Goal: Task Accomplishment & Management: Manage account settings

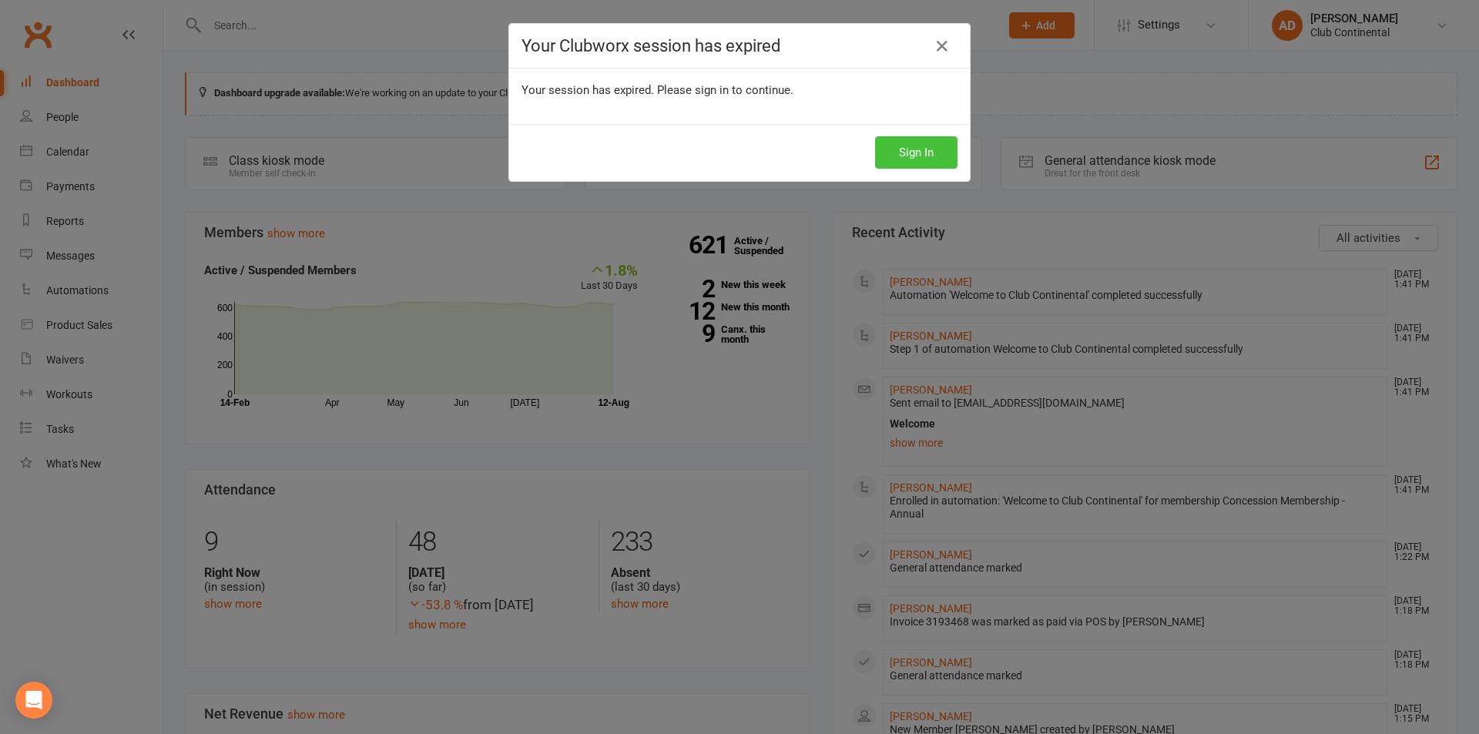
click at [913, 156] on button "Sign In" at bounding box center [916, 152] width 82 height 32
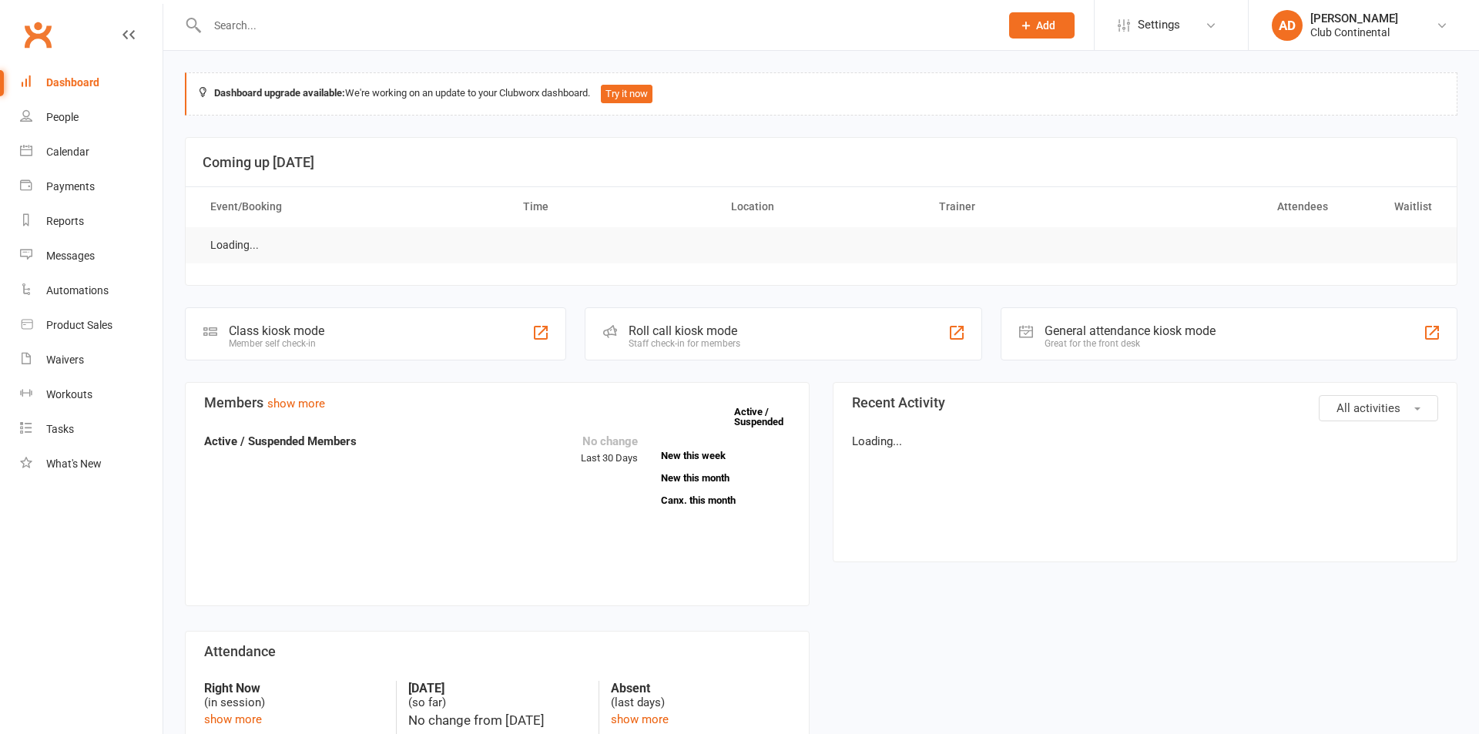
click at [297, 22] on input "text" at bounding box center [596, 26] width 787 height 22
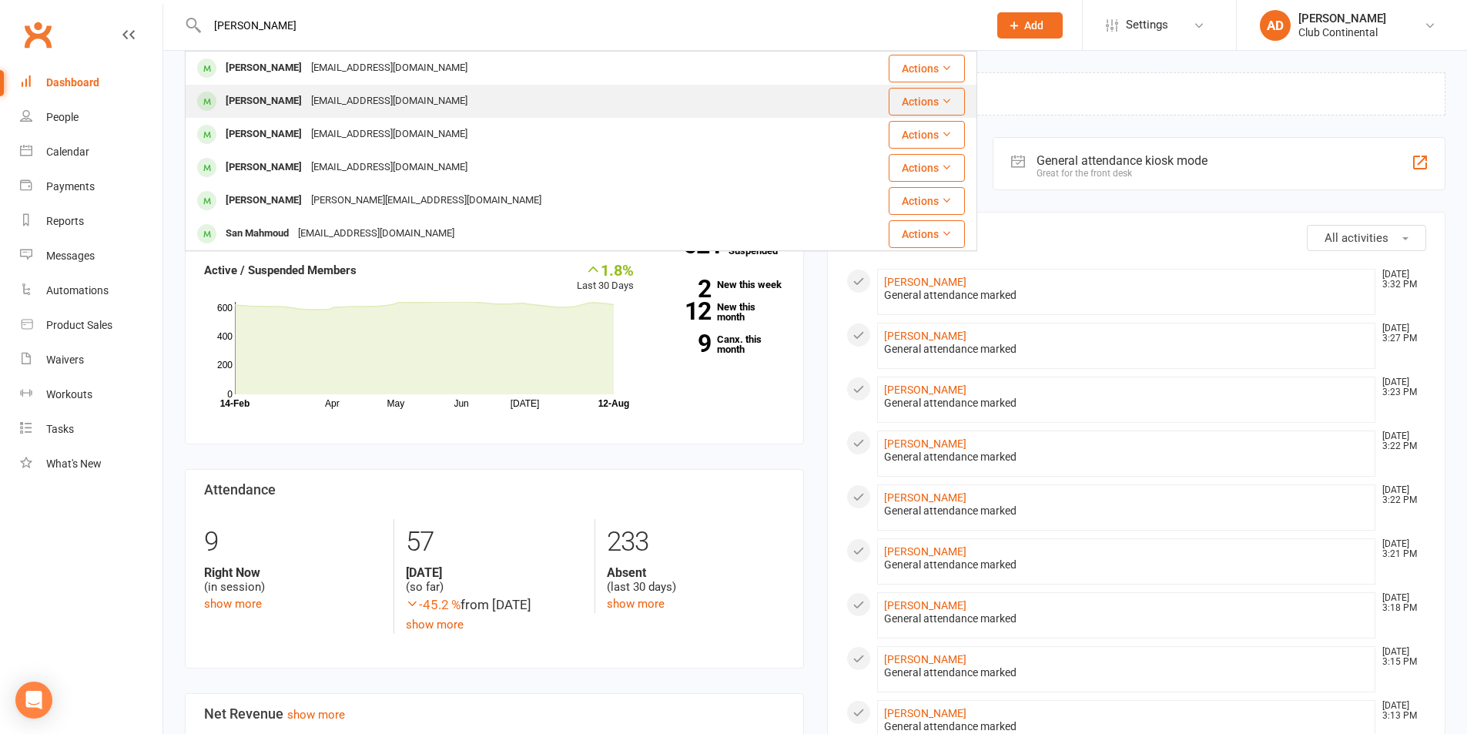
type input "[PERSON_NAME]"
click at [264, 90] on div "[PERSON_NAME]" at bounding box center [264, 101] width 86 height 22
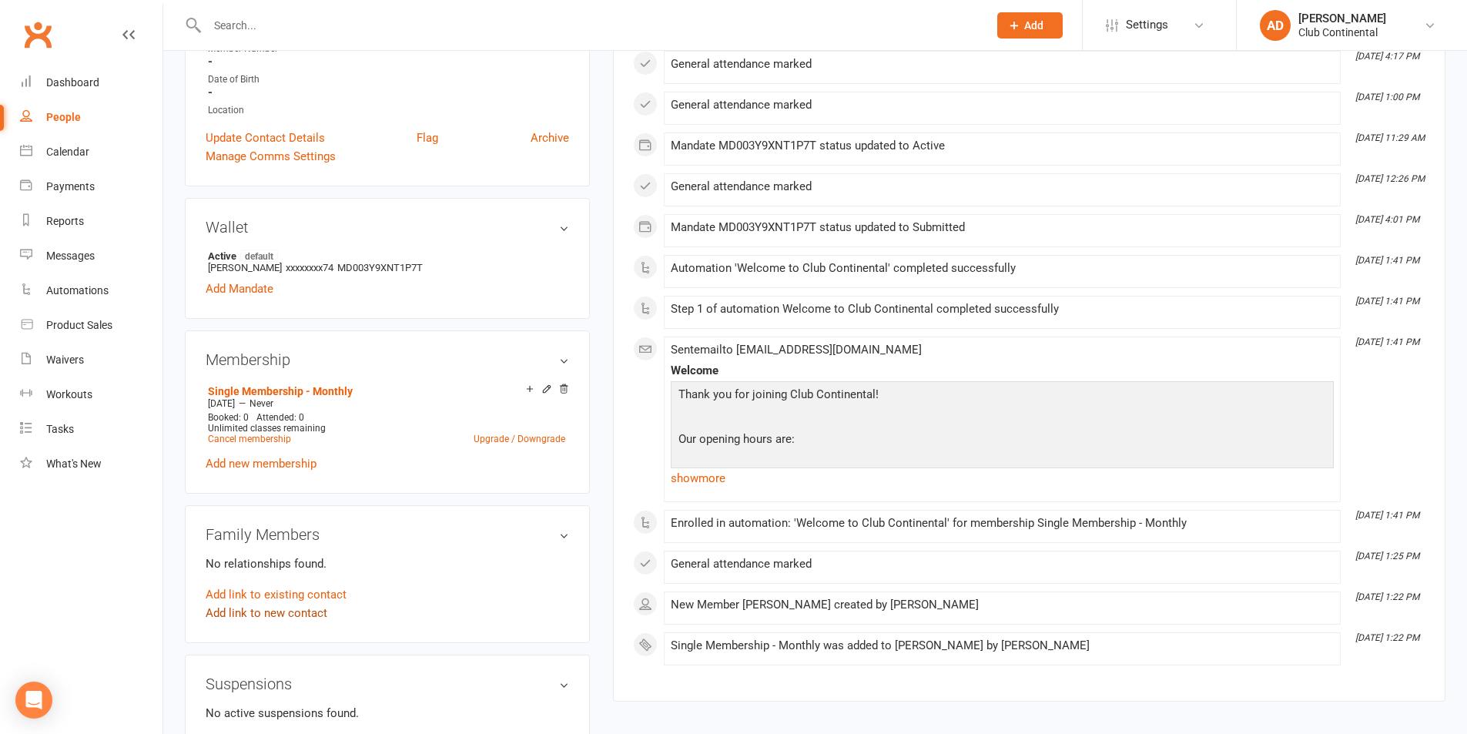
scroll to position [385, 0]
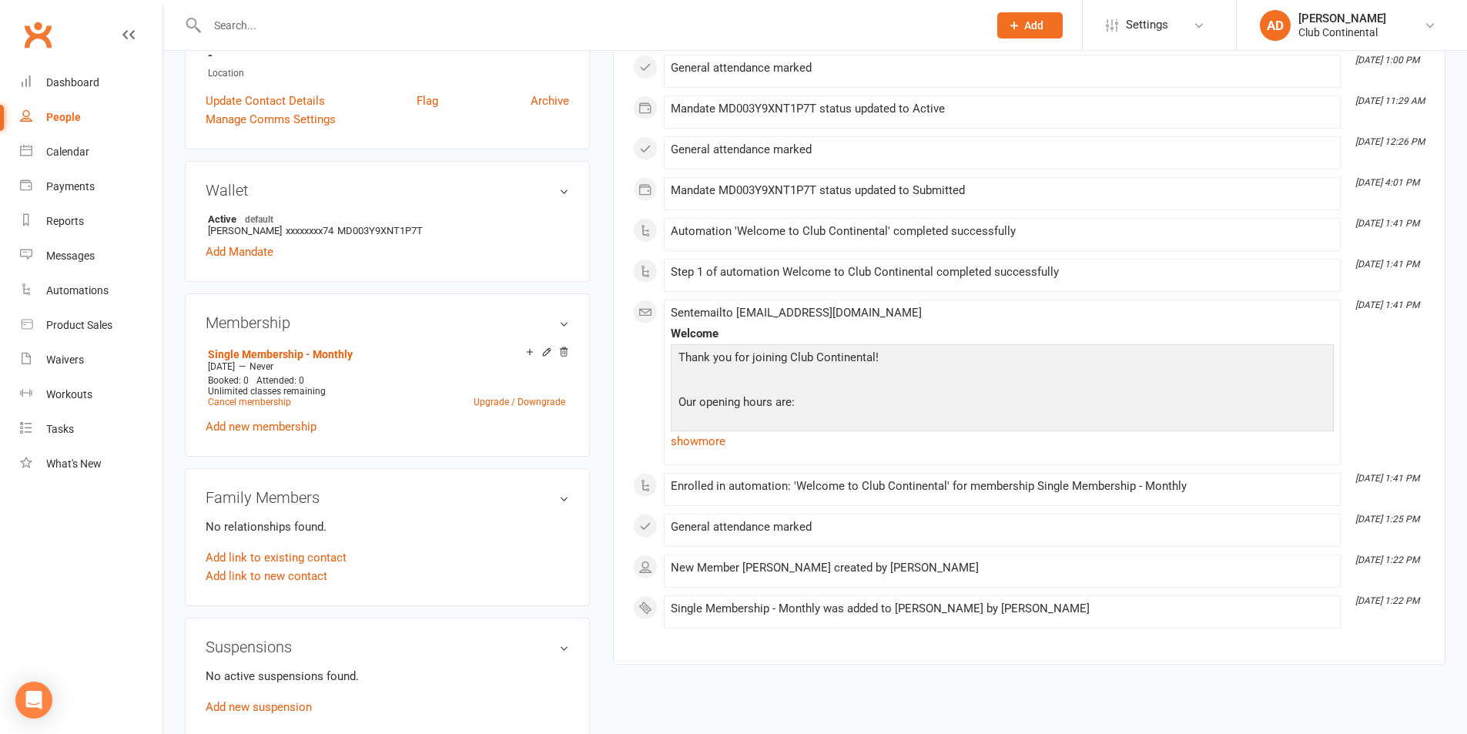
click at [52, 106] on link "People" at bounding box center [91, 117] width 143 height 35
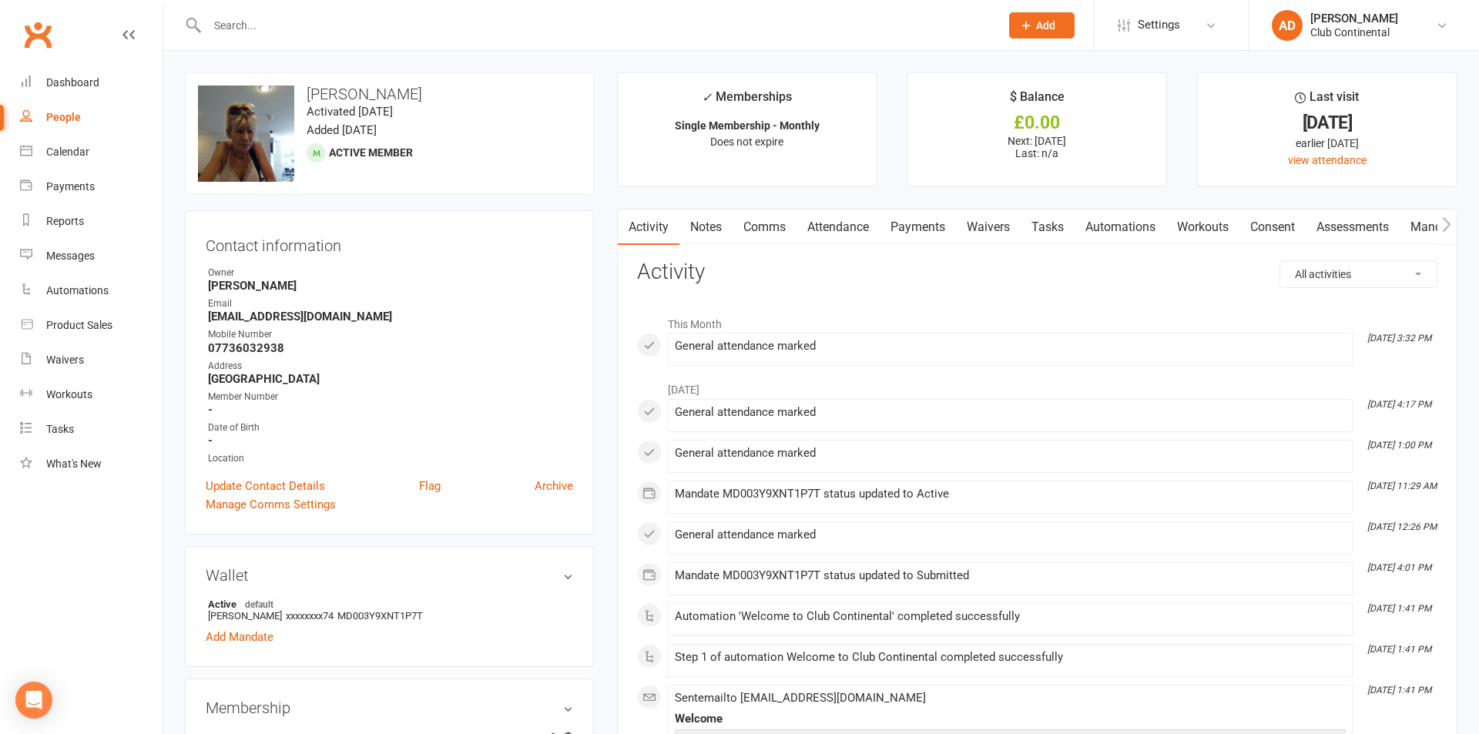
select select "100"
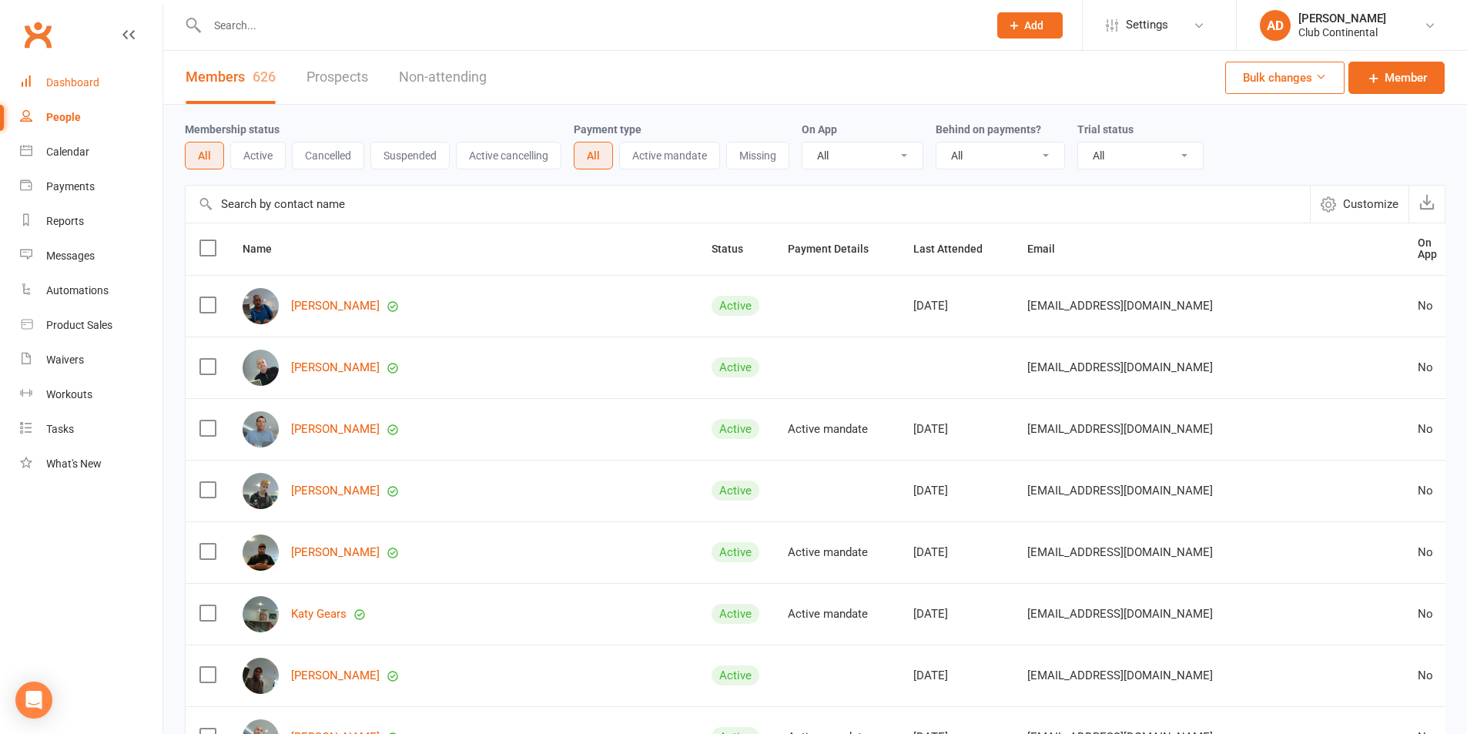
click at [90, 79] on div "Dashboard" at bounding box center [72, 82] width 53 height 12
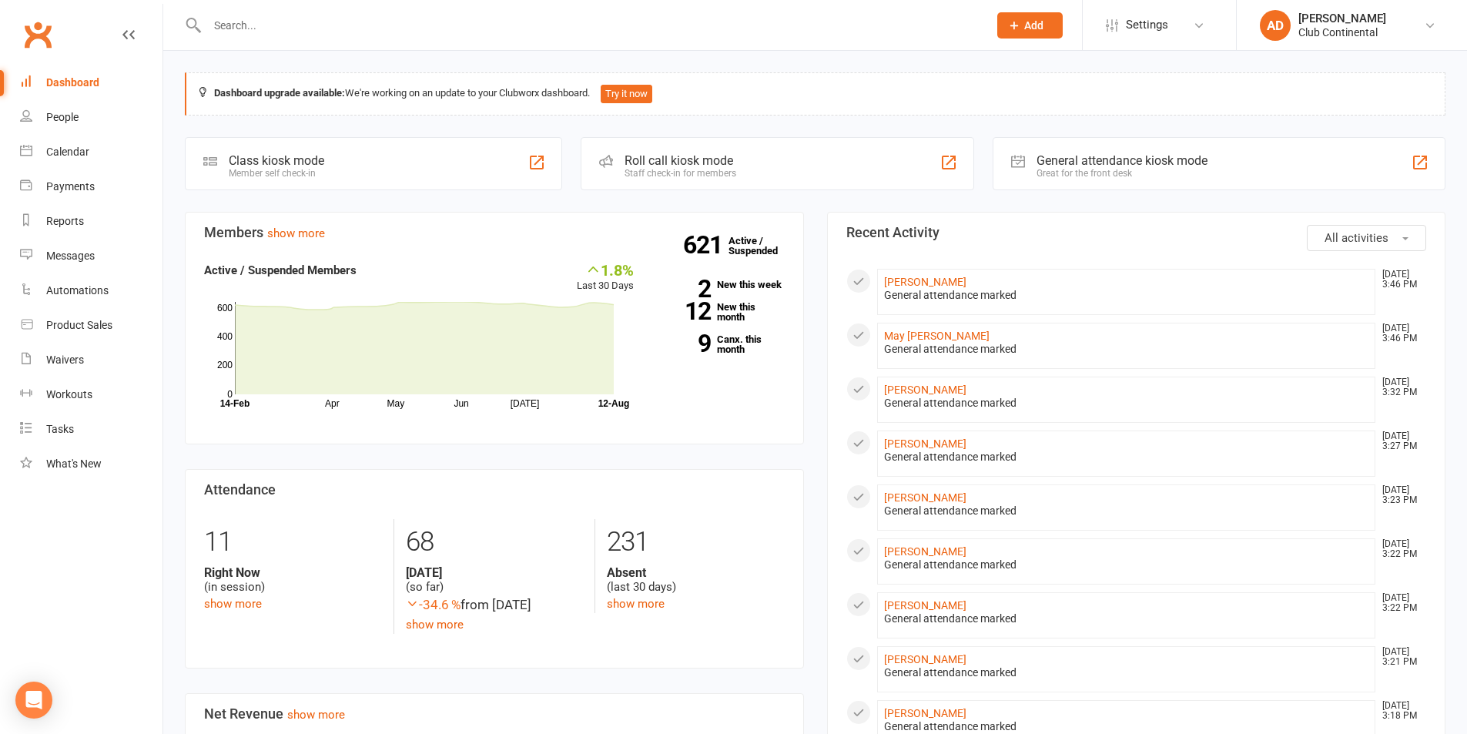
click at [1379, 243] on span "All activities" at bounding box center [1357, 238] width 64 height 14
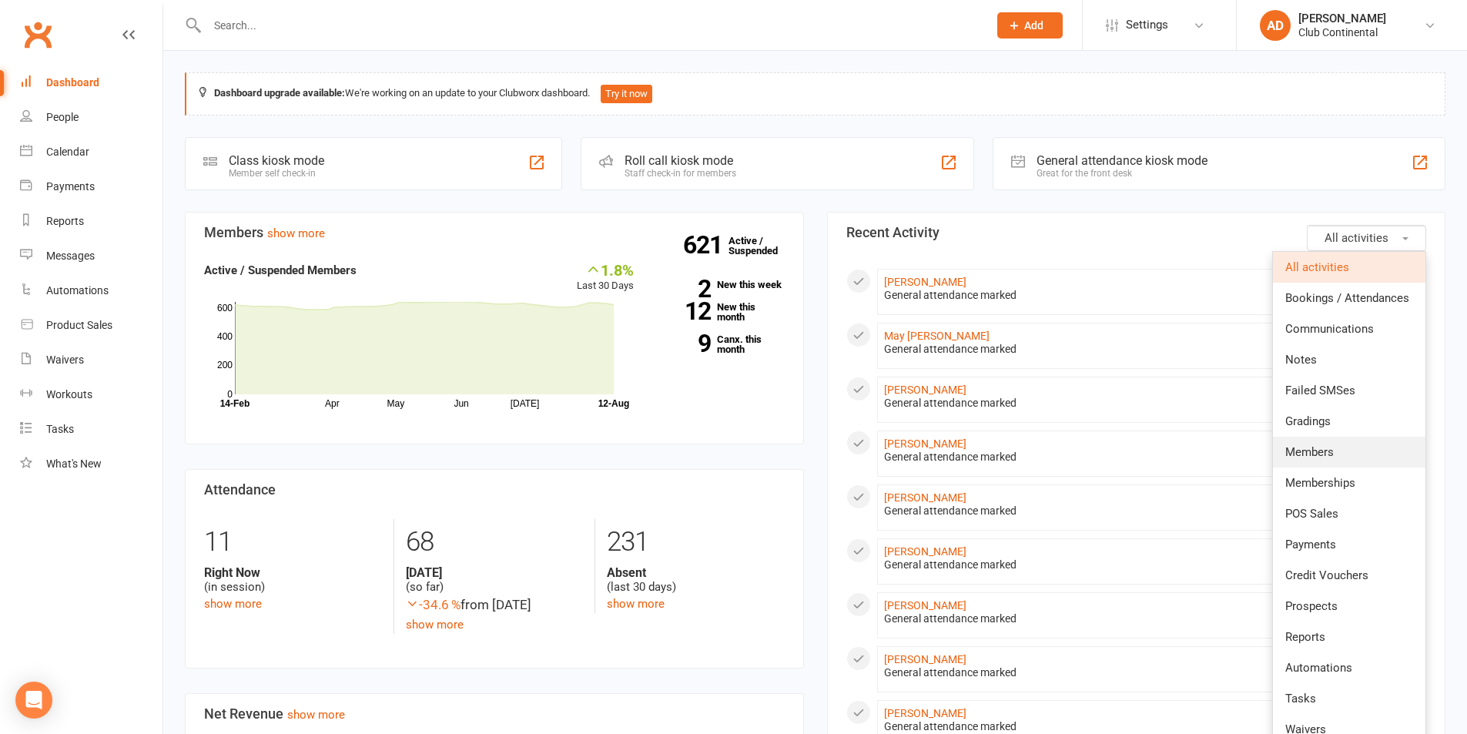
click at [1331, 450] on span "Members" at bounding box center [1310, 452] width 49 height 14
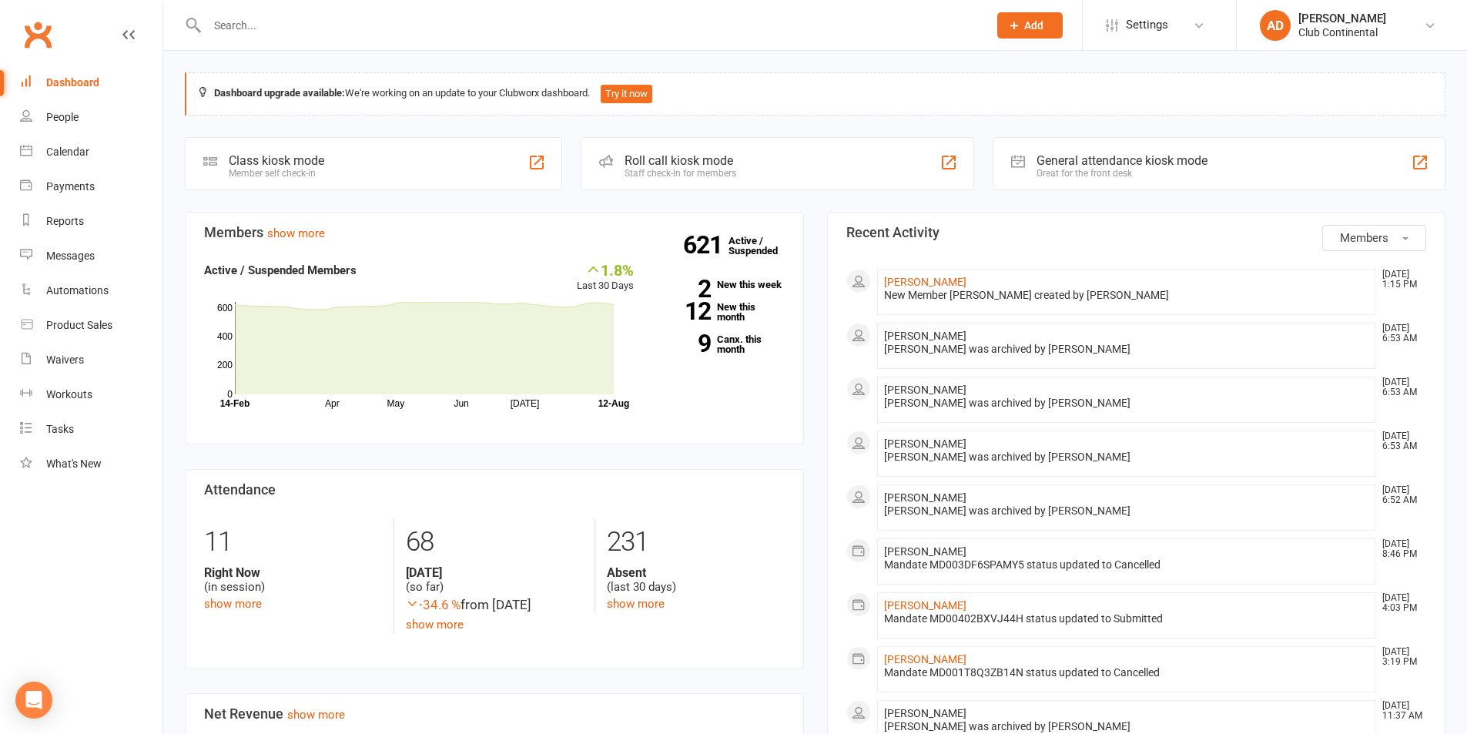
click at [92, 92] on link "Dashboard" at bounding box center [91, 82] width 143 height 35
click at [1385, 247] on button "Members" at bounding box center [1375, 238] width 104 height 26
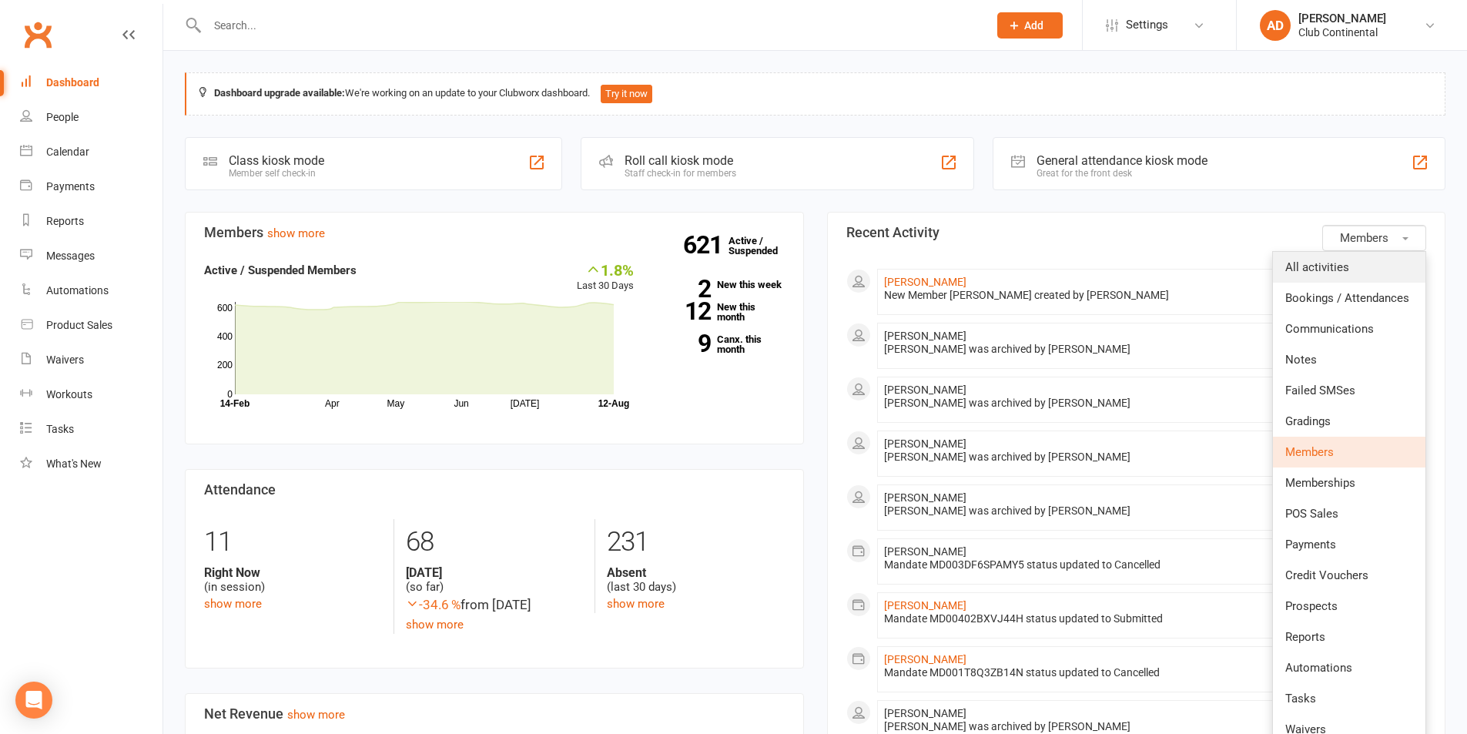
click at [1371, 256] on link "All activities" at bounding box center [1349, 267] width 153 height 31
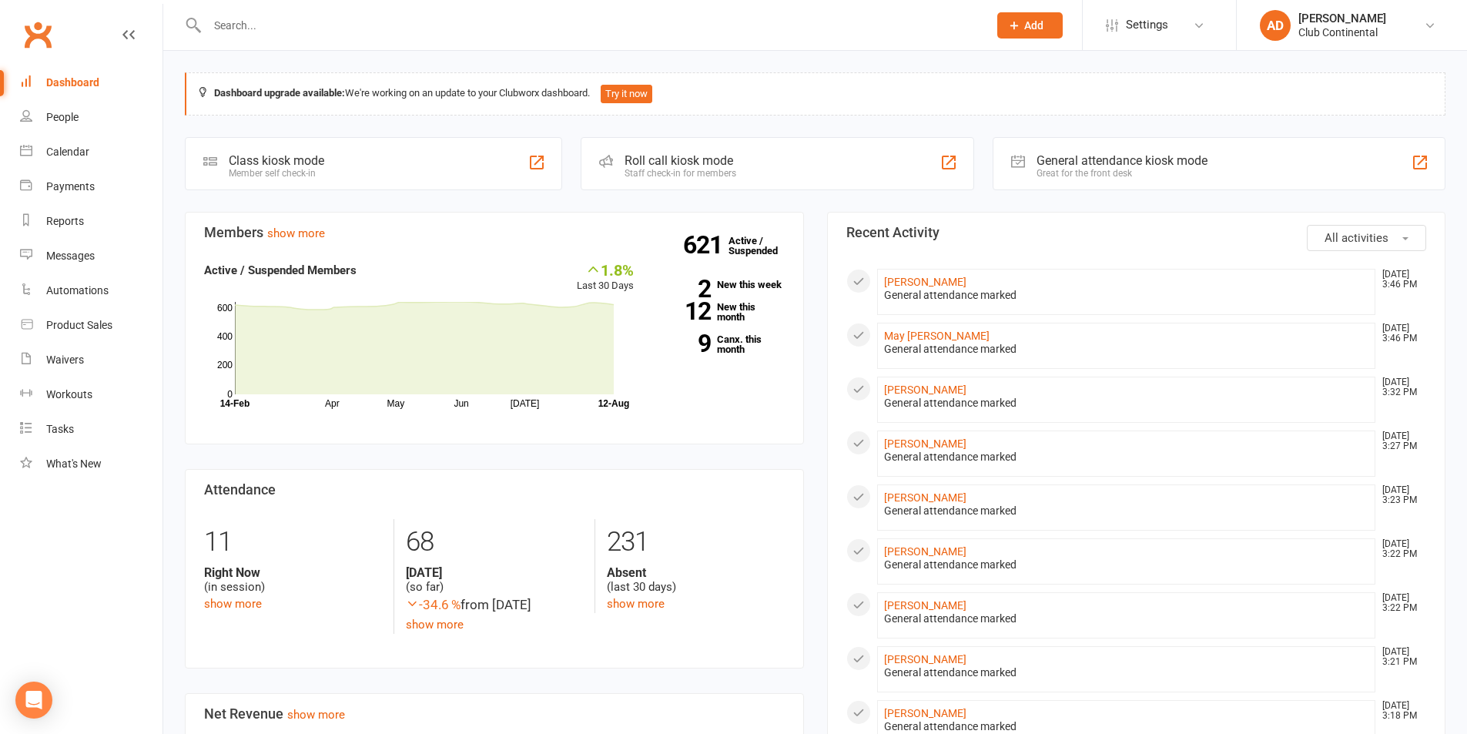
click at [474, 17] on input "text" at bounding box center [590, 26] width 775 height 22
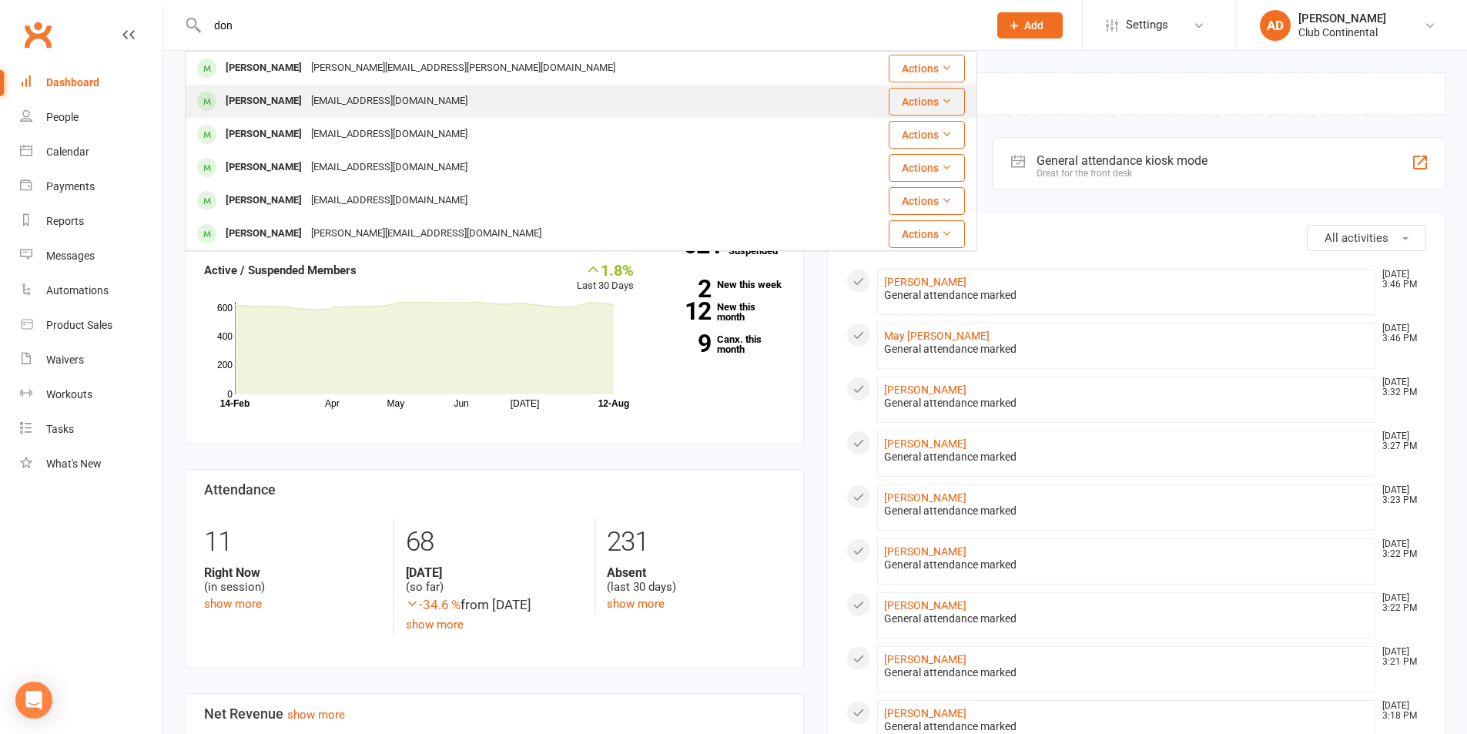
type input "don"
click at [330, 98] on div "donnagallop@ymail.com" at bounding box center [390, 101] width 166 height 22
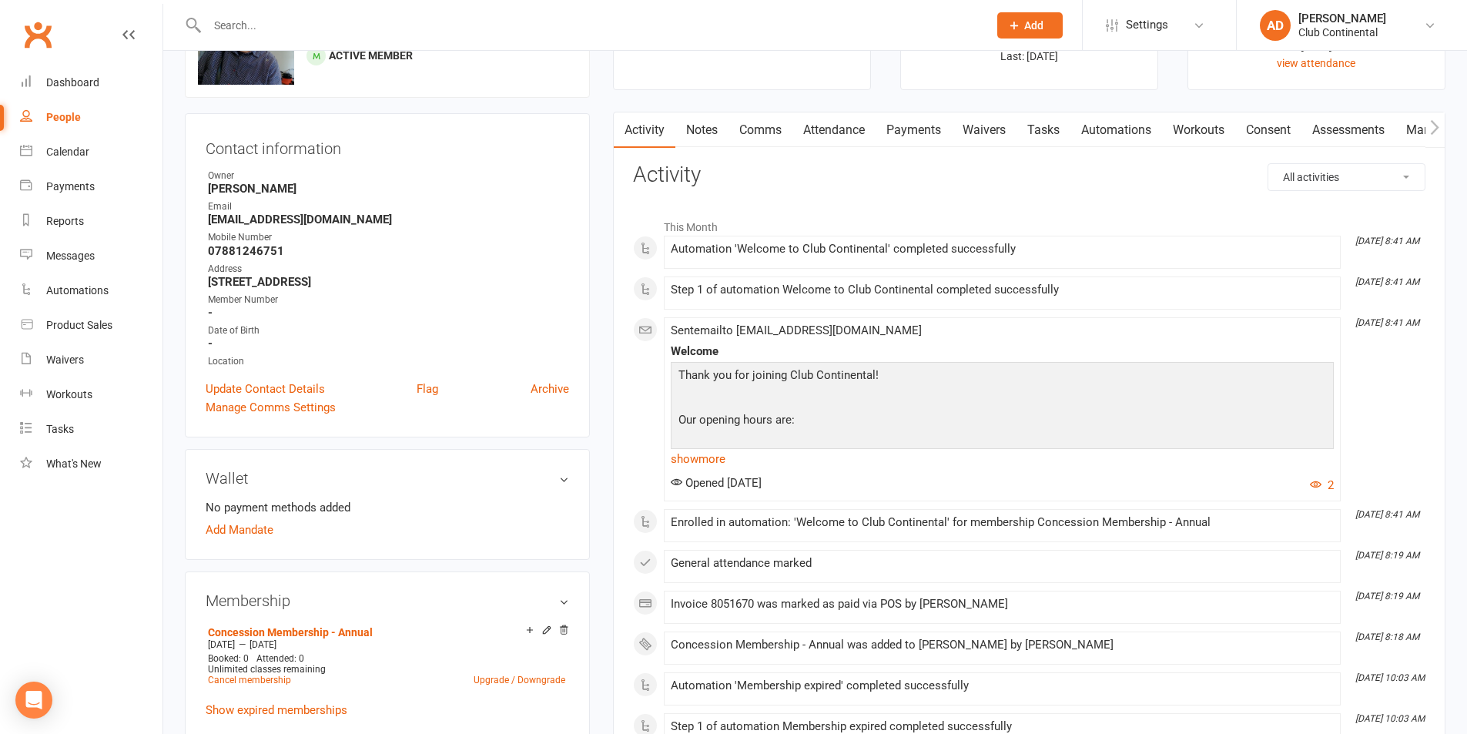
scroll to position [154, 0]
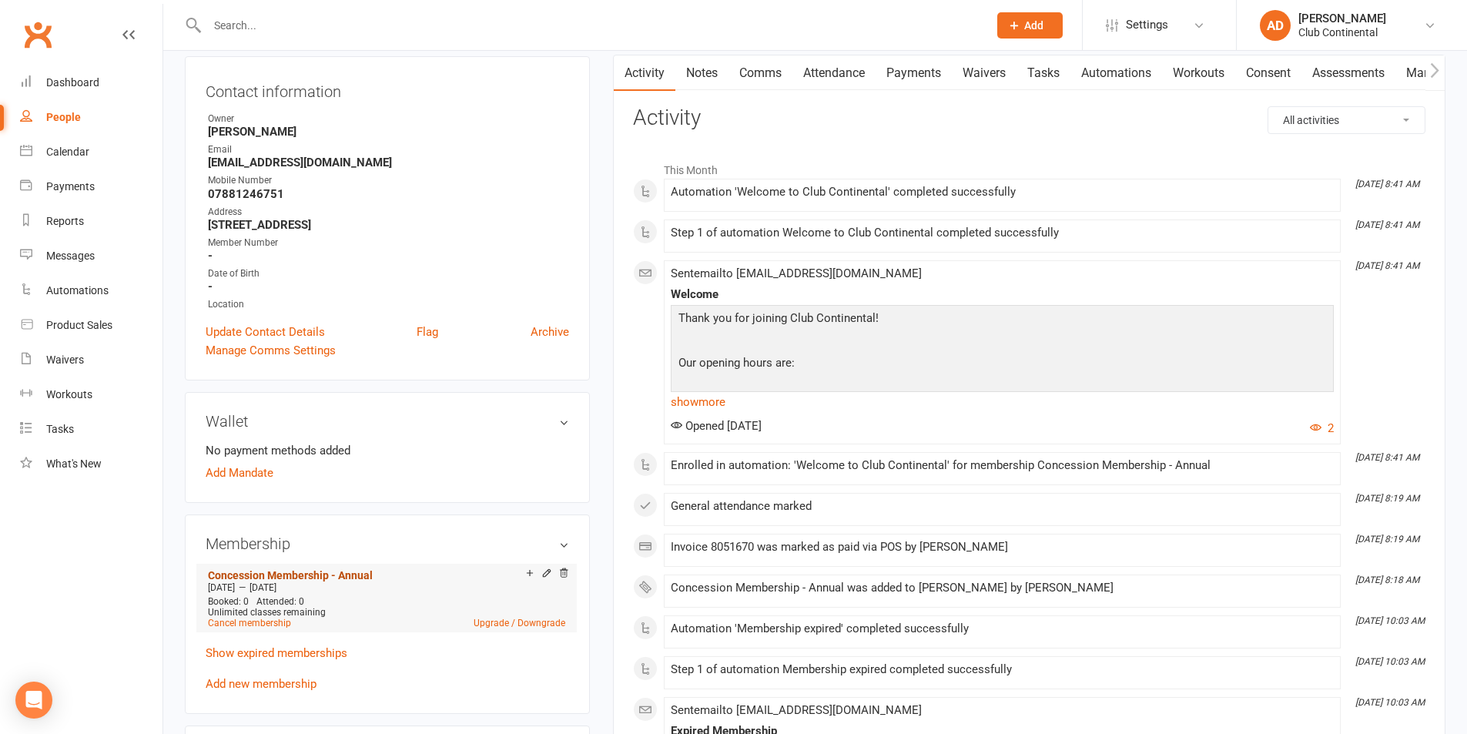
click at [241, 572] on link "Concession Membership - Annual" at bounding box center [290, 575] width 165 height 12
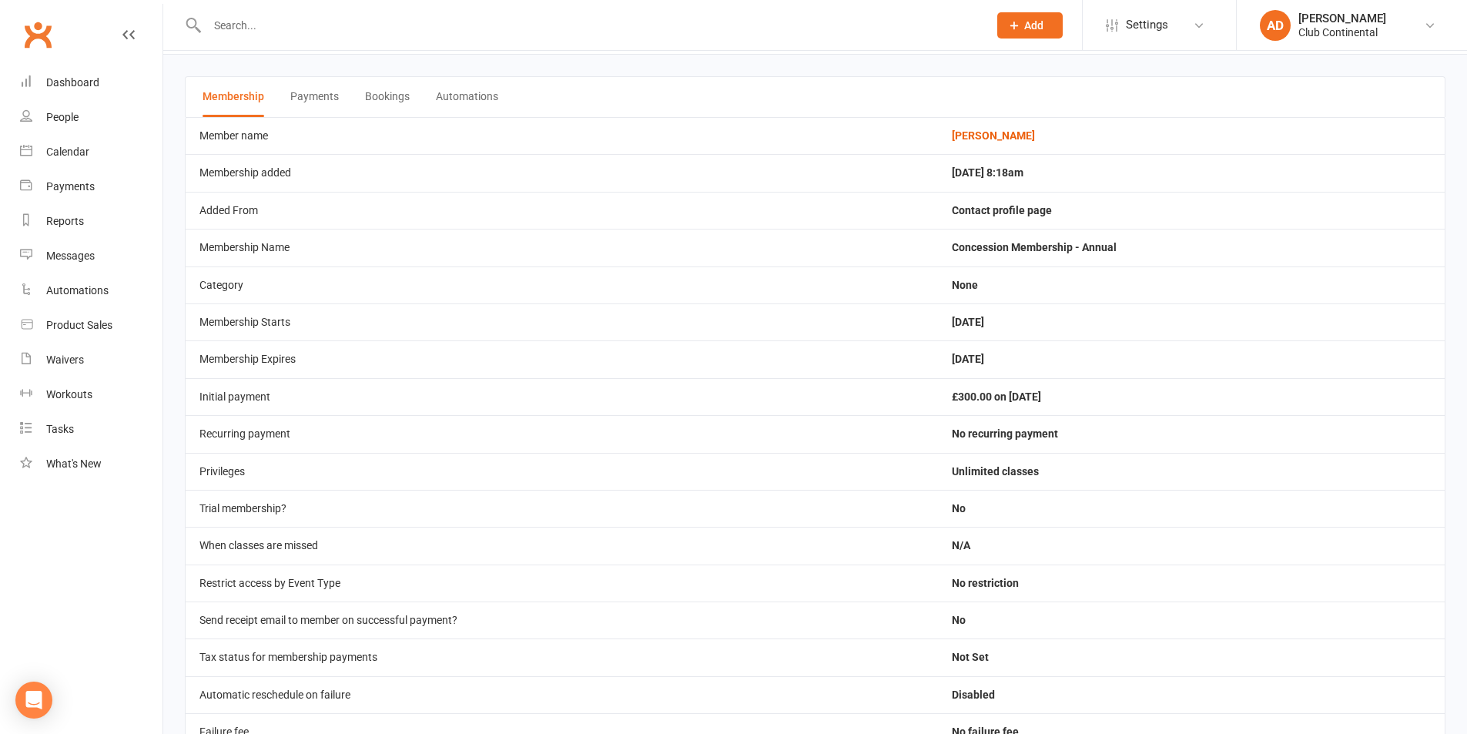
scroll to position [77, 0]
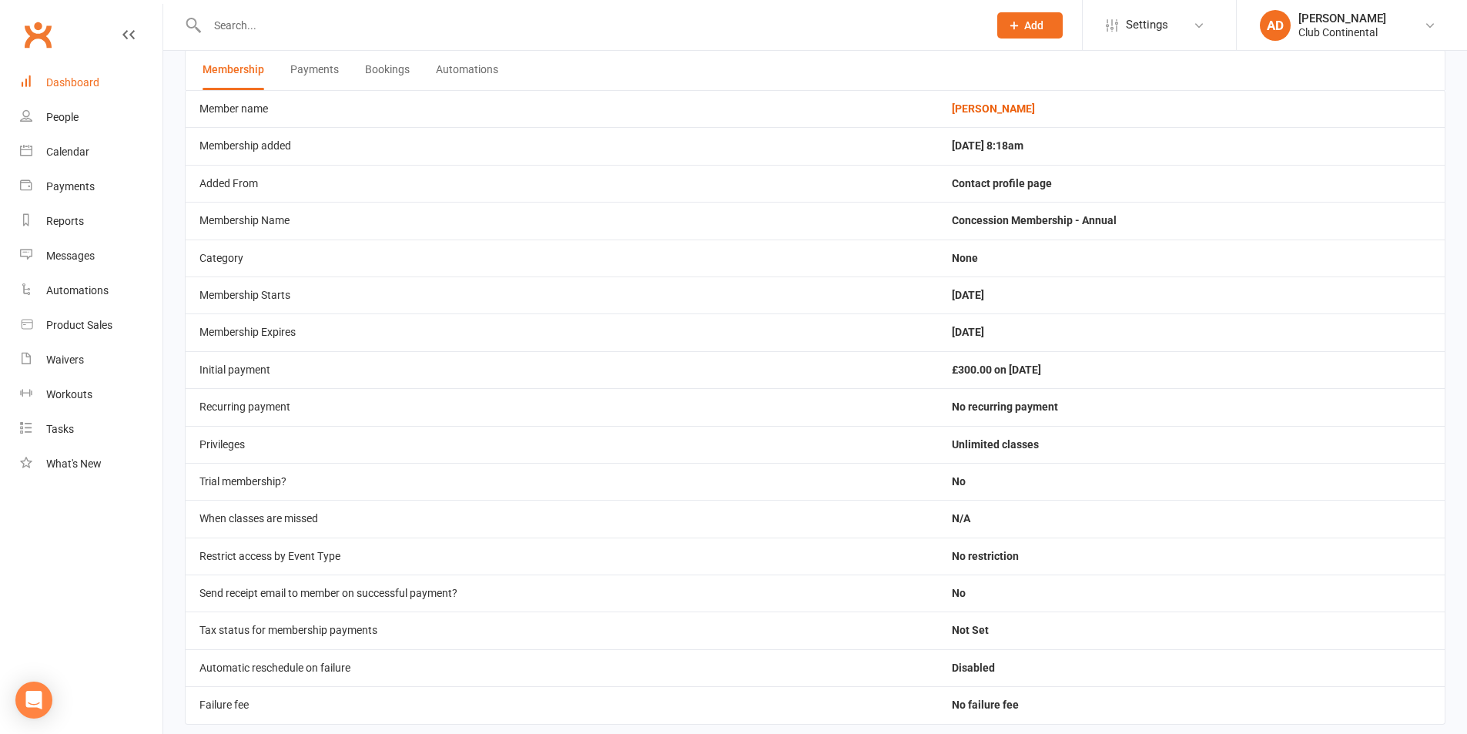
click at [97, 81] on div "Dashboard" at bounding box center [72, 82] width 53 height 12
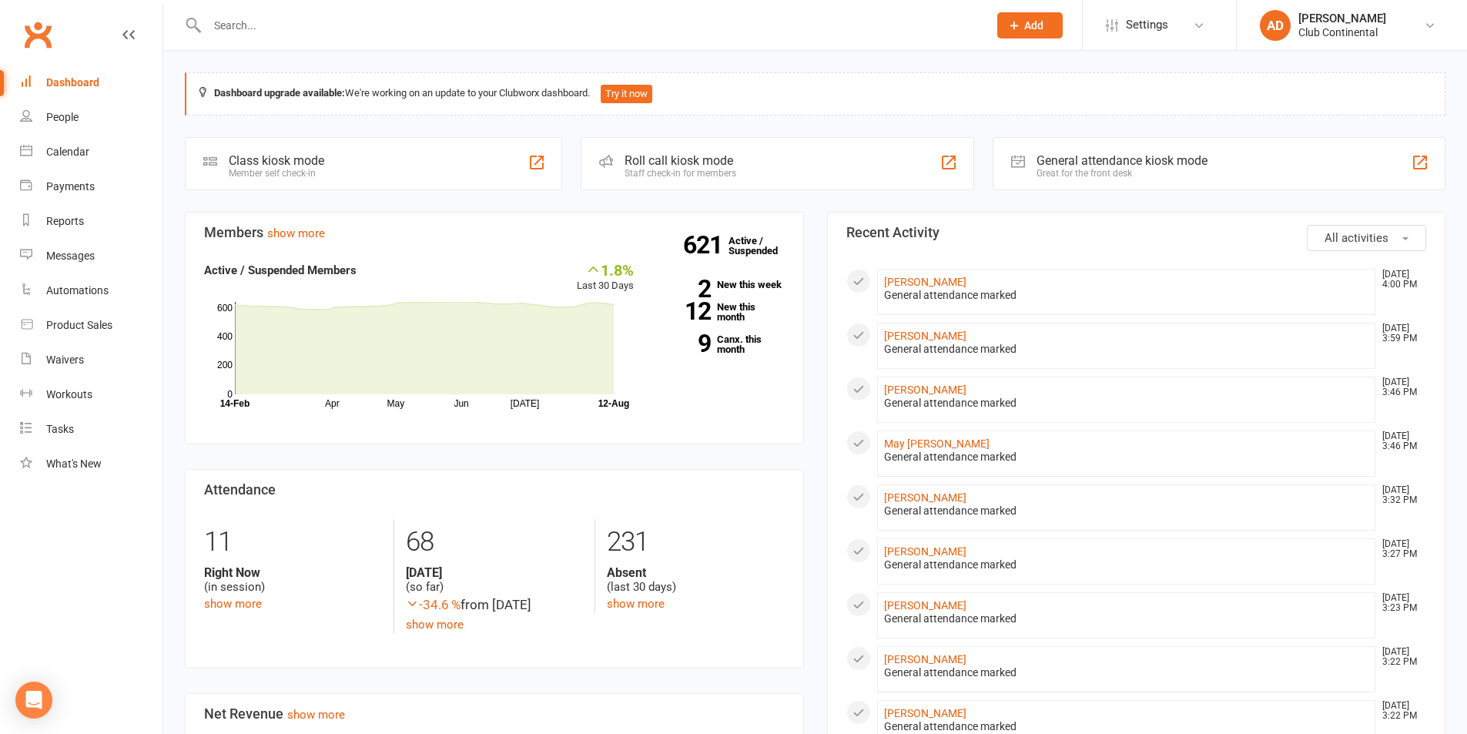
click at [167, 59] on div "Dashboard upgrade available: We're working on an update to your Clubworx dashbo…" at bounding box center [815, 726] width 1304 height 1350
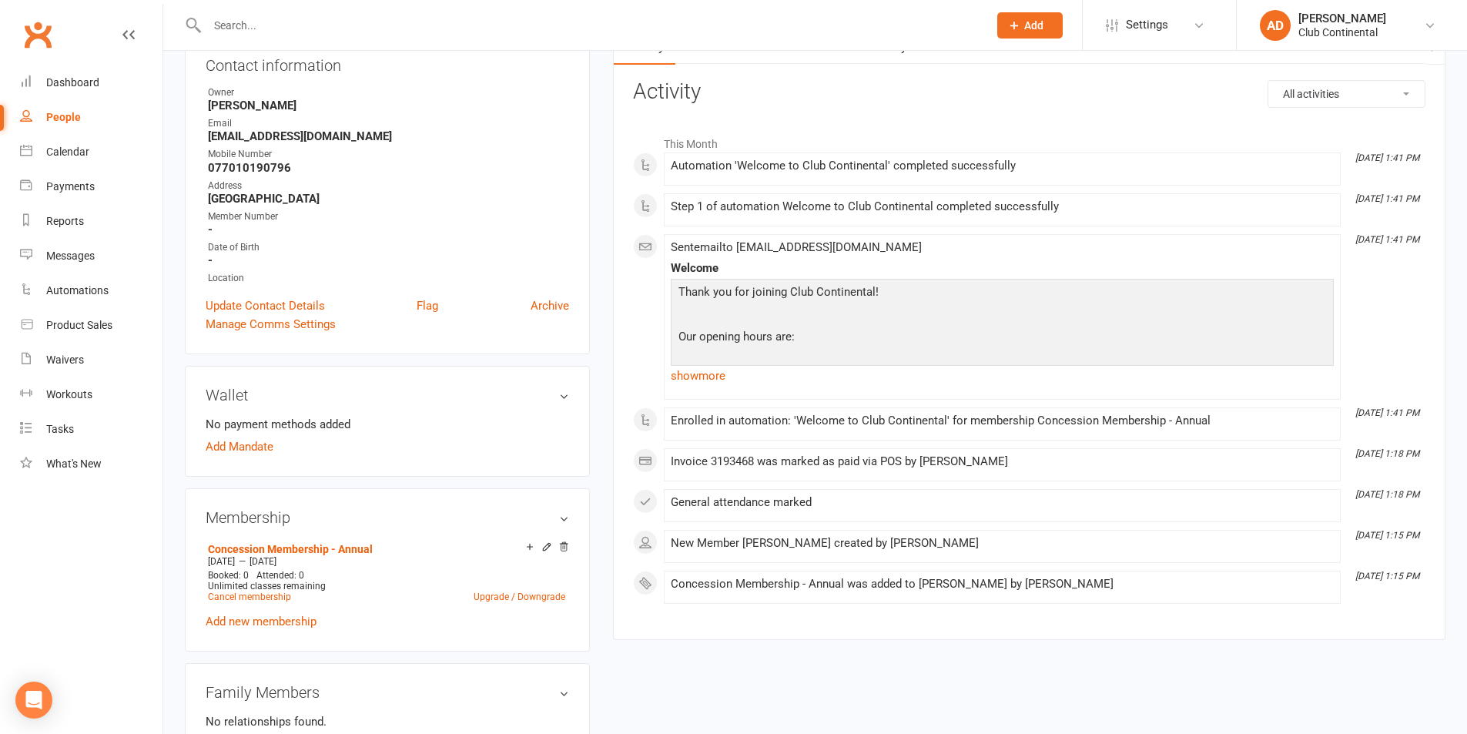
scroll to position [385, 0]
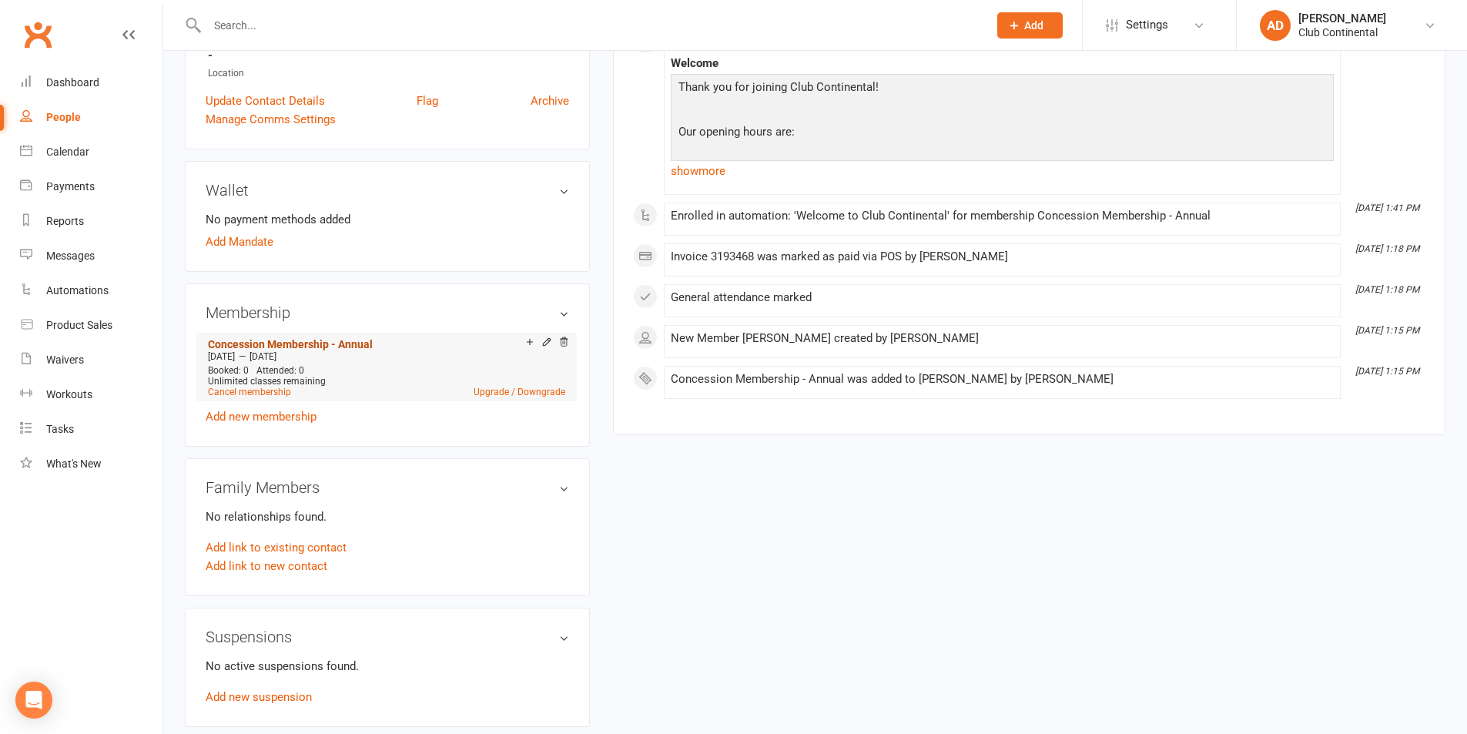
click at [270, 347] on link "Concession Membership - Annual" at bounding box center [290, 344] width 165 height 12
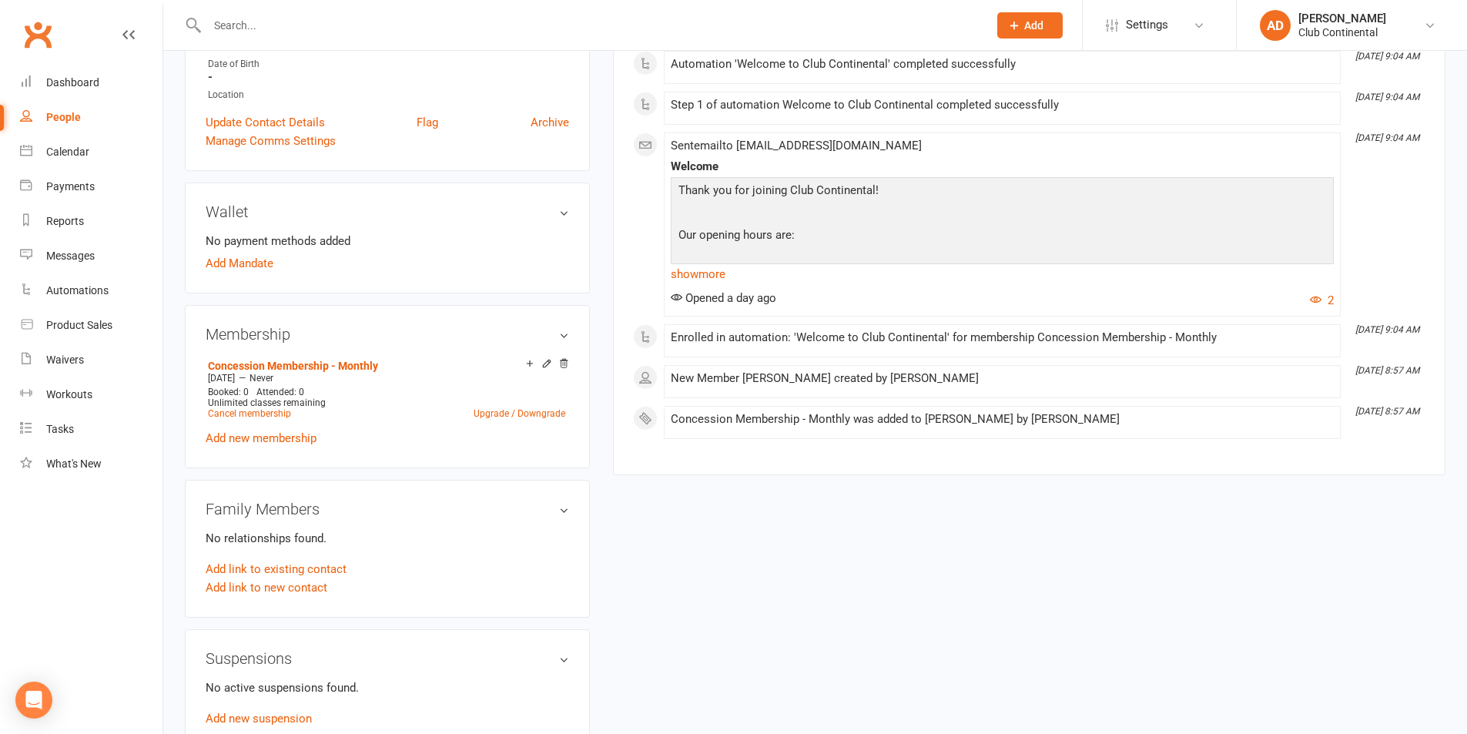
scroll to position [462, 0]
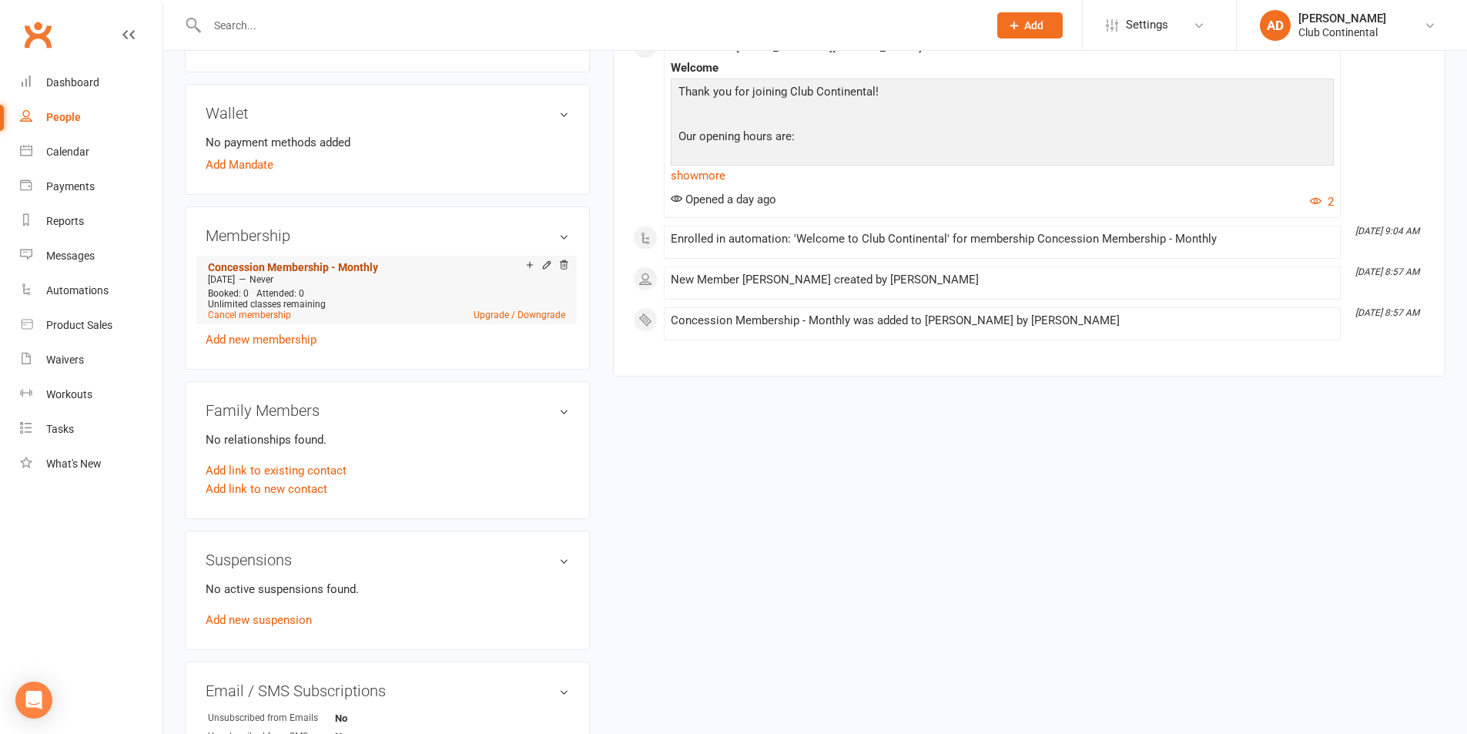
click at [311, 264] on link "Concession Membership - Monthly" at bounding box center [293, 267] width 170 height 12
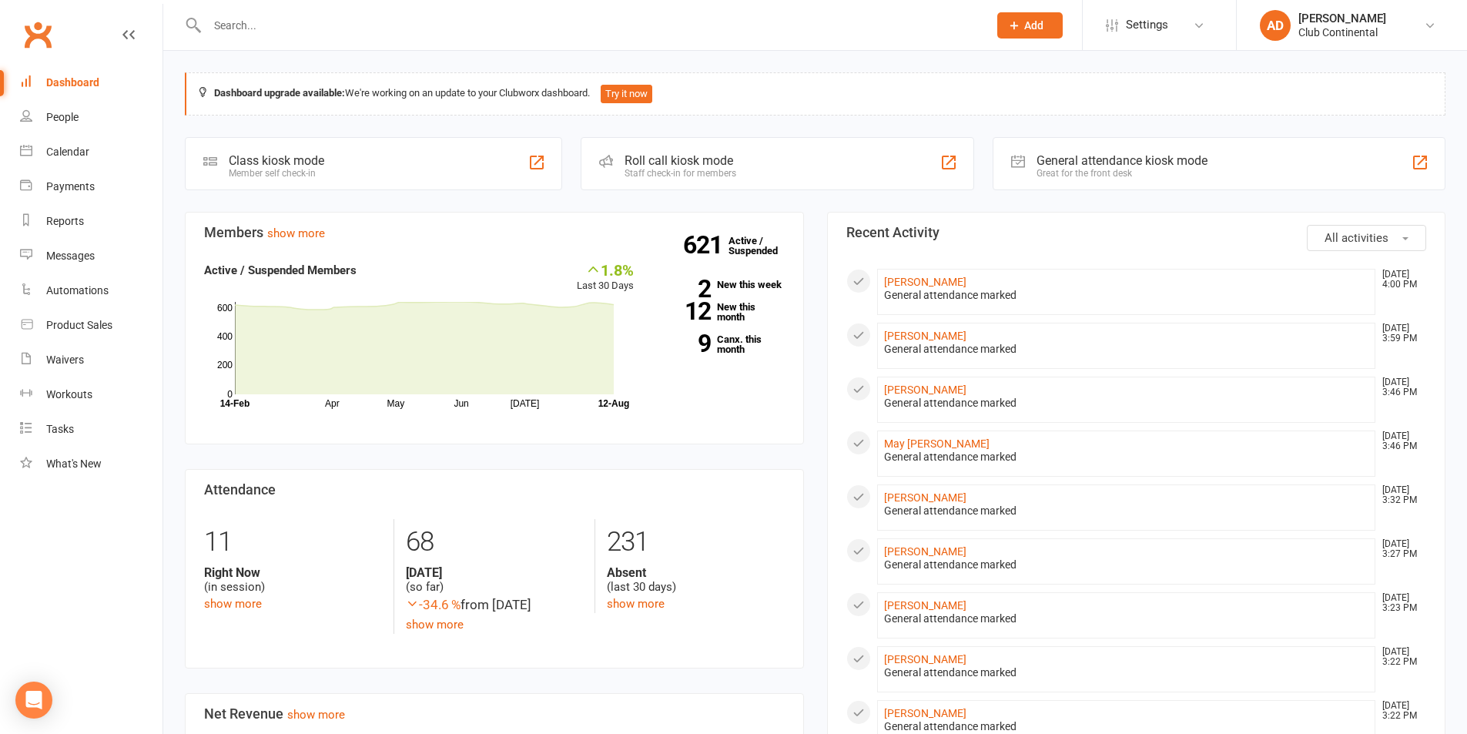
click at [295, 16] on input "text" at bounding box center [590, 26] width 775 height 22
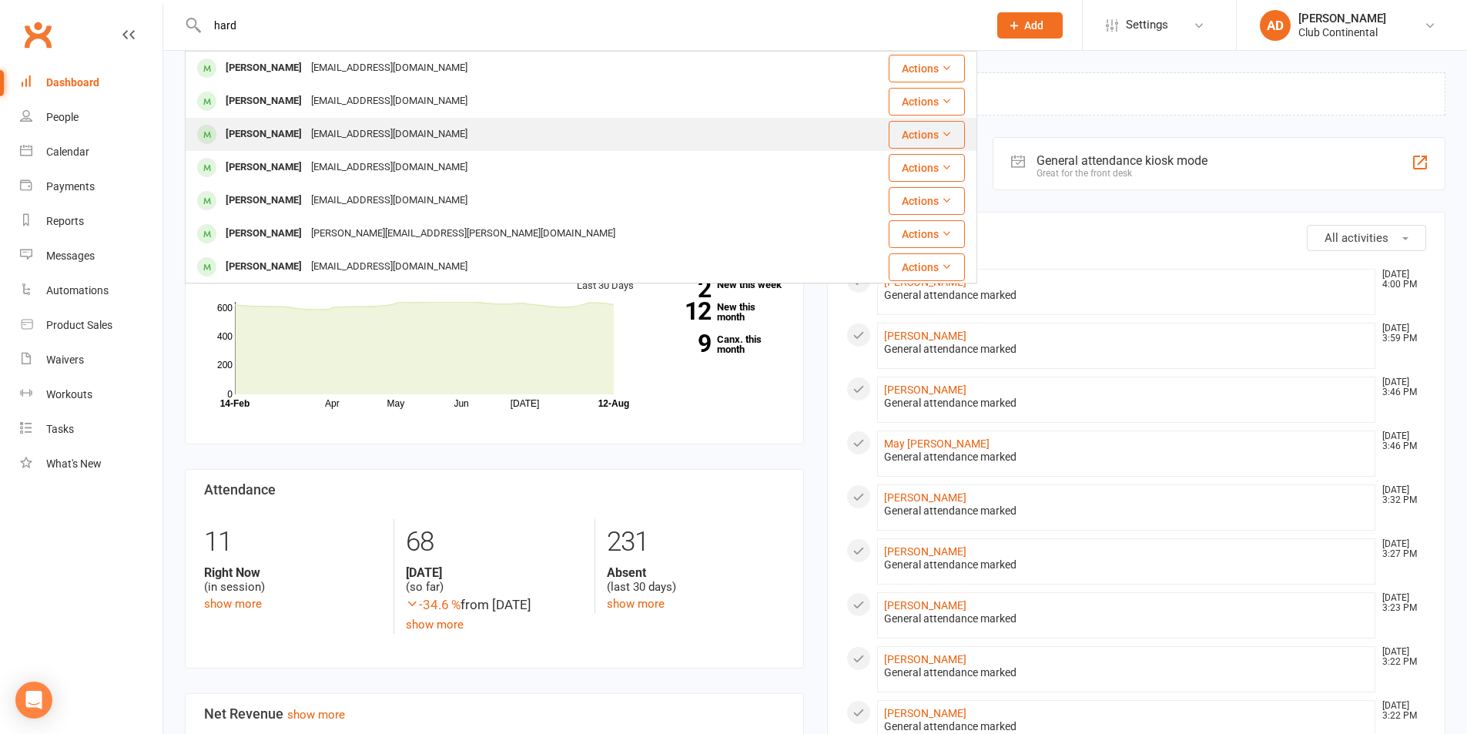
type input "hard"
click at [310, 136] on div "[EMAIL_ADDRESS][DOMAIN_NAME]" at bounding box center [390, 134] width 166 height 22
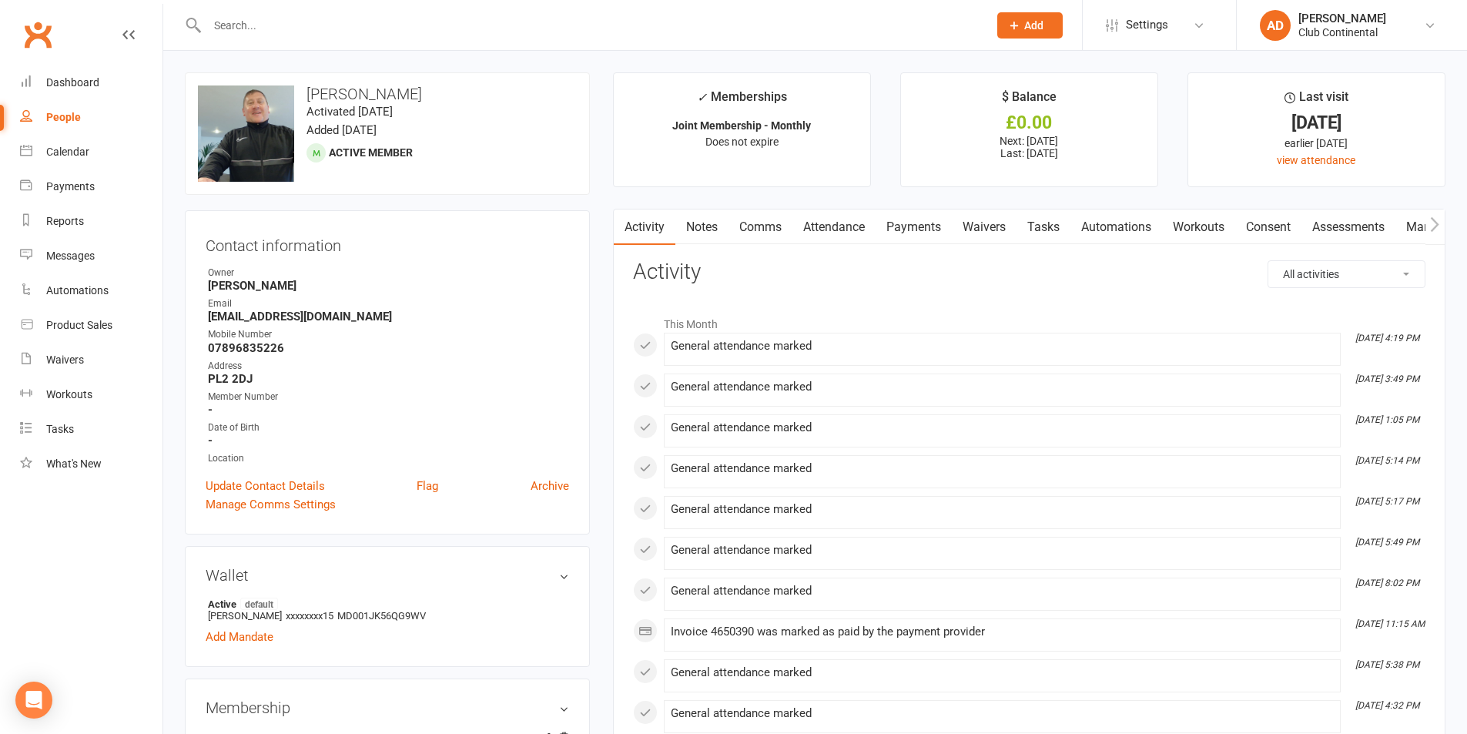
click at [923, 224] on link "Payments" at bounding box center [914, 227] width 76 height 35
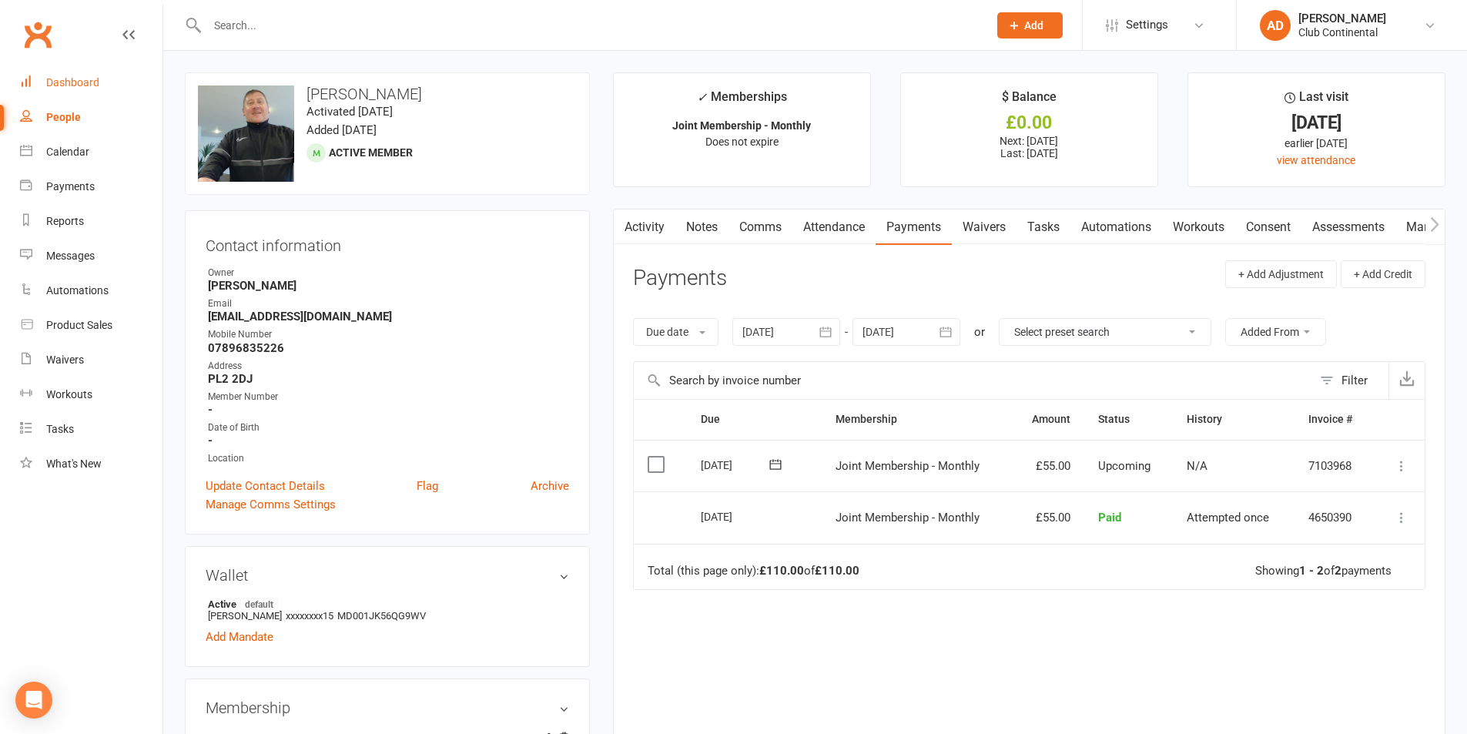
click at [99, 78] on link "Dashboard" at bounding box center [91, 82] width 143 height 35
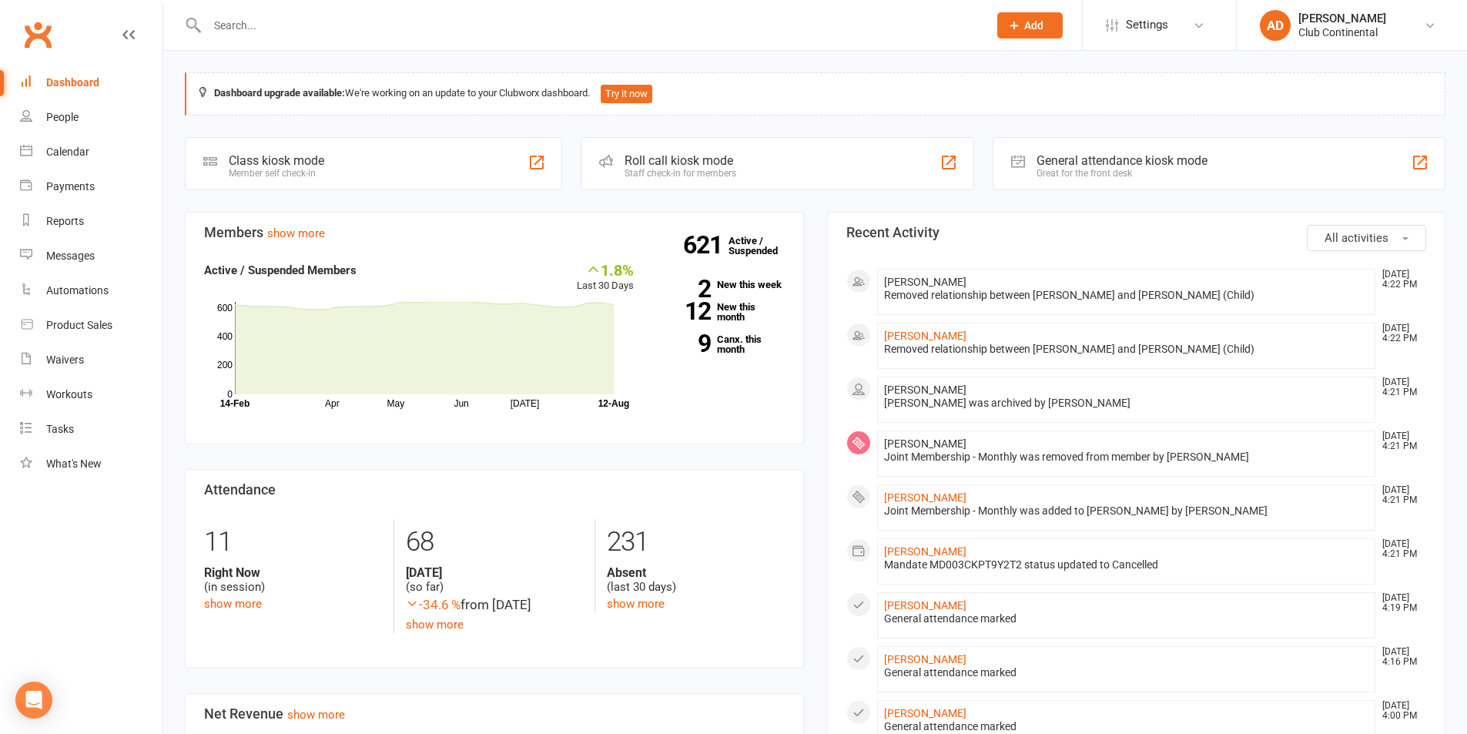
click at [167, 54] on div "Dashboard upgrade available: We're working on an update to your Clubworx dashbo…" at bounding box center [815, 726] width 1304 height 1350
click at [166, 55] on div "Dashboard upgrade available: We're working on an update to your Clubworx dashbo…" at bounding box center [815, 726] width 1304 height 1350
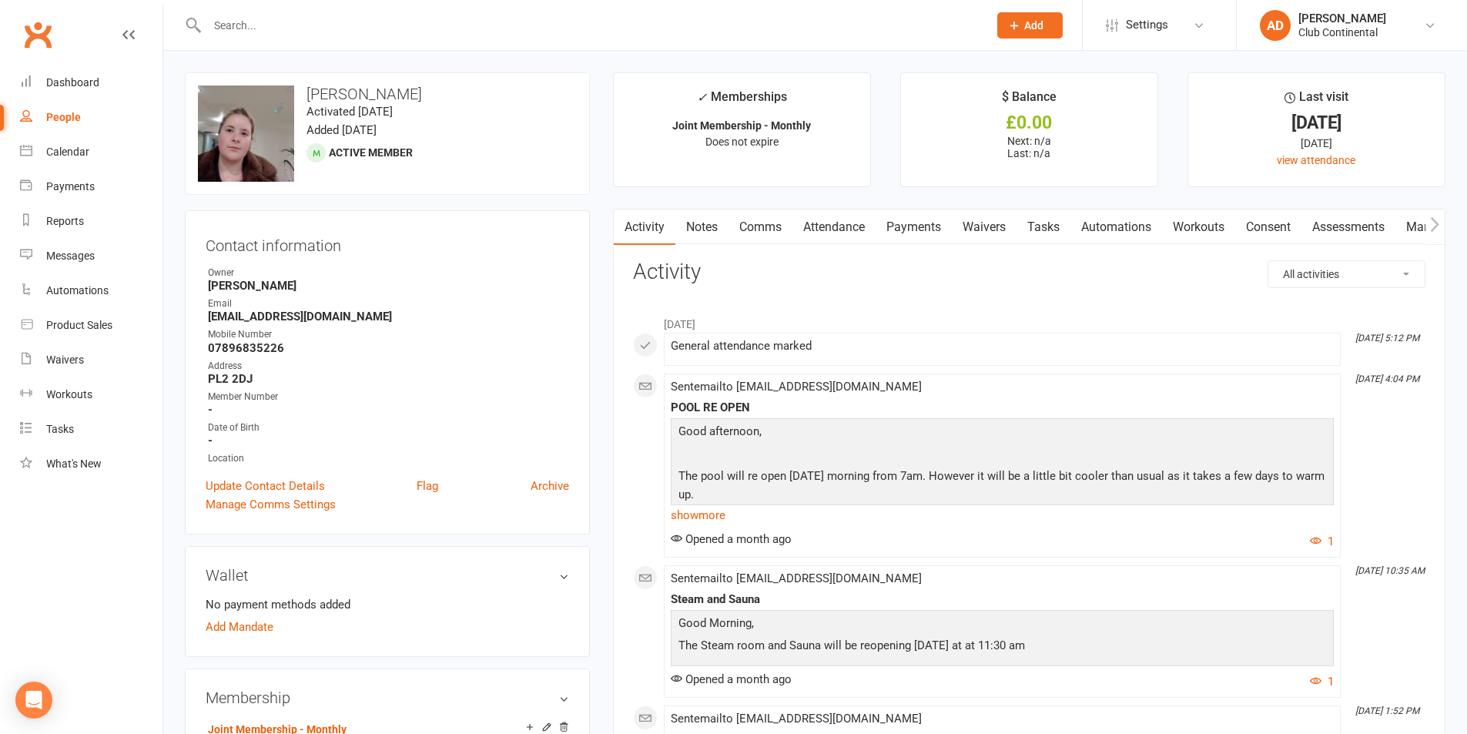
click at [944, 233] on link "Payments" at bounding box center [914, 227] width 76 height 35
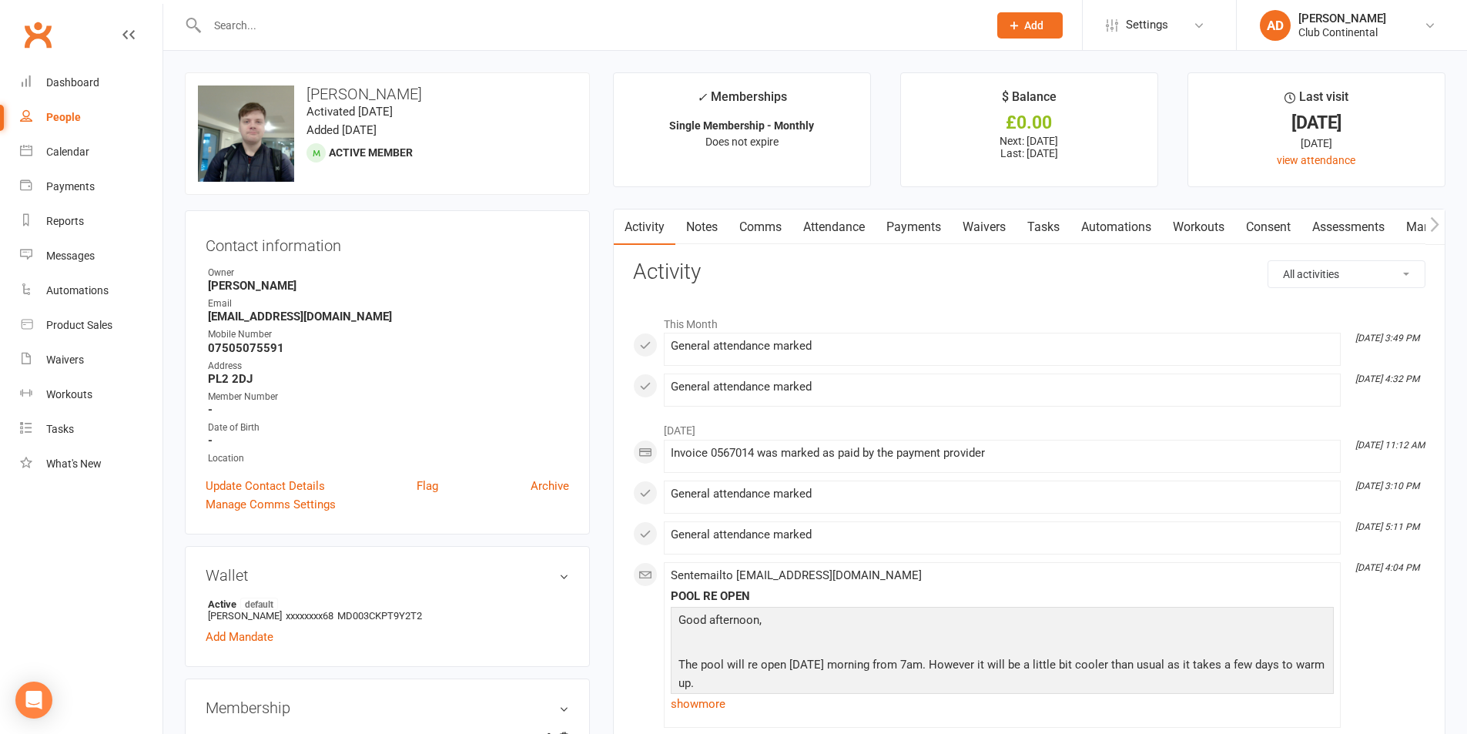
click at [907, 218] on link "Payments" at bounding box center [914, 227] width 76 height 35
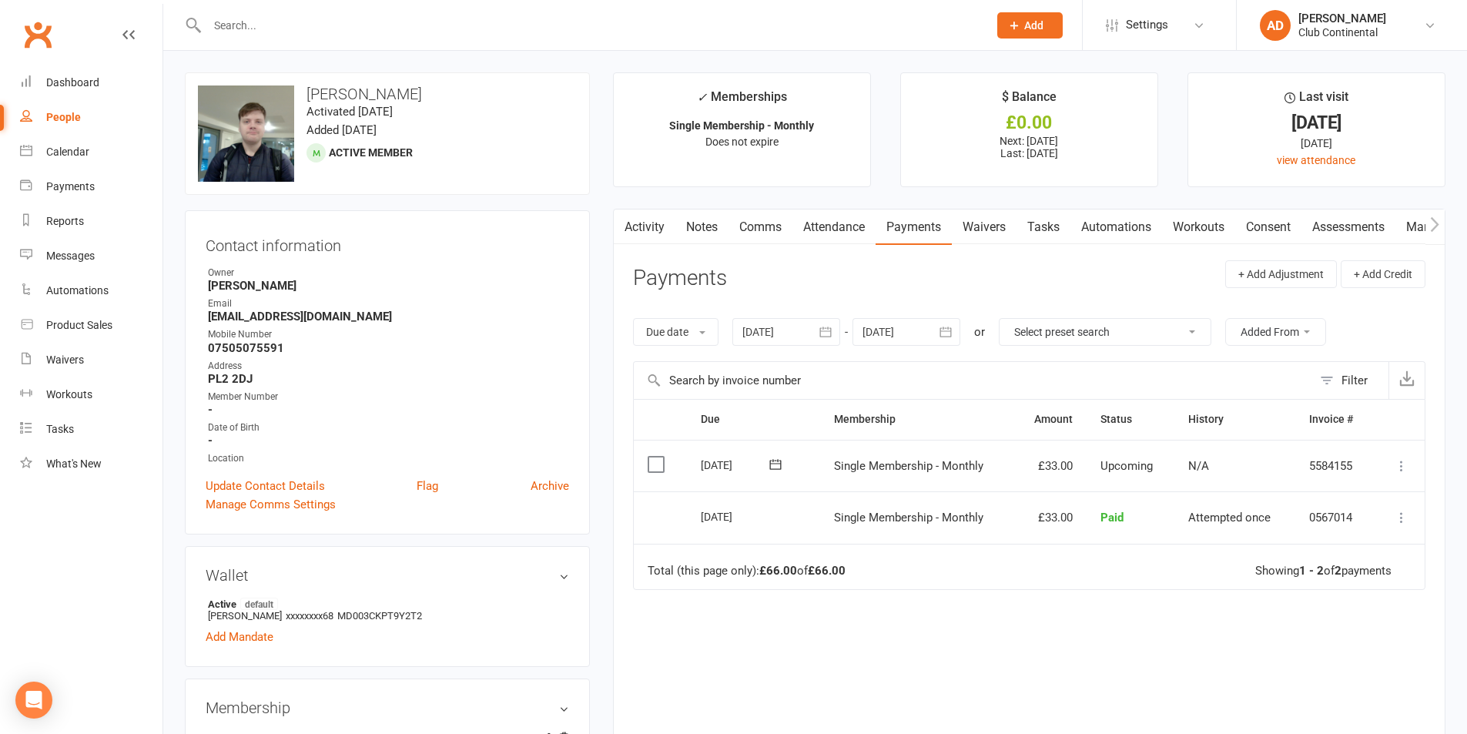
scroll to position [0, 1]
click at [1422, 224] on link "Mandates" at bounding box center [1433, 227] width 76 height 35
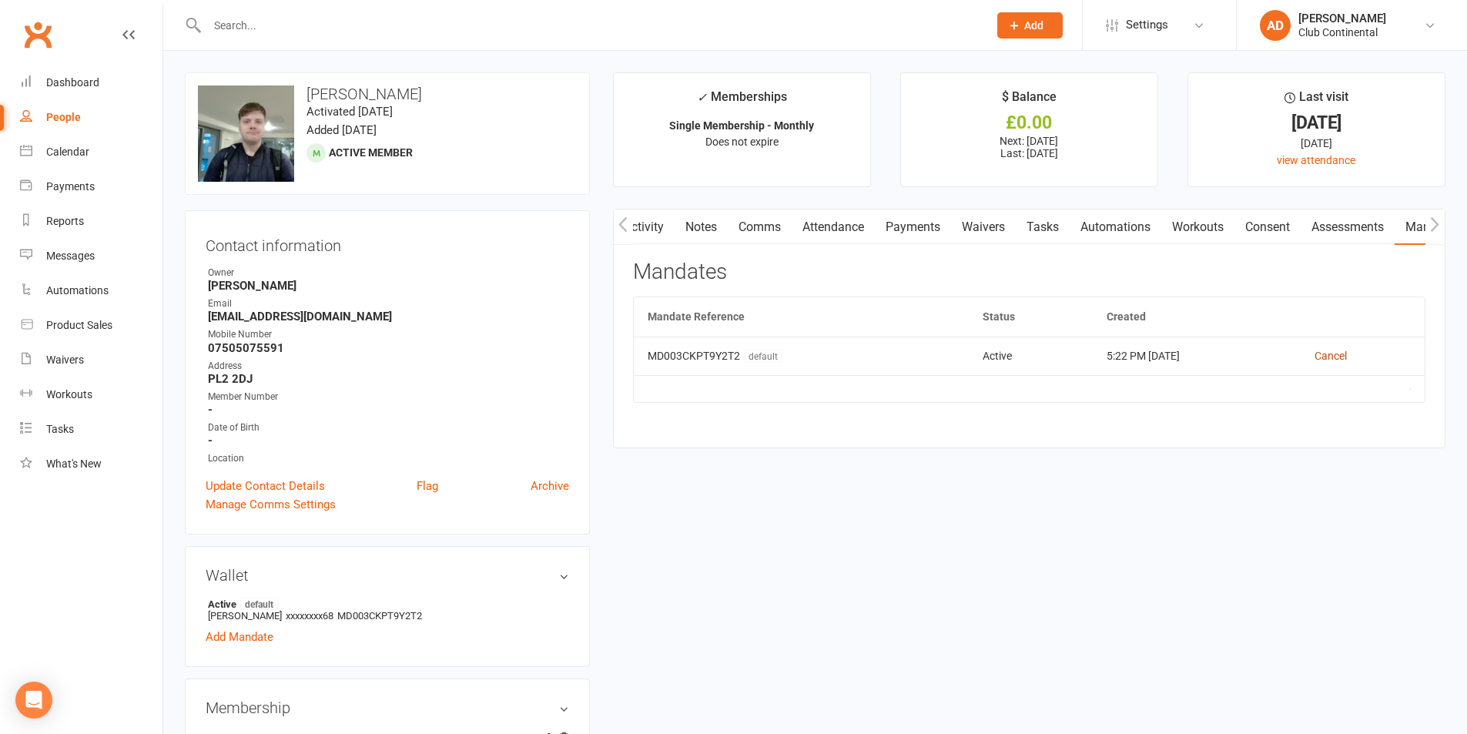
click at [1325, 356] on link "Cancel" at bounding box center [1331, 356] width 32 height 12
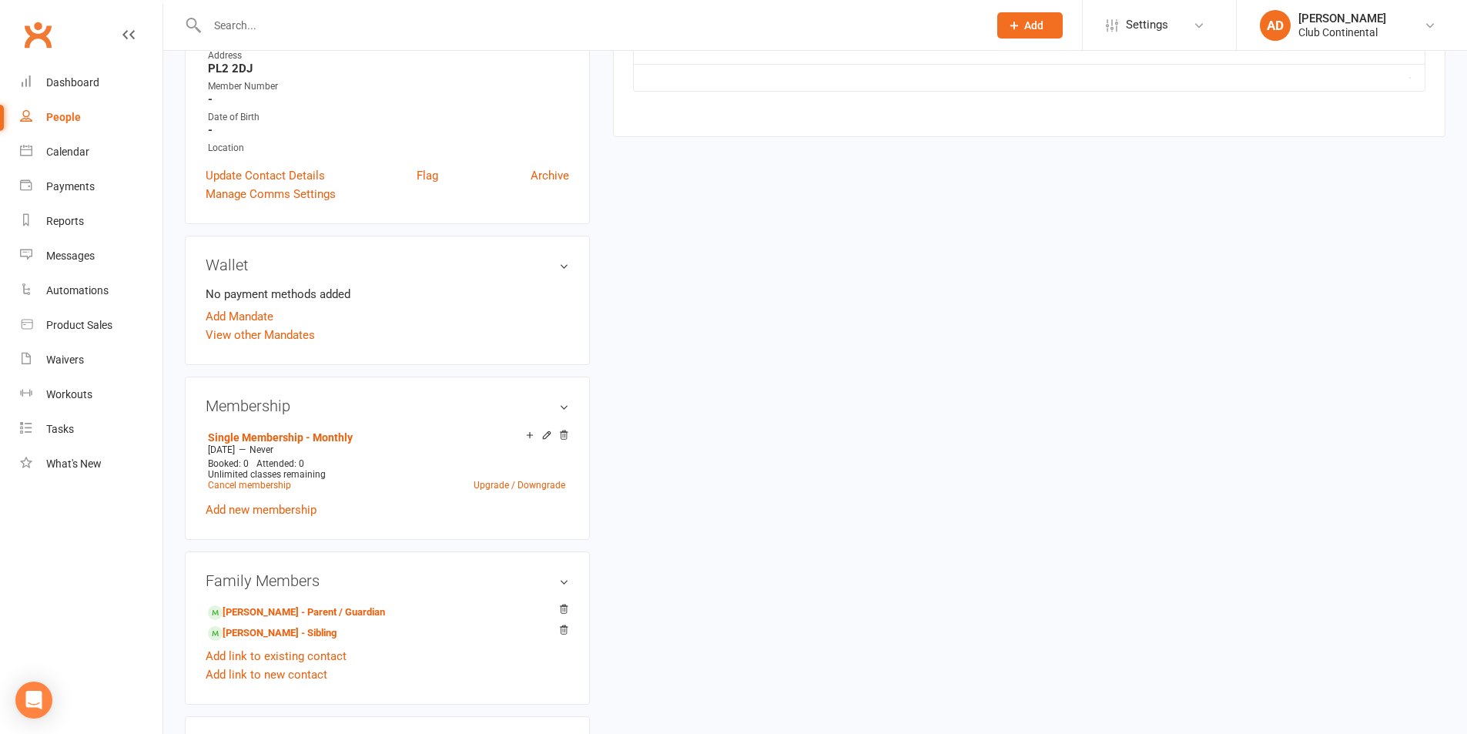
scroll to position [385, 0]
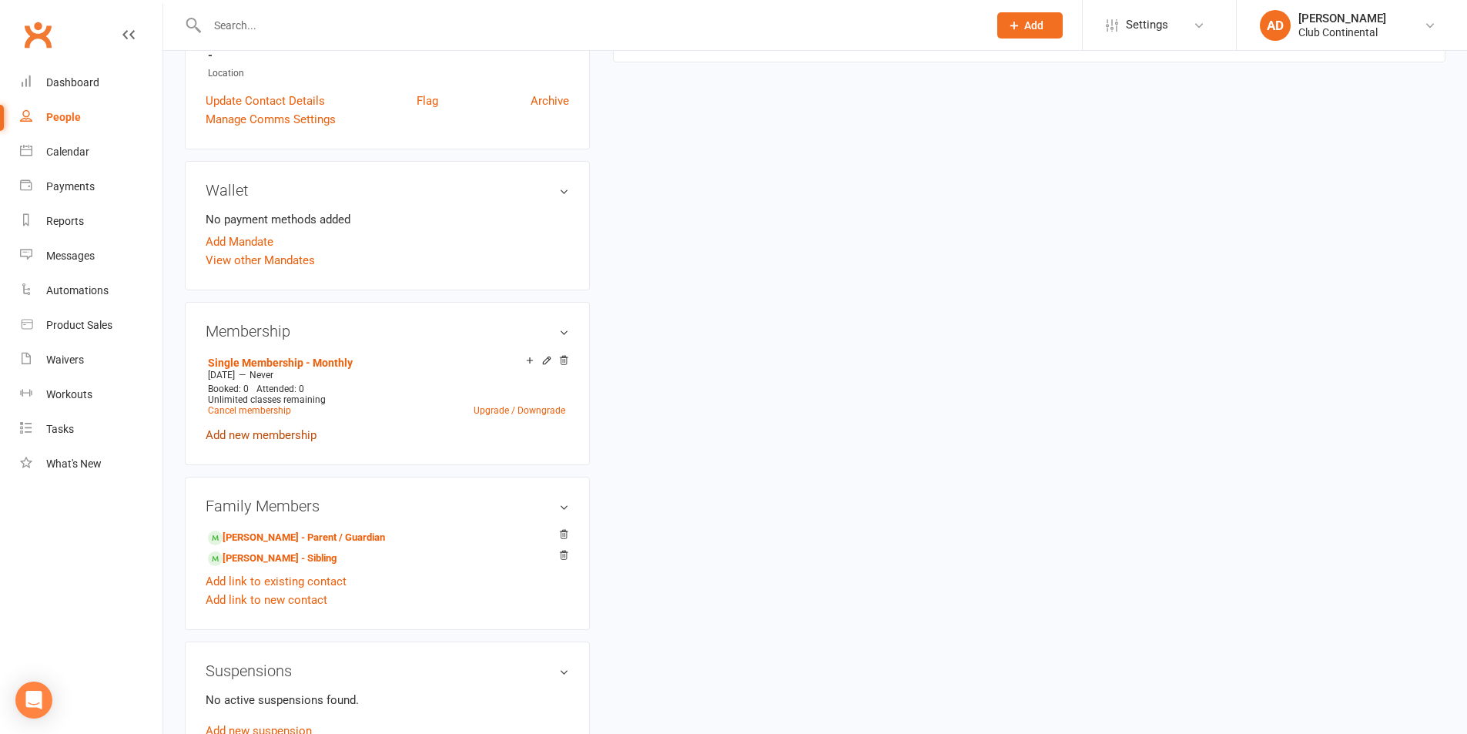
click at [277, 436] on link "Add new membership" at bounding box center [261, 435] width 111 height 14
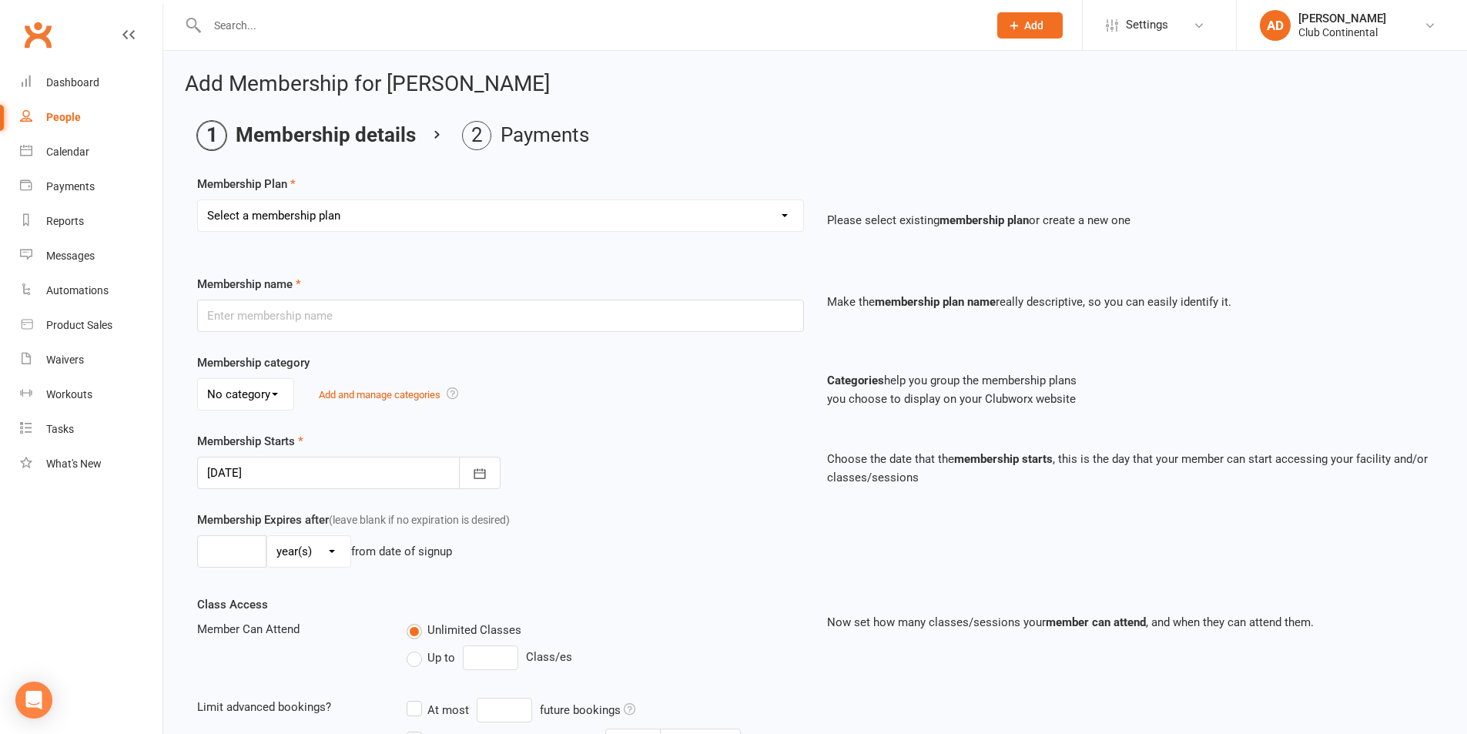
click at [424, 190] on div "Membership Plan Select a membership plan Create new Membership Plan Single Memb…" at bounding box center [815, 214] width 1236 height 79
click at [434, 206] on select "Select a membership plan Create new Membership Plan Single Membership - Monthly…" at bounding box center [500, 215] width 605 height 31
select select "3"
click at [198, 200] on select "Select a membership plan Create new Membership Plan Single Membership - Monthly…" at bounding box center [500, 215] width 605 height 31
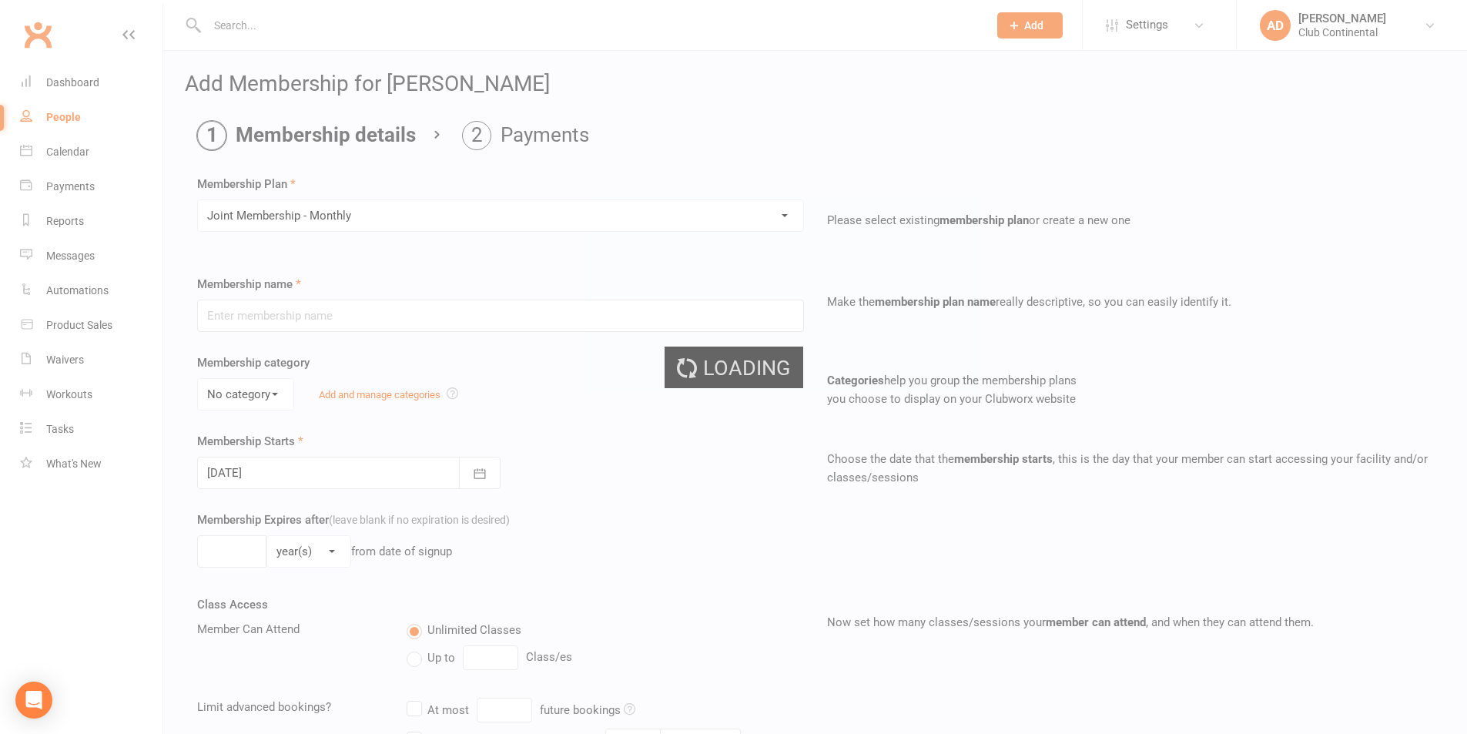
type input "Joint Membership - Monthly"
select select "0"
type input "0"
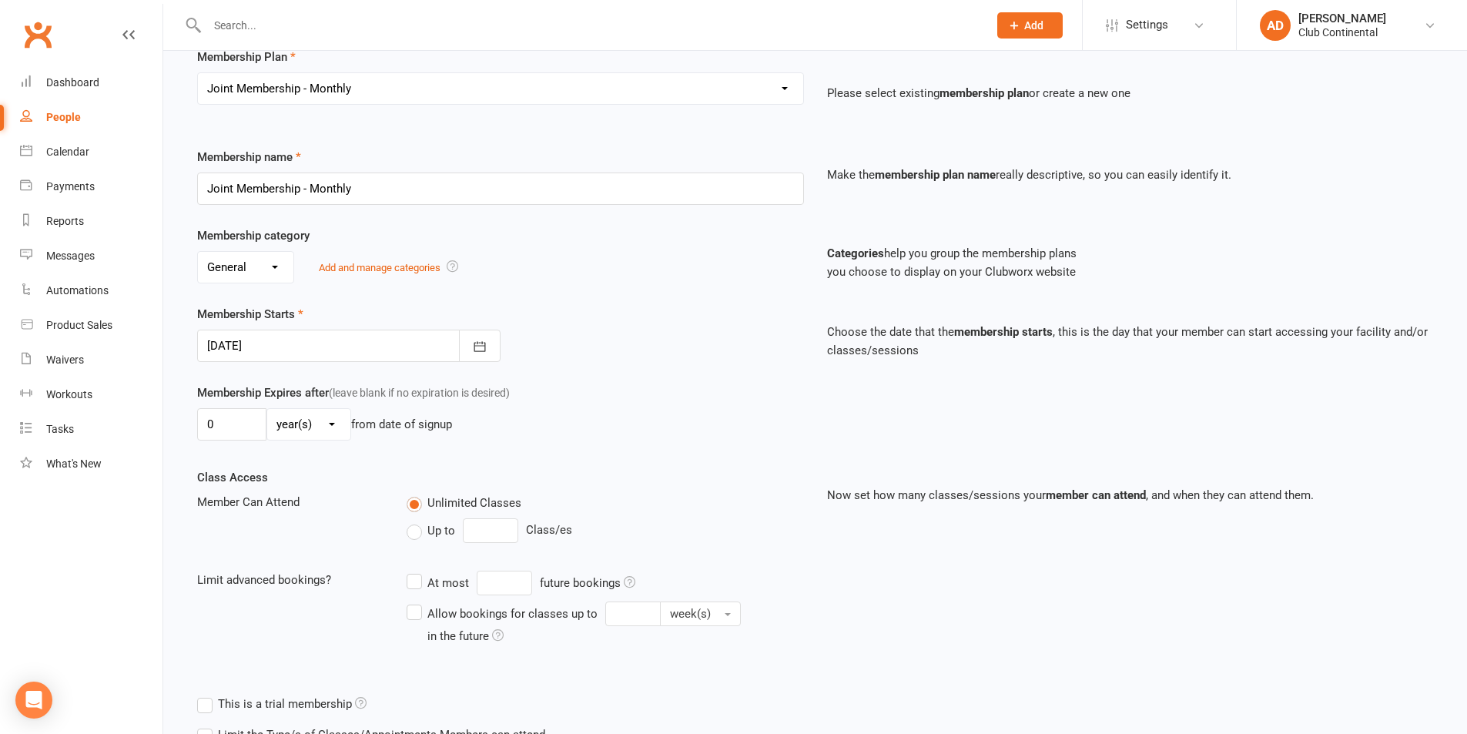
scroll to position [154, 0]
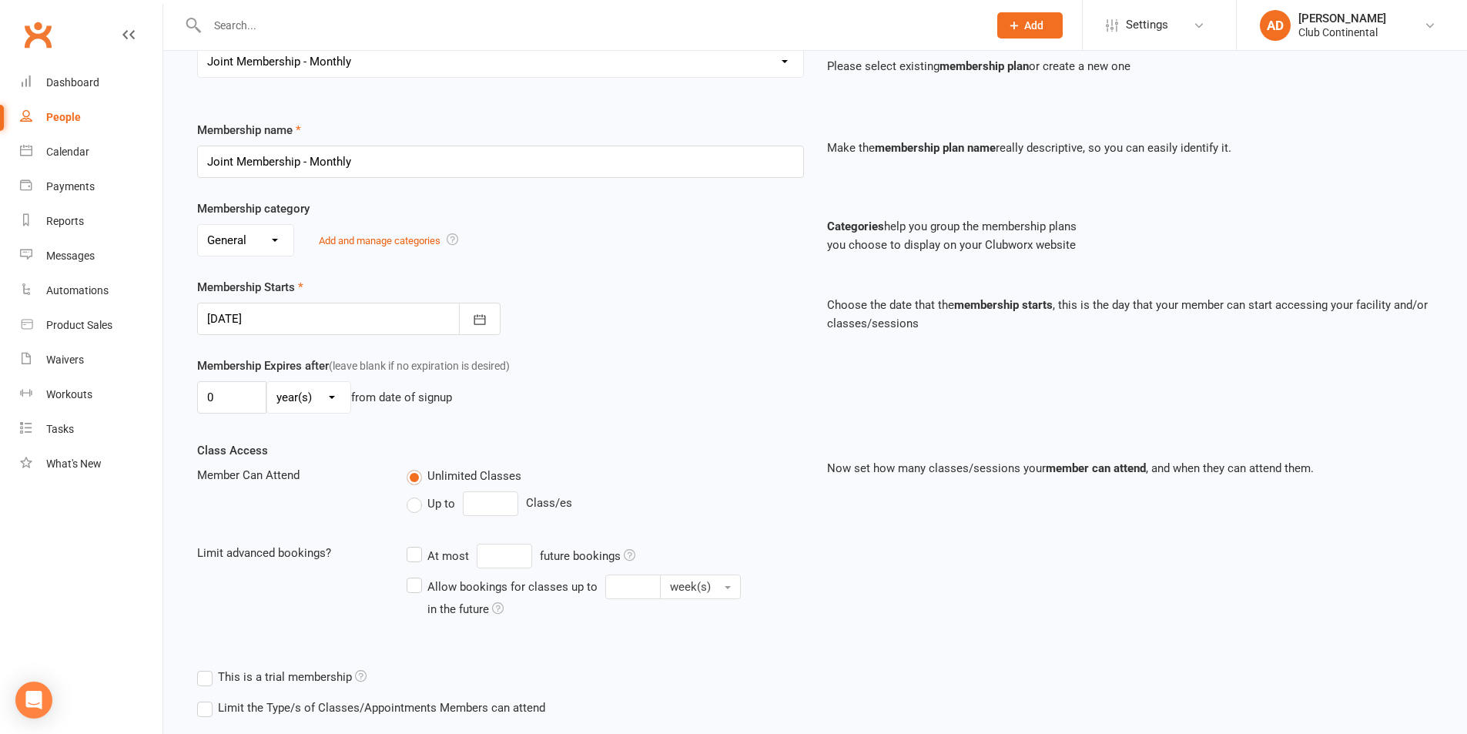
click at [378, 316] on div at bounding box center [349, 319] width 304 height 32
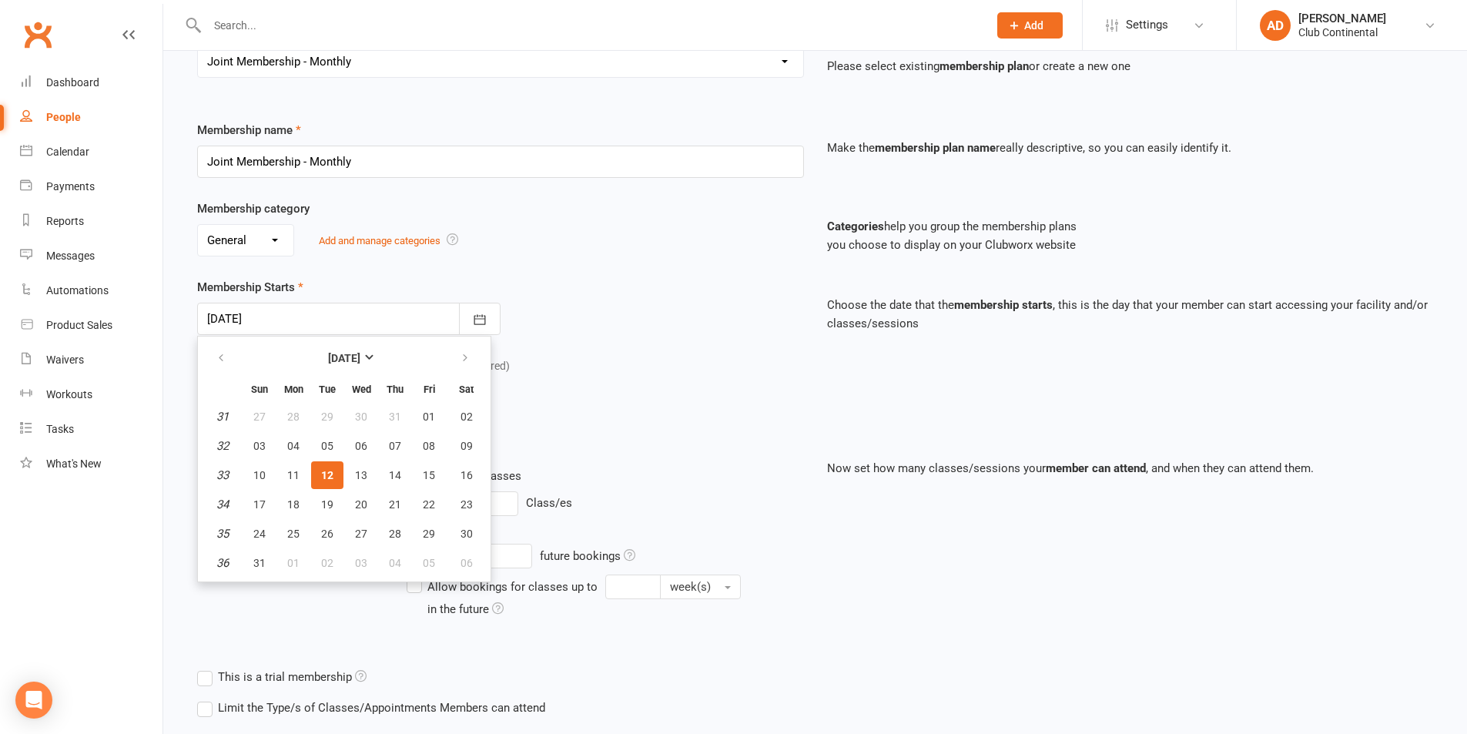
click at [378, 316] on div at bounding box center [349, 319] width 304 height 32
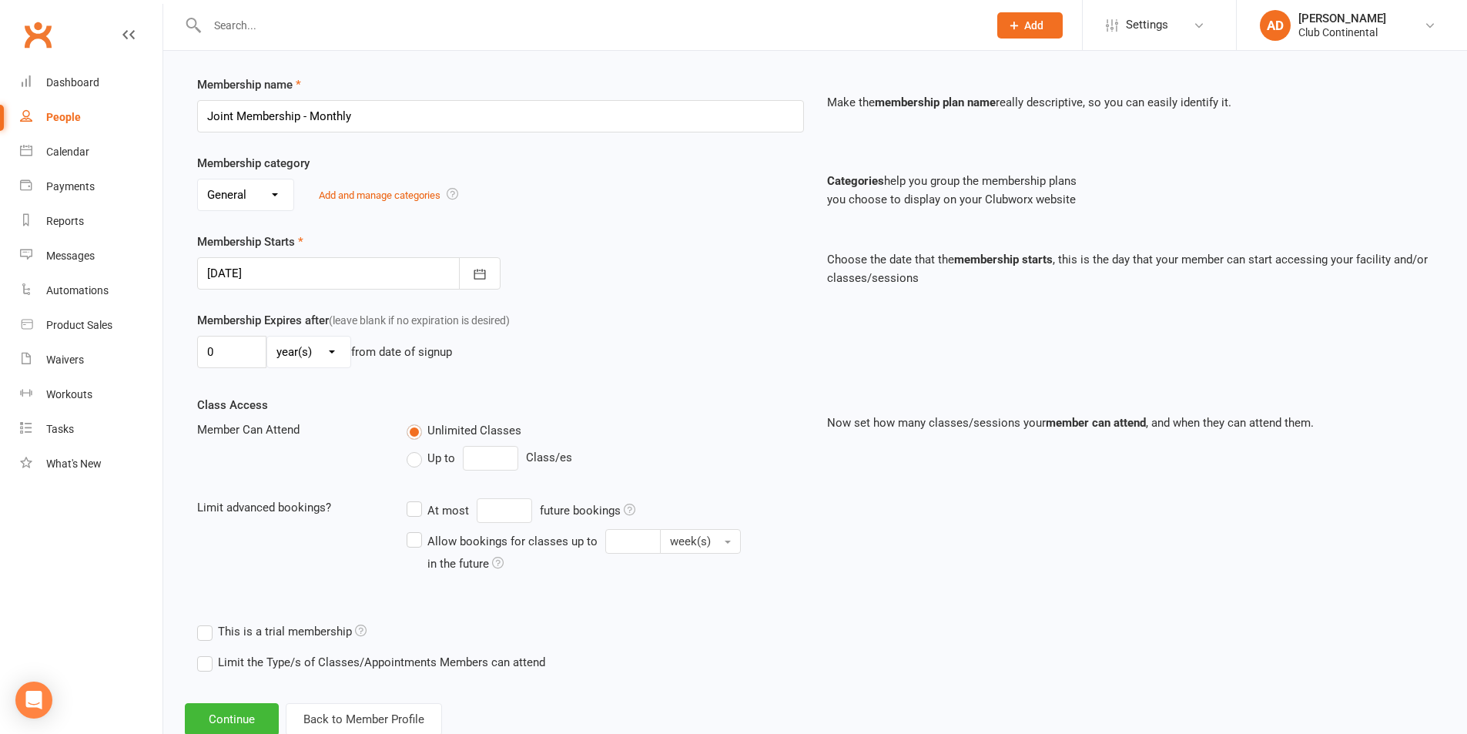
scroll to position [245, 0]
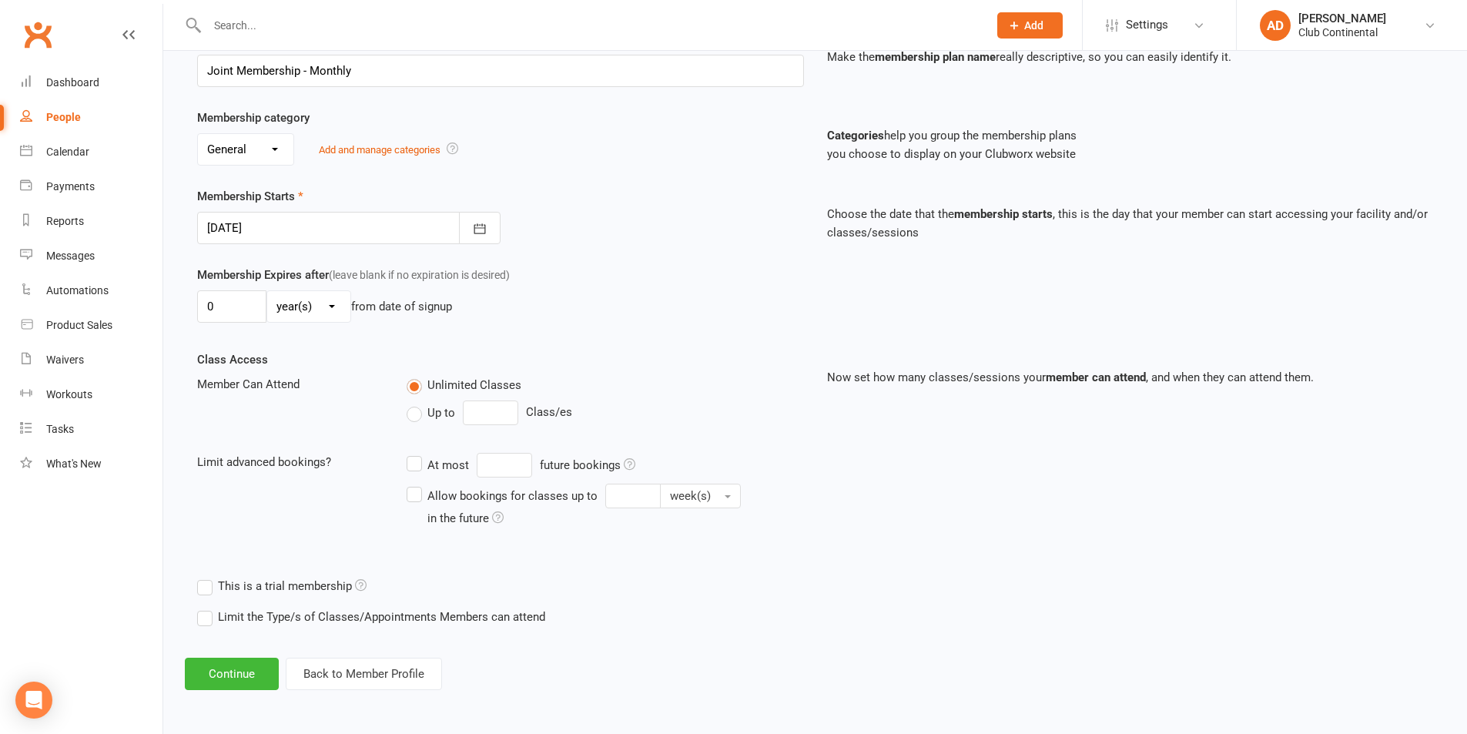
click at [310, 237] on div at bounding box center [349, 228] width 304 height 32
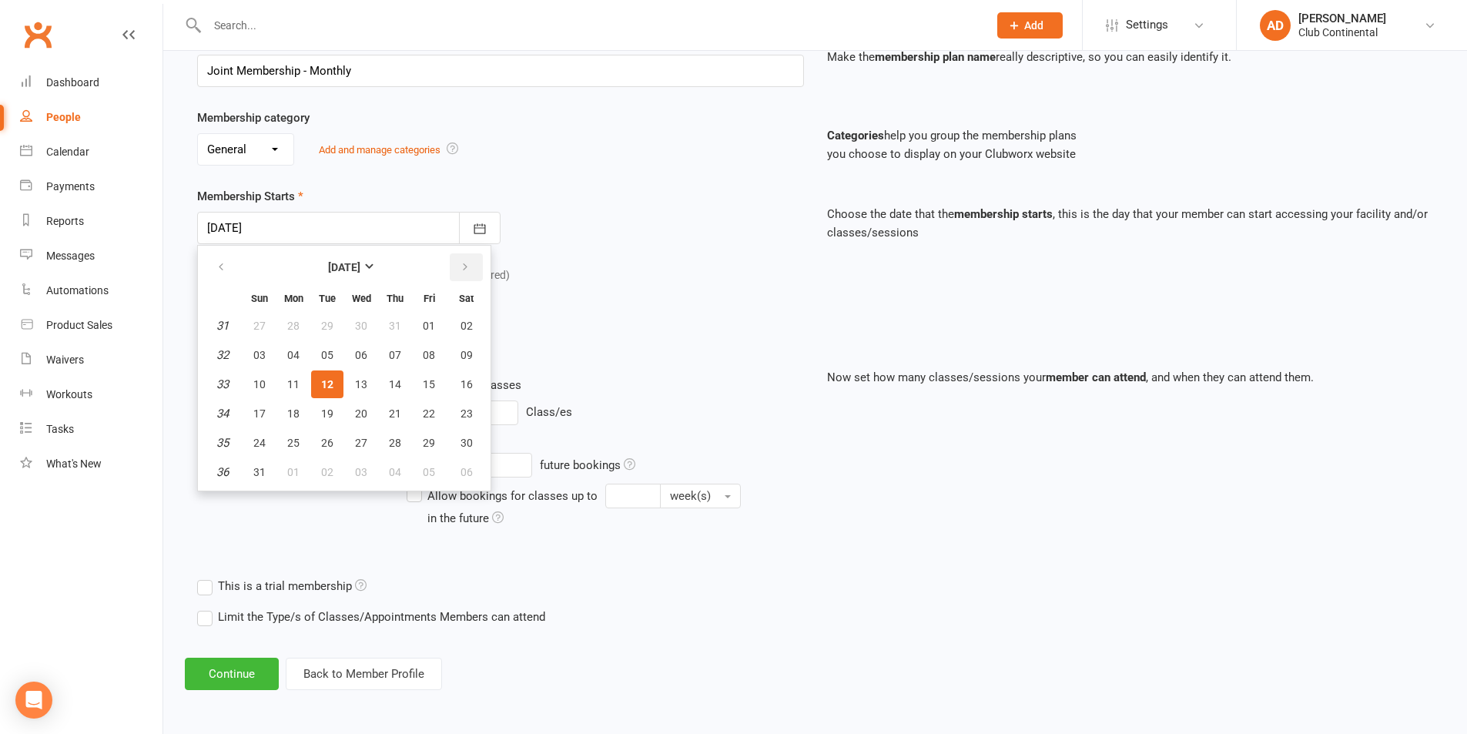
click at [457, 270] on button "button" at bounding box center [466, 267] width 33 height 28
click at [397, 328] on span "04" at bounding box center [395, 326] width 12 height 12
type input "04 Sep 2025"
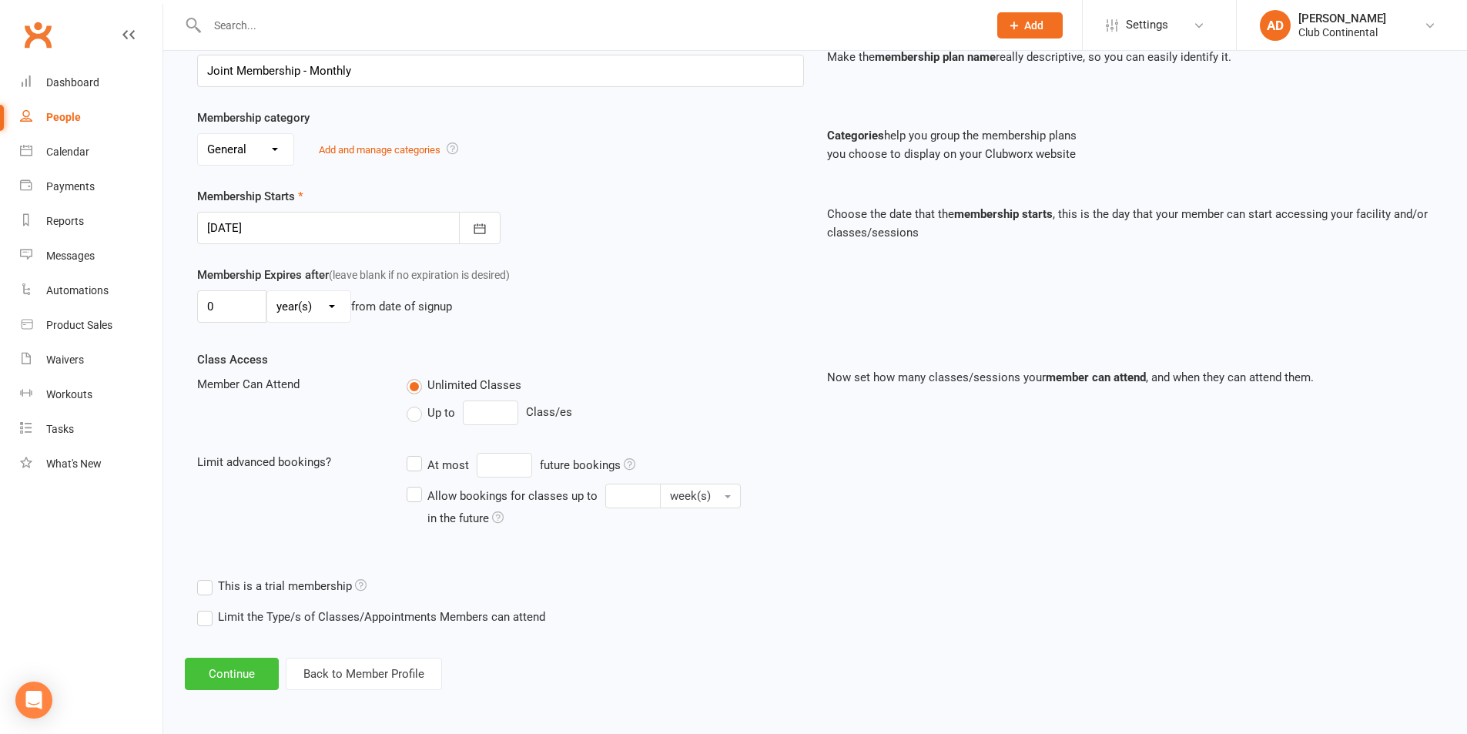
click at [225, 672] on button "Continue" at bounding box center [232, 674] width 94 height 32
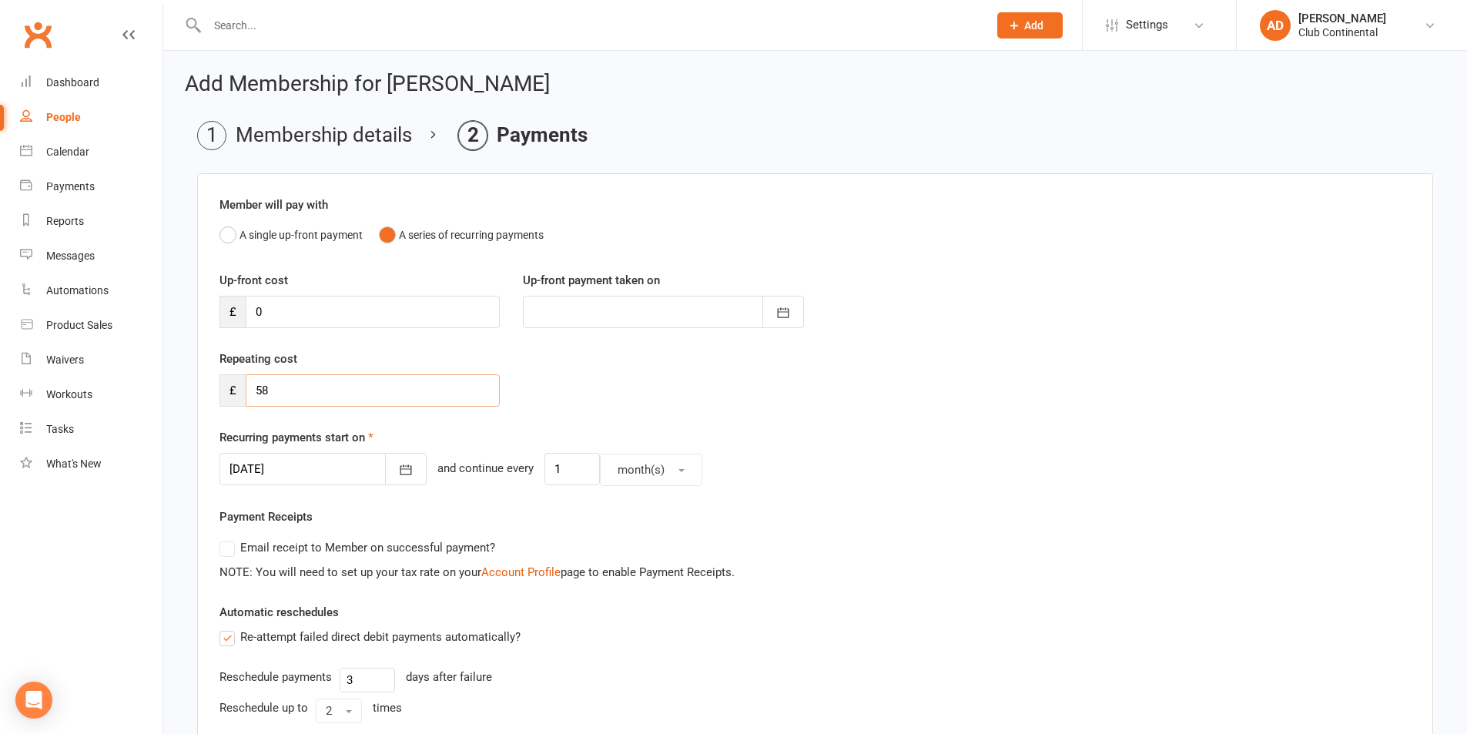
click at [349, 383] on input "58" at bounding box center [373, 390] width 254 height 32
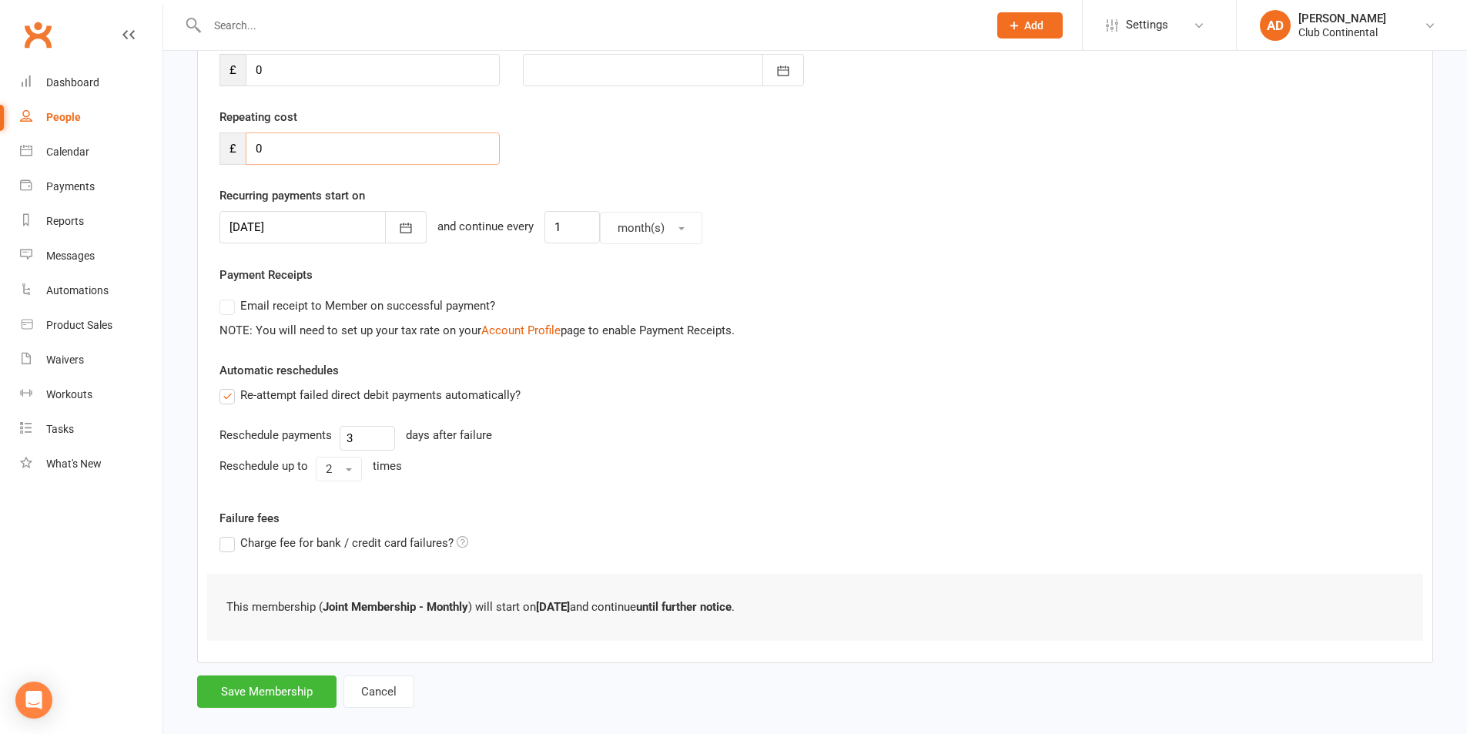
scroll to position [263, 0]
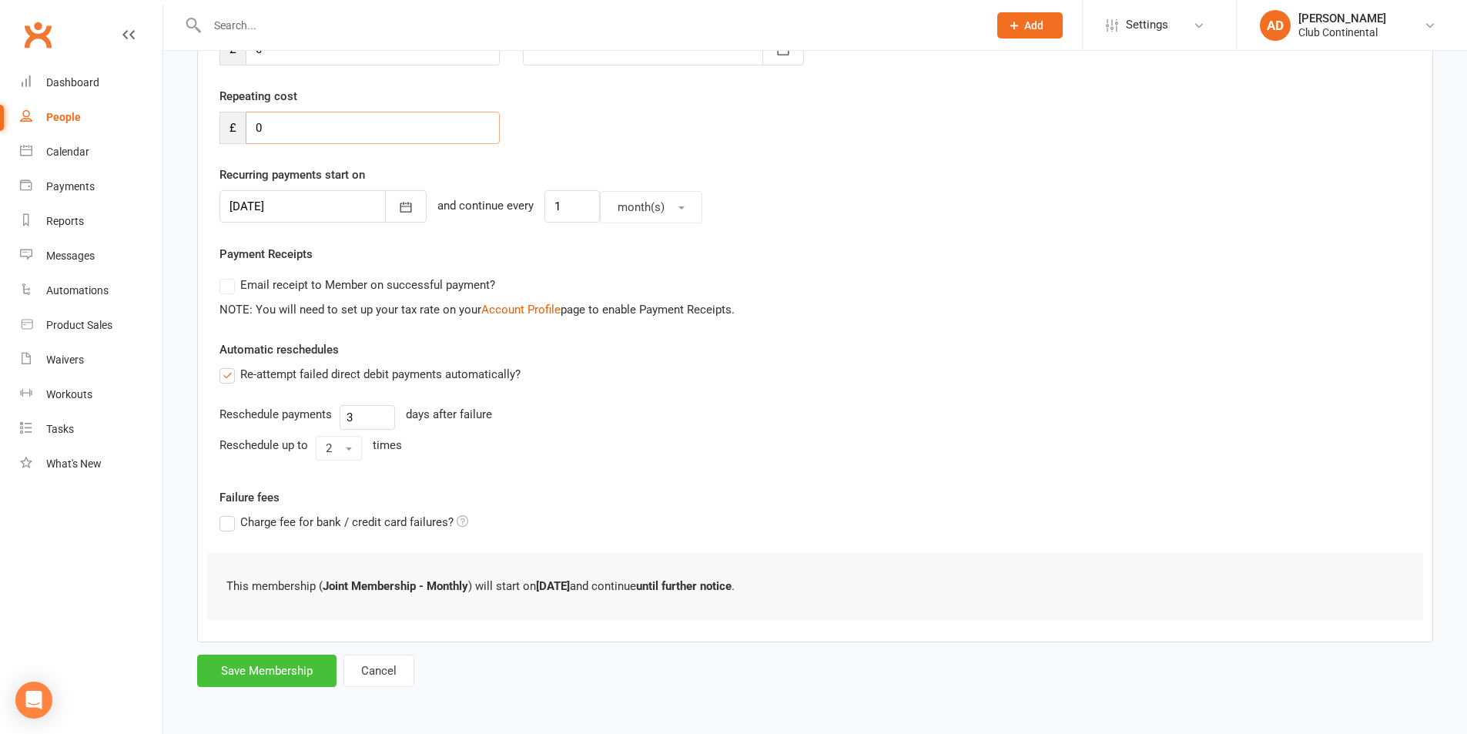
type input "0"
click at [294, 669] on button "Save Membership" at bounding box center [266, 671] width 139 height 32
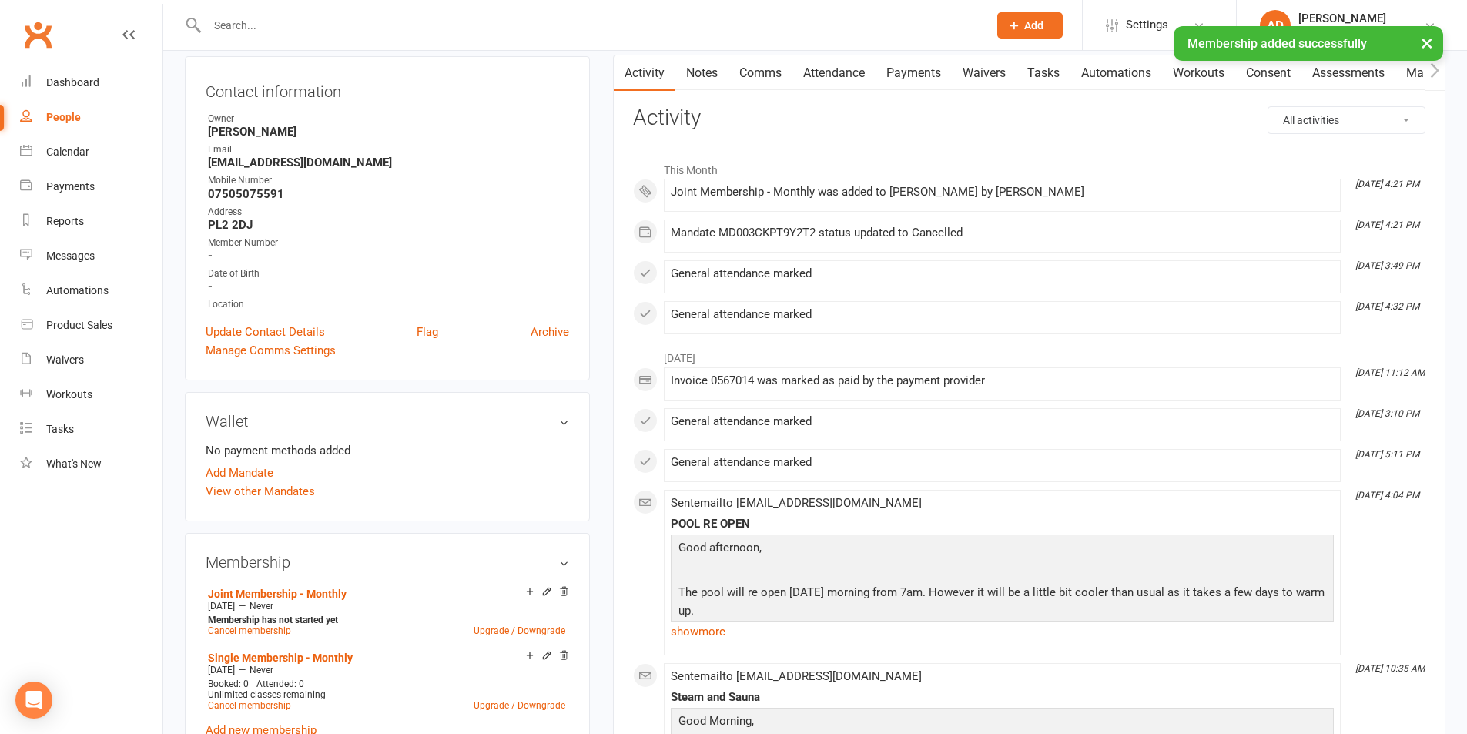
scroll to position [385, 0]
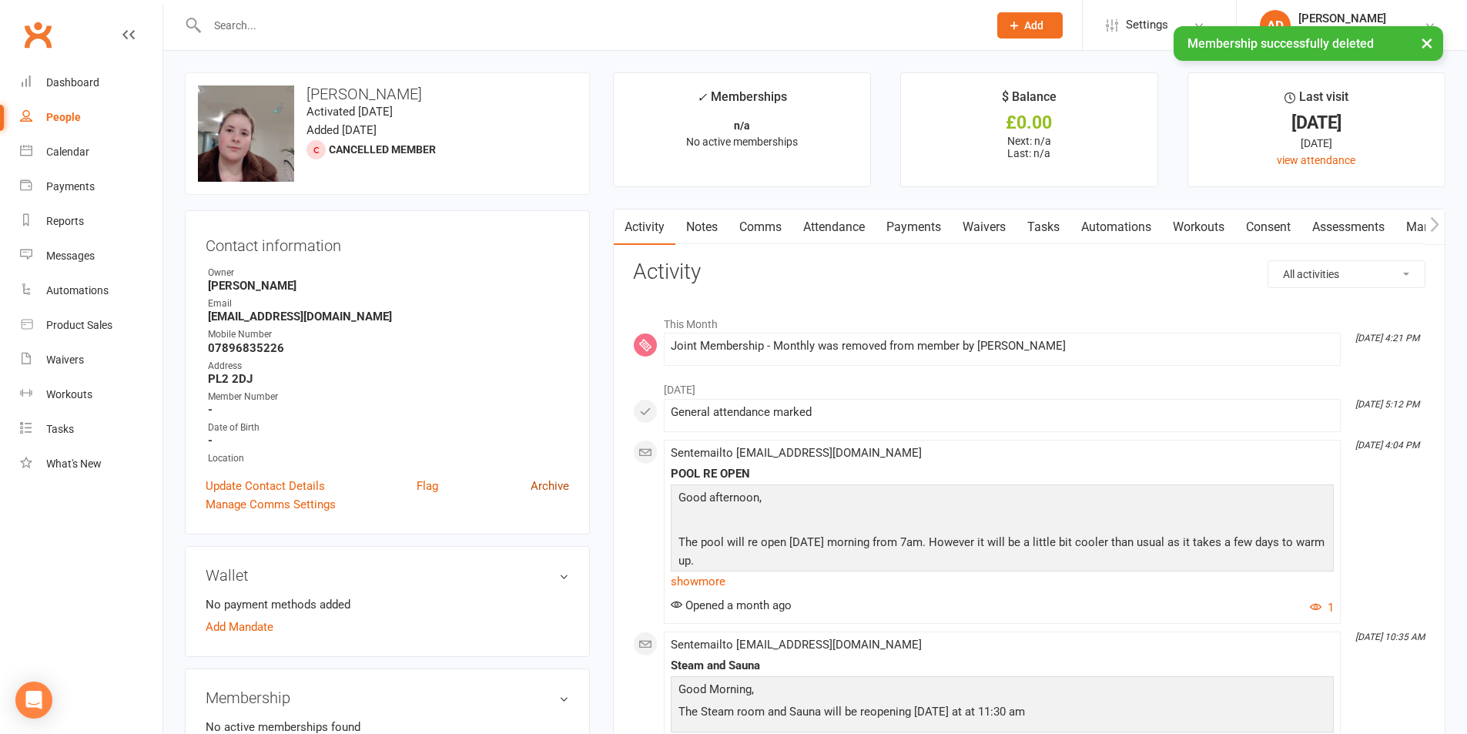
click at [558, 485] on link "Archive" at bounding box center [550, 486] width 39 height 18
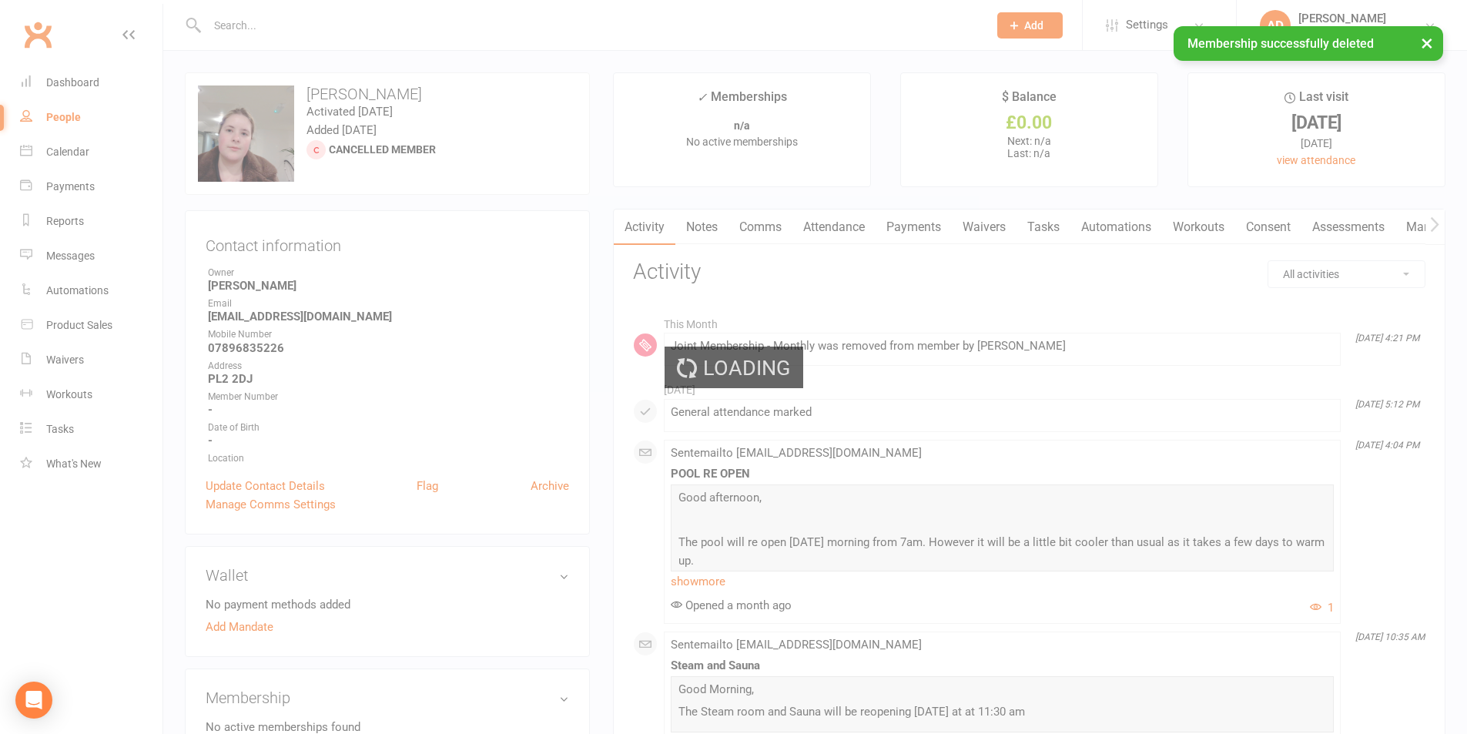
select select "100"
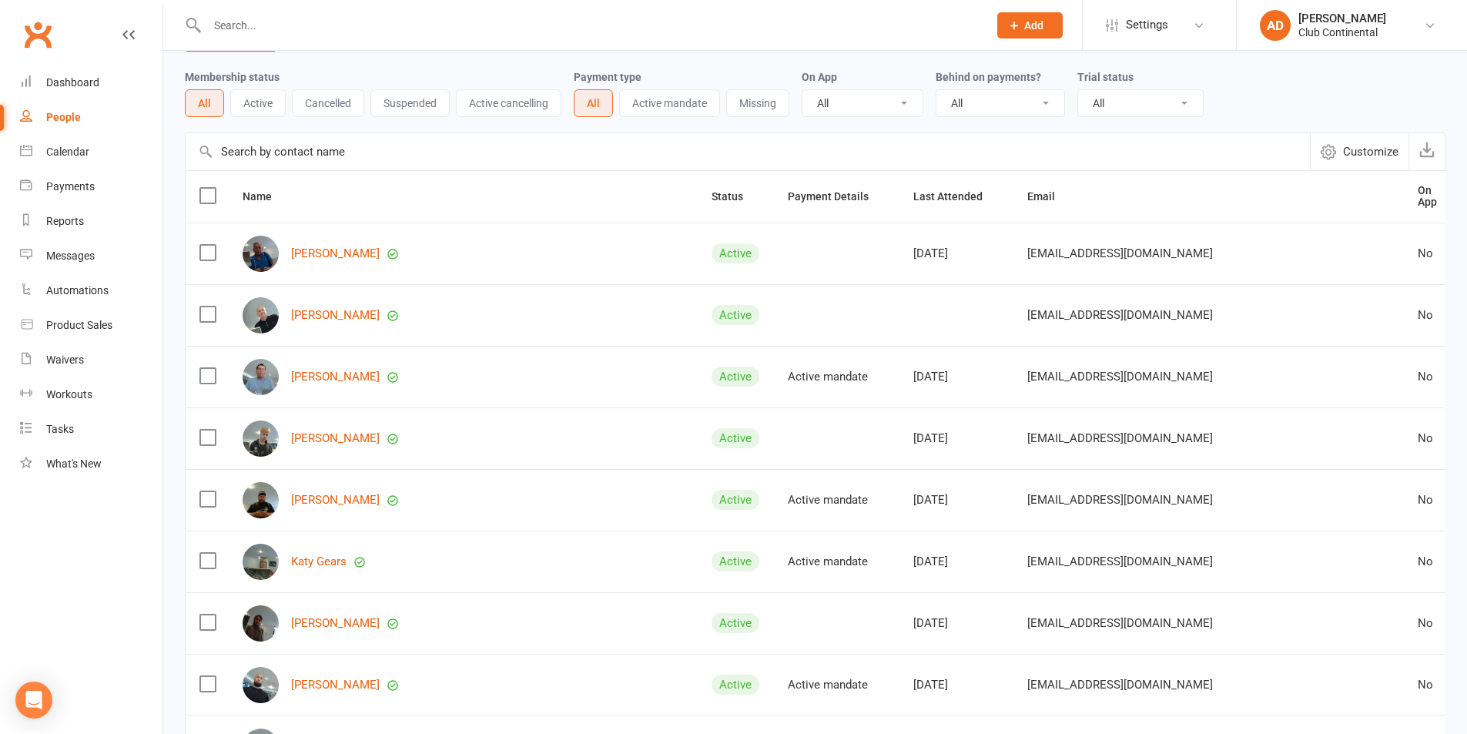
scroll to position [77, 0]
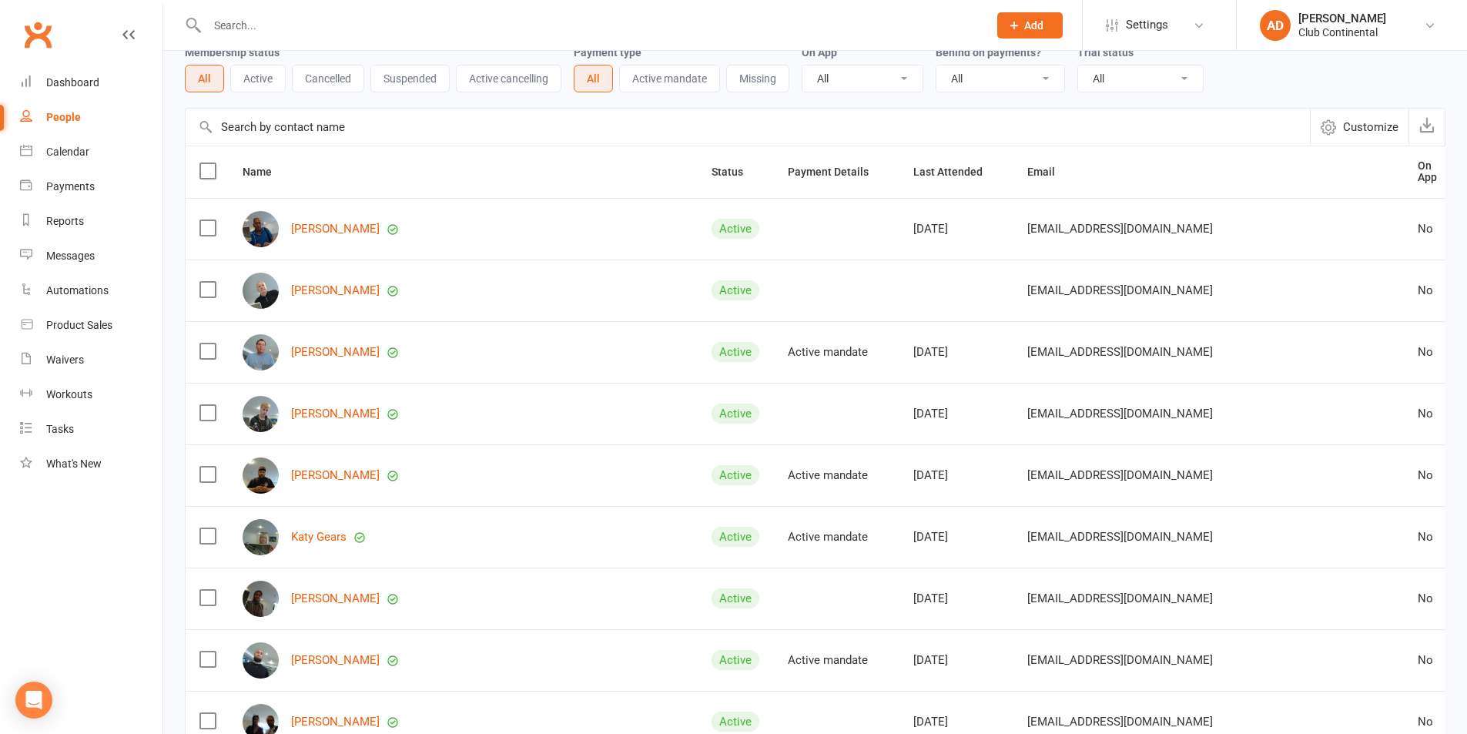
click at [426, 12] on div at bounding box center [581, 25] width 793 height 50
click at [432, 32] on input "text" at bounding box center [590, 26] width 775 height 22
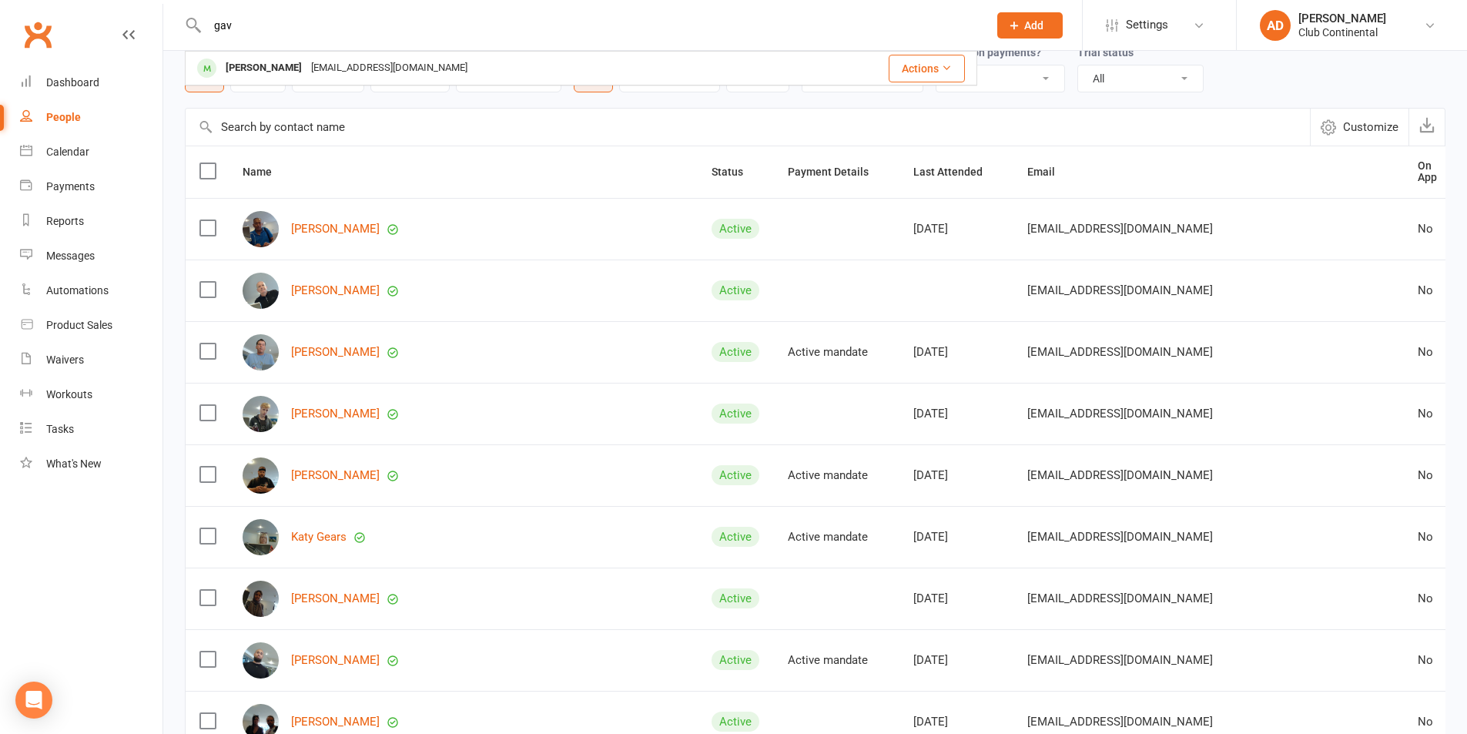
type input "gav"
click at [397, 75] on div "[EMAIL_ADDRESS][DOMAIN_NAME]" at bounding box center [390, 68] width 166 height 22
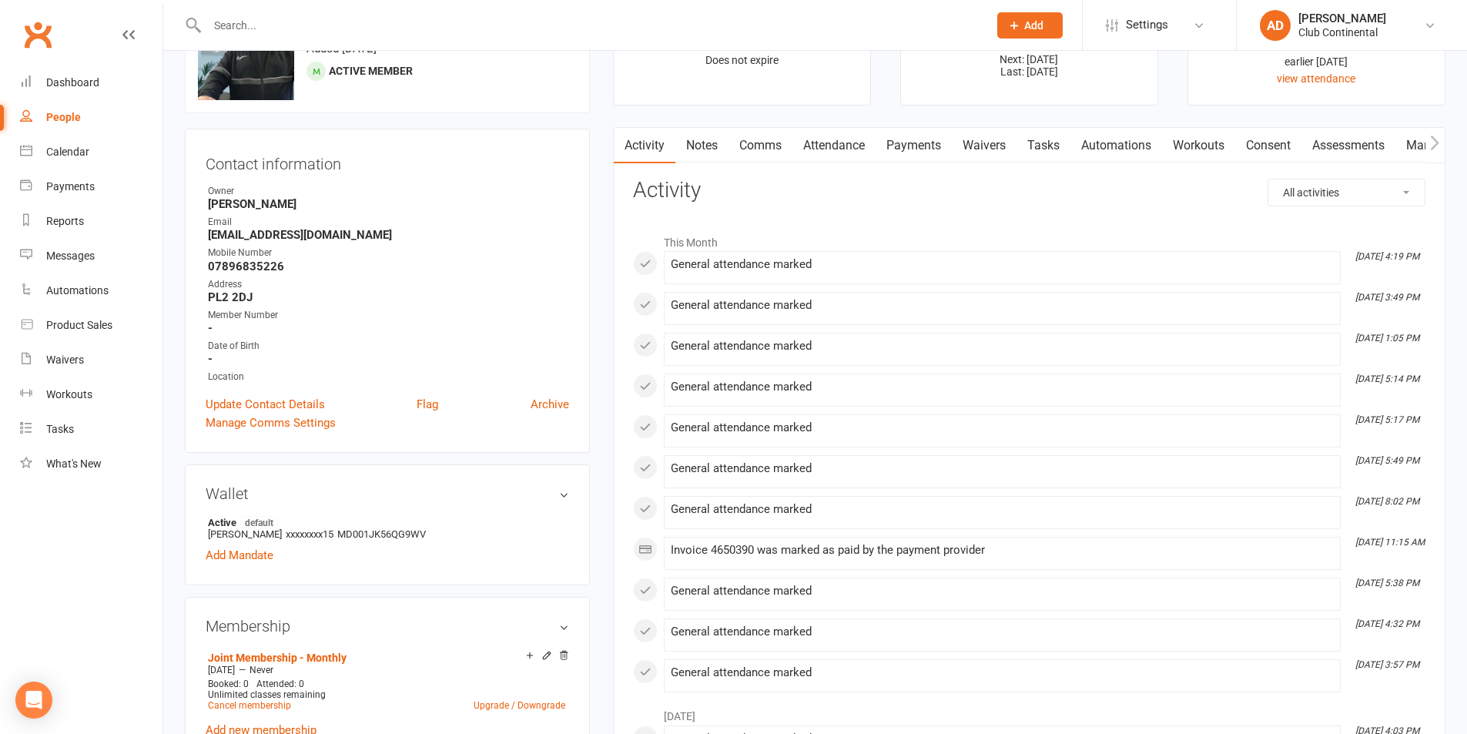
scroll to position [308, 0]
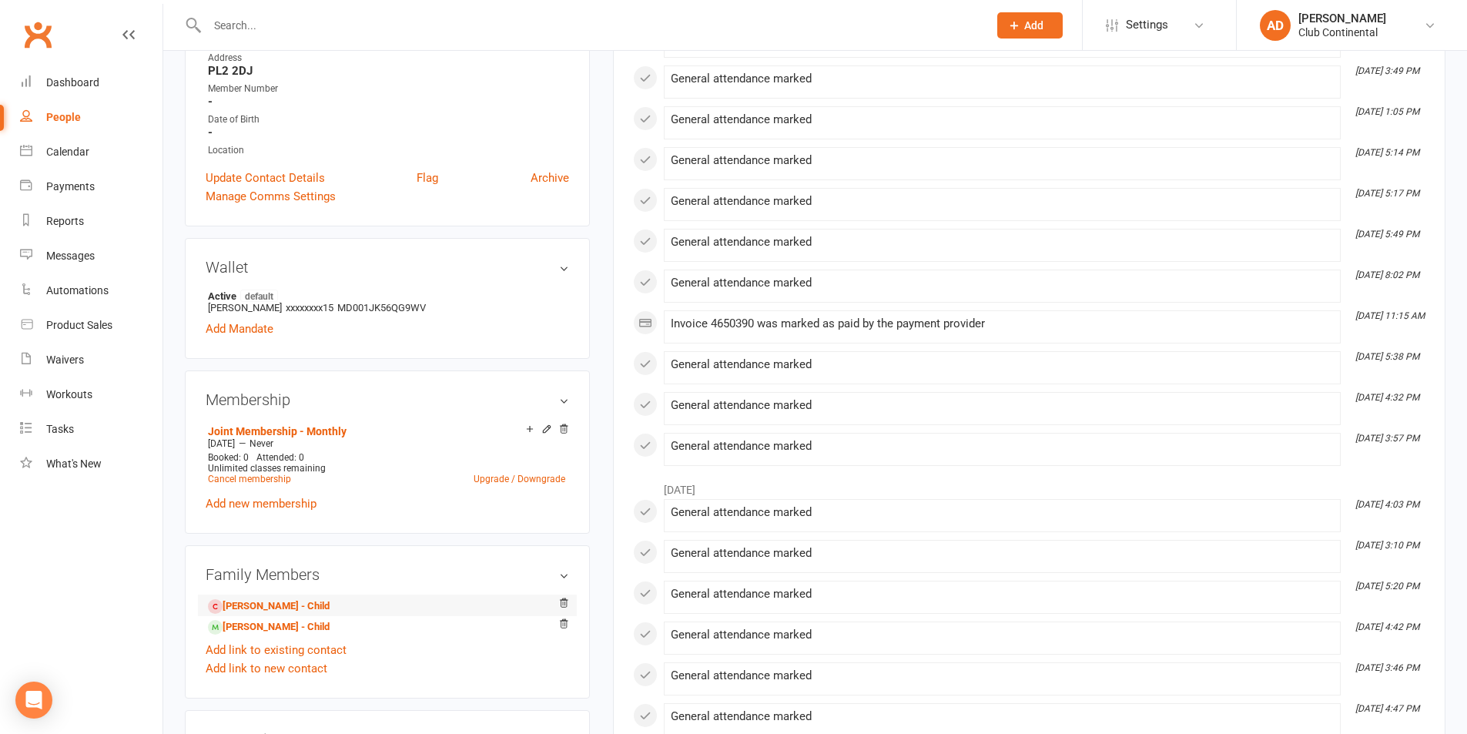
click at [501, 602] on li "Madison Hardy - Child" at bounding box center [388, 606] width 364 height 22
click at [320, 599] on link "Madison Hardy - Child" at bounding box center [269, 607] width 122 height 16
click at [563, 599] on icon at bounding box center [564, 603] width 8 height 8
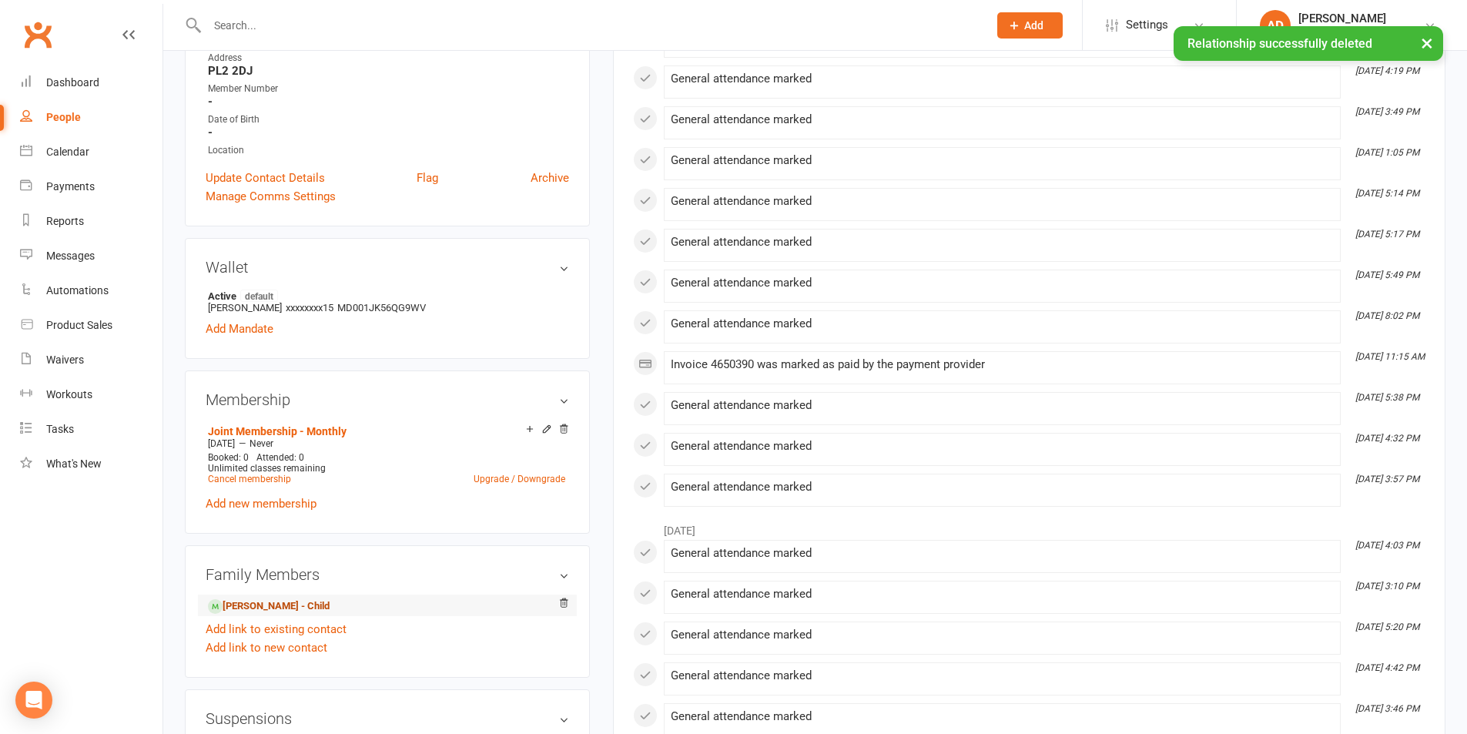
click at [303, 605] on link "[PERSON_NAME] - Child" at bounding box center [269, 607] width 122 height 16
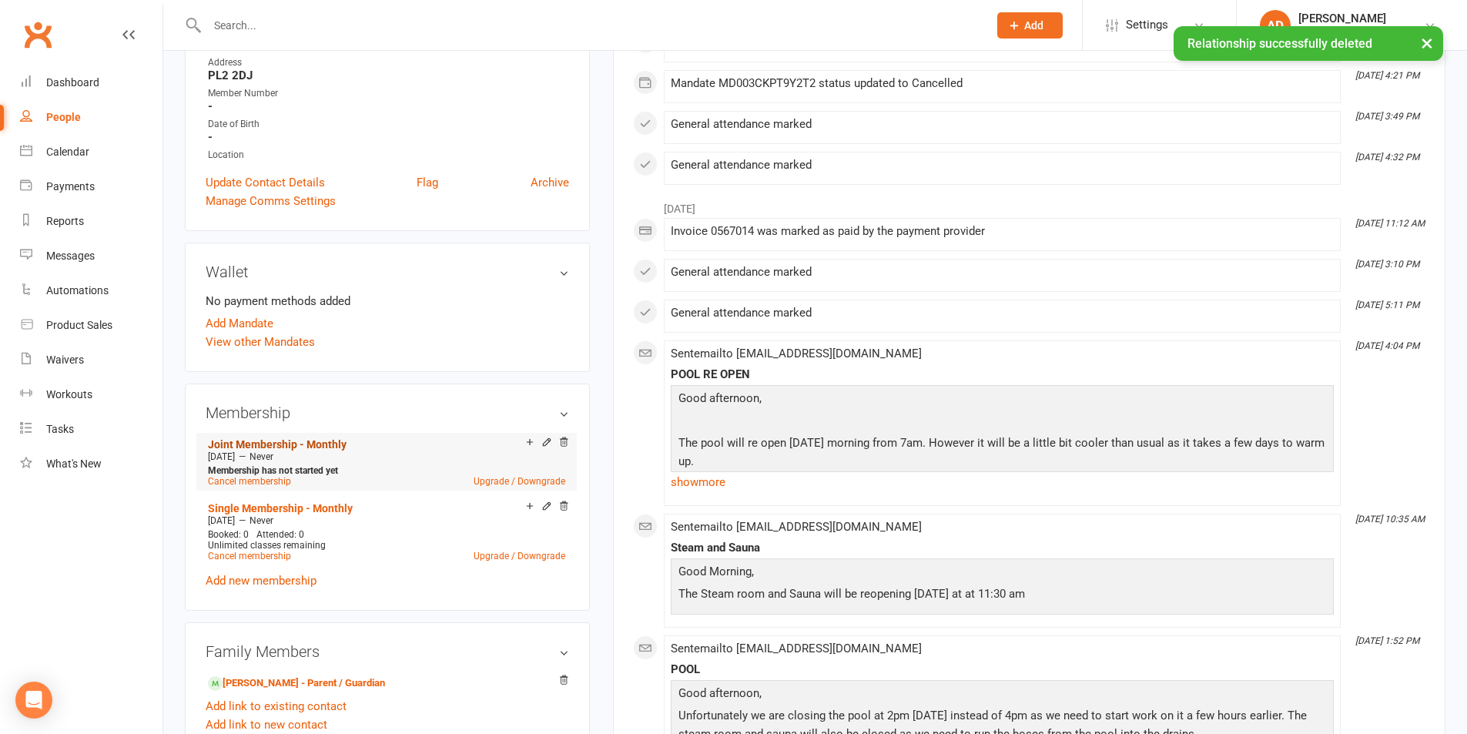
scroll to position [308, 0]
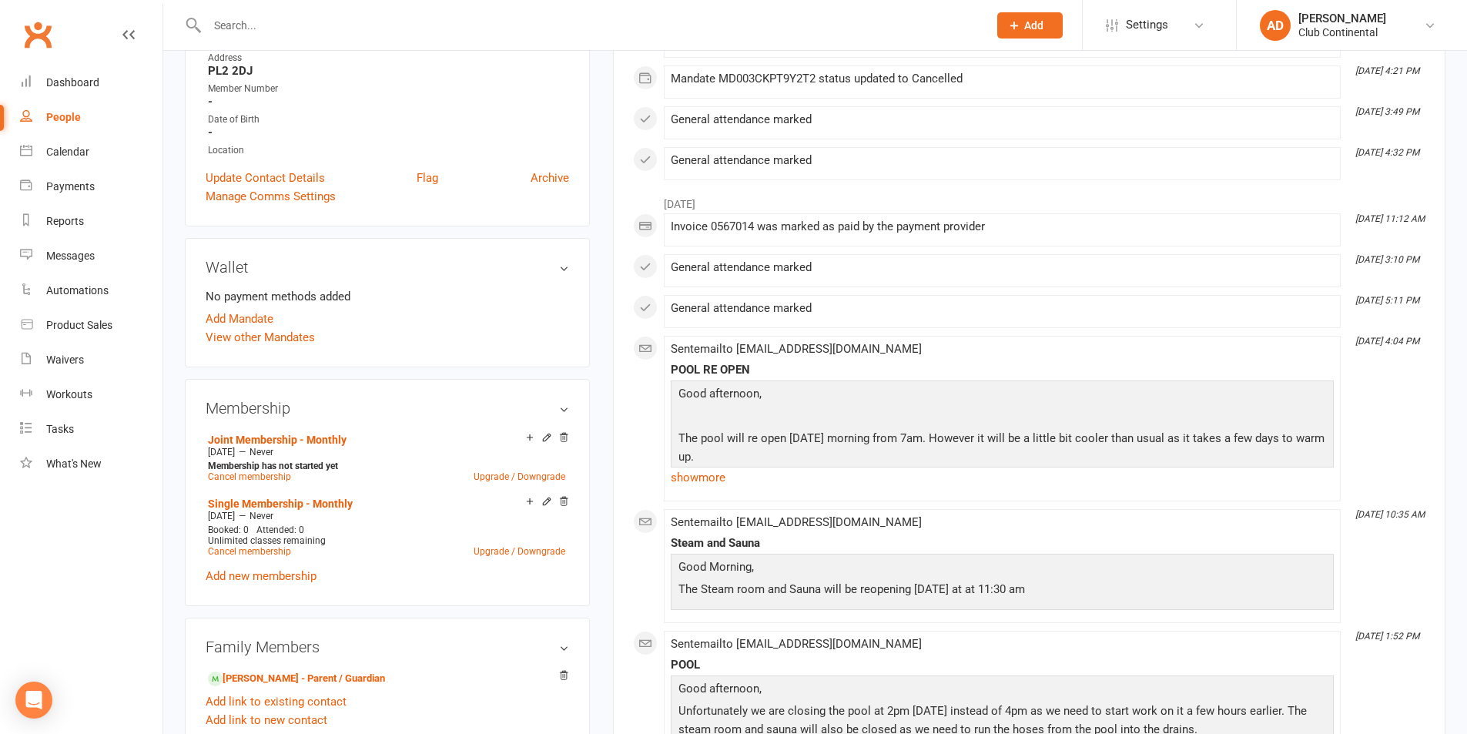
click at [546, 500] on icon at bounding box center [546, 501] width 7 height 7
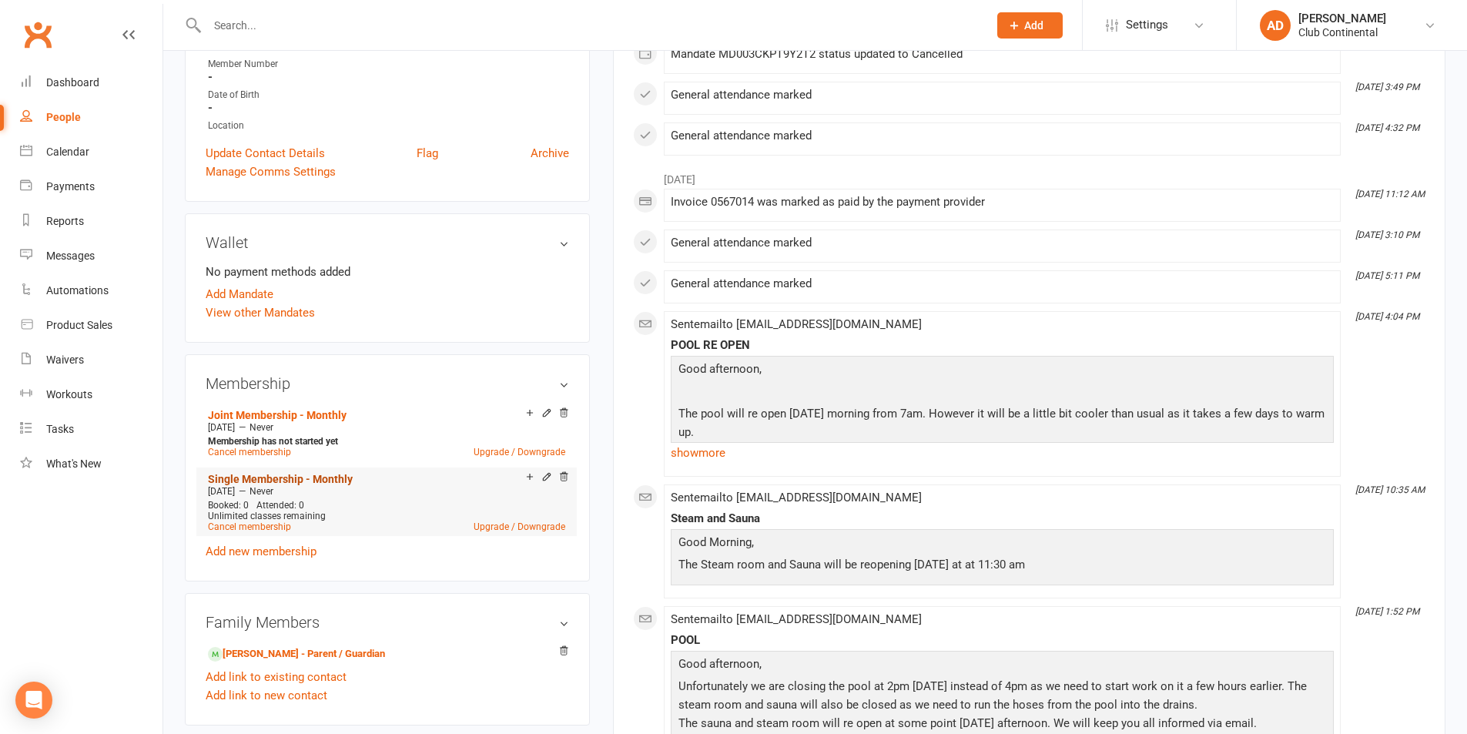
scroll to position [308, 0]
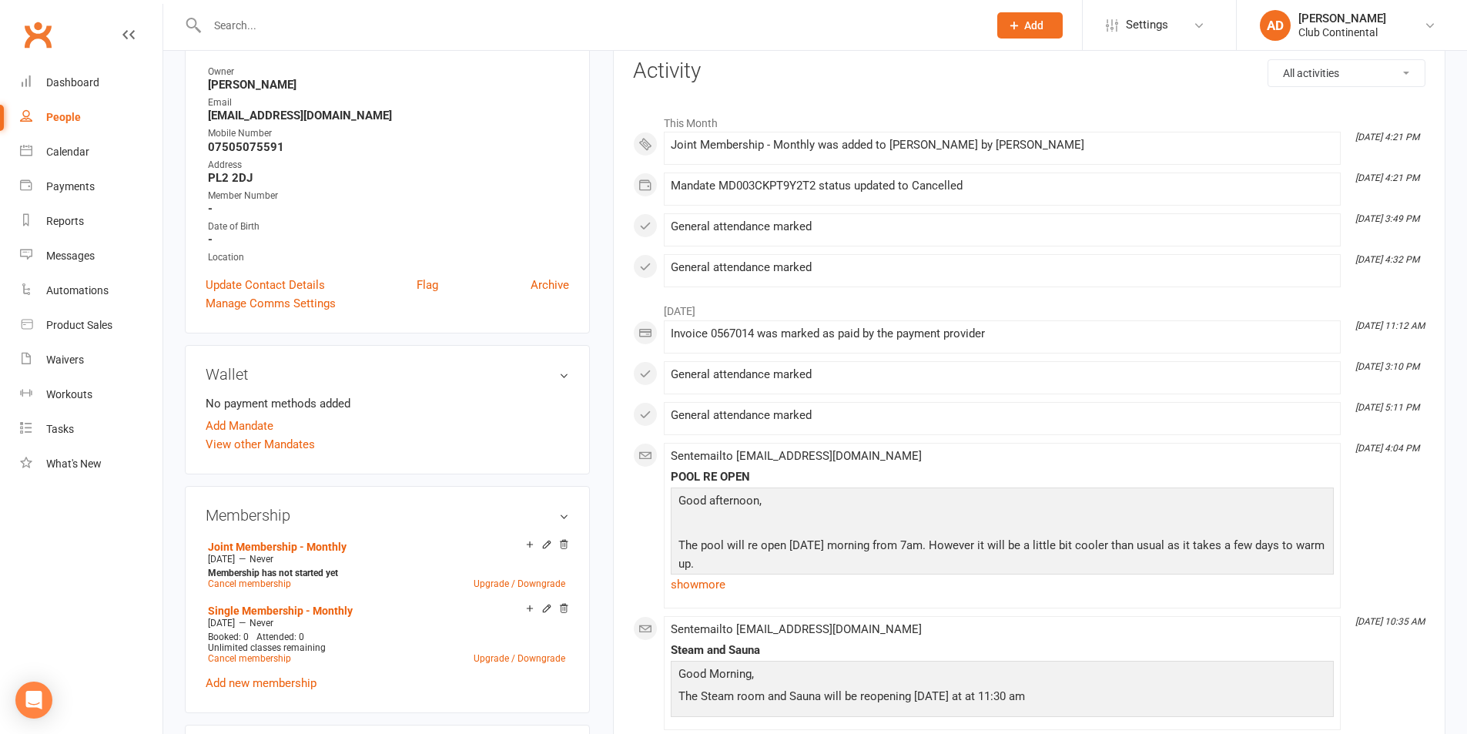
scroll to position [231, 0]
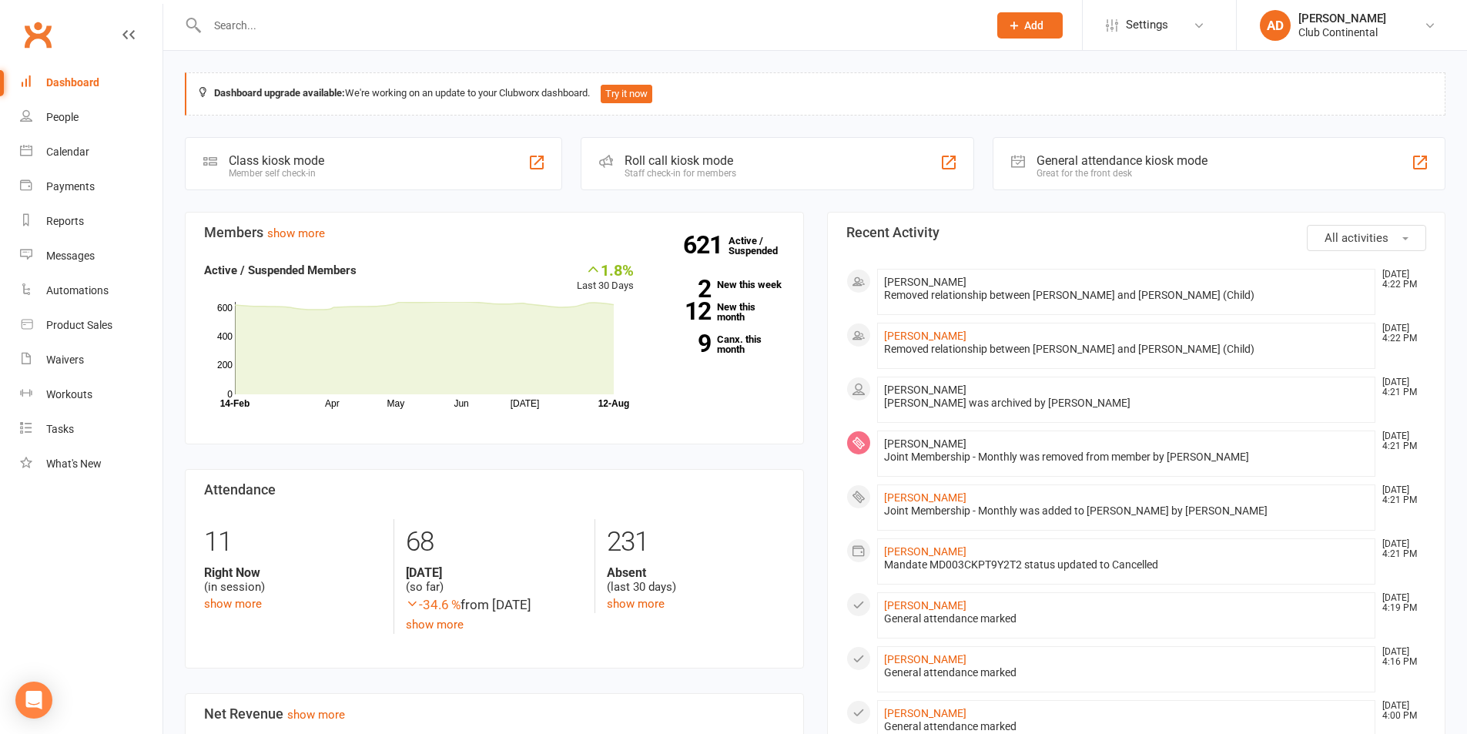
drag, startPoint x: 166, startPoint y: 53, endPoint x: 428, endPoint y: 55, distance: 261.9
click at [428, 55] on div "Dashboard upgrade available: We're working on an update to your Clubworx dashbo…" at bounding box center [815, 726] width 1304 height 1350
click at [923, 609] on link "[PERSON_NAME]" at bounding box center [925, 605] width 82 height 12
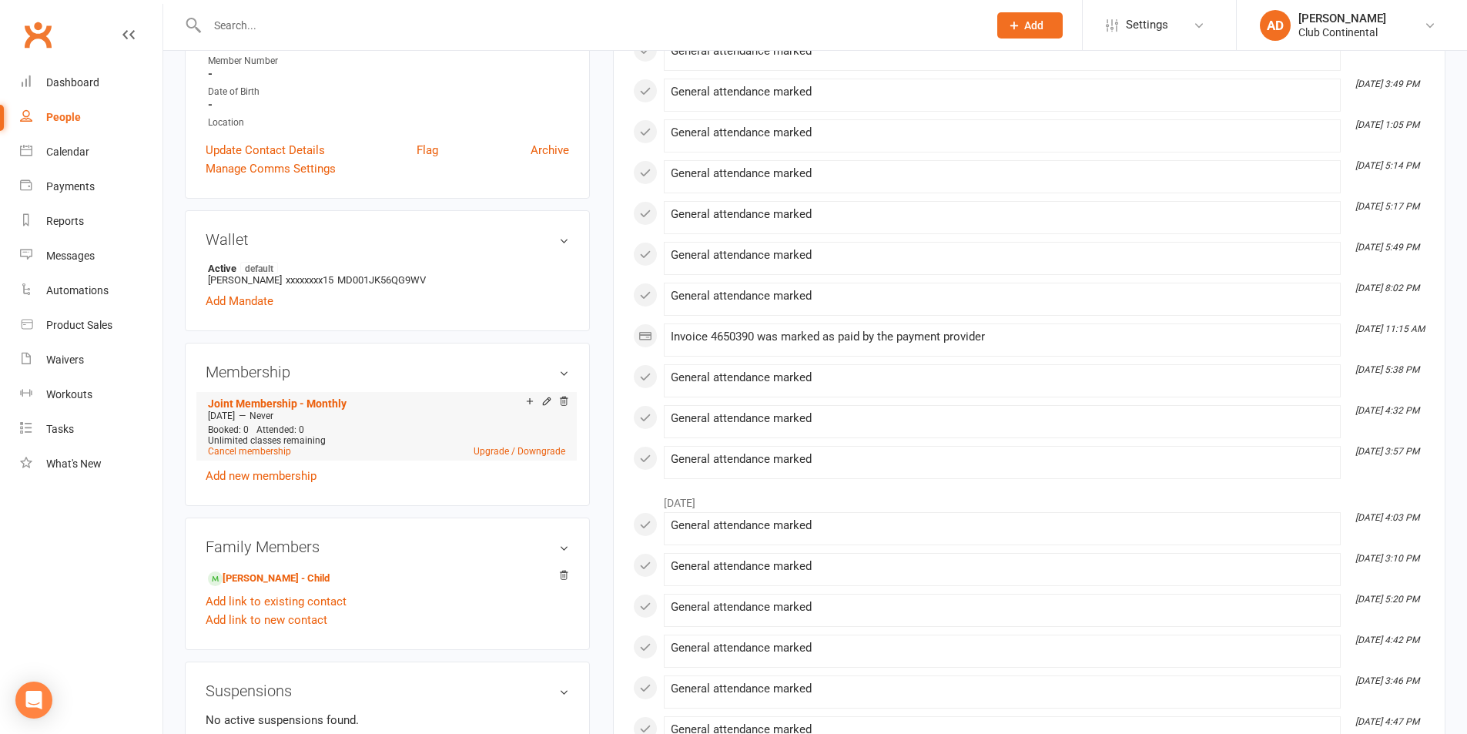
scroll to position [385, 0]
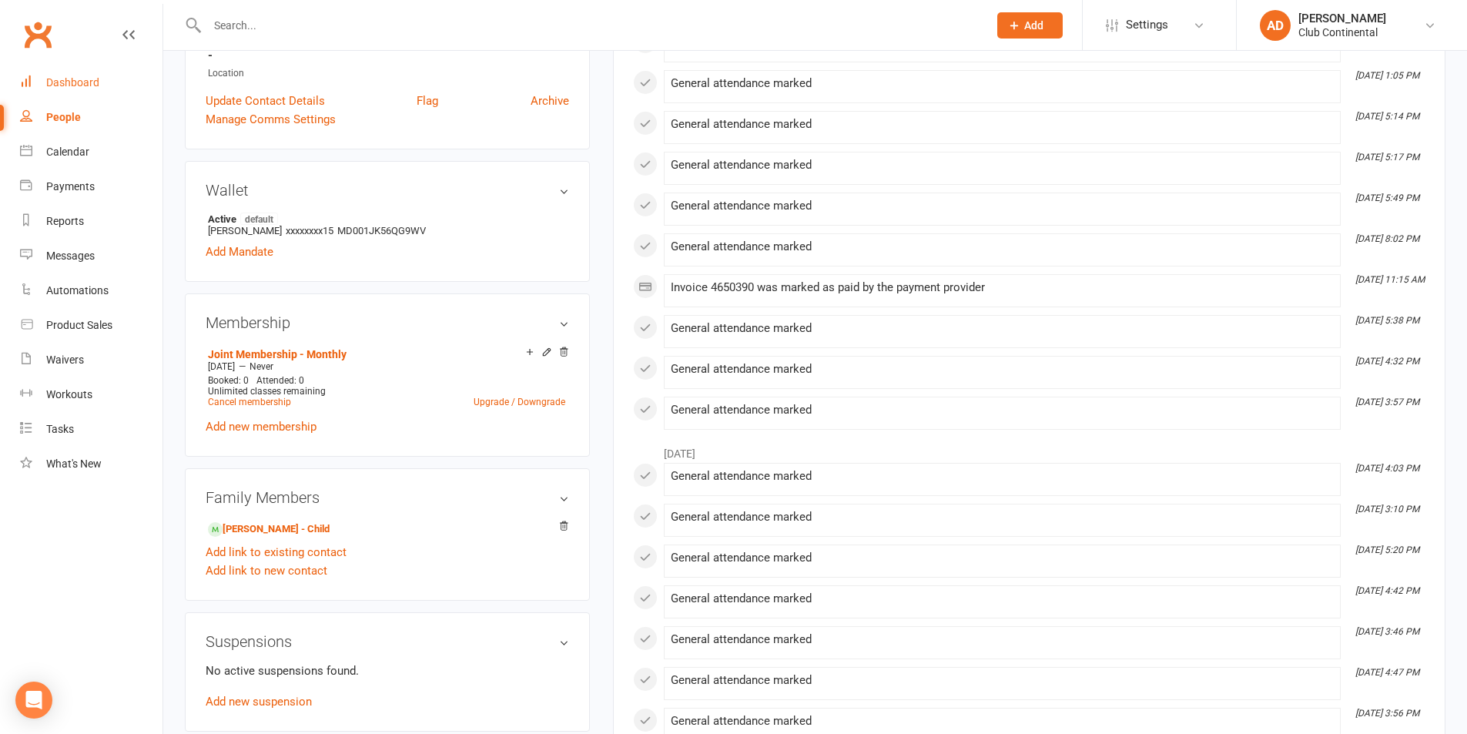
click at [107, 87] on link "Dashboard" at bounding box center [91, 82] width 143 height 35
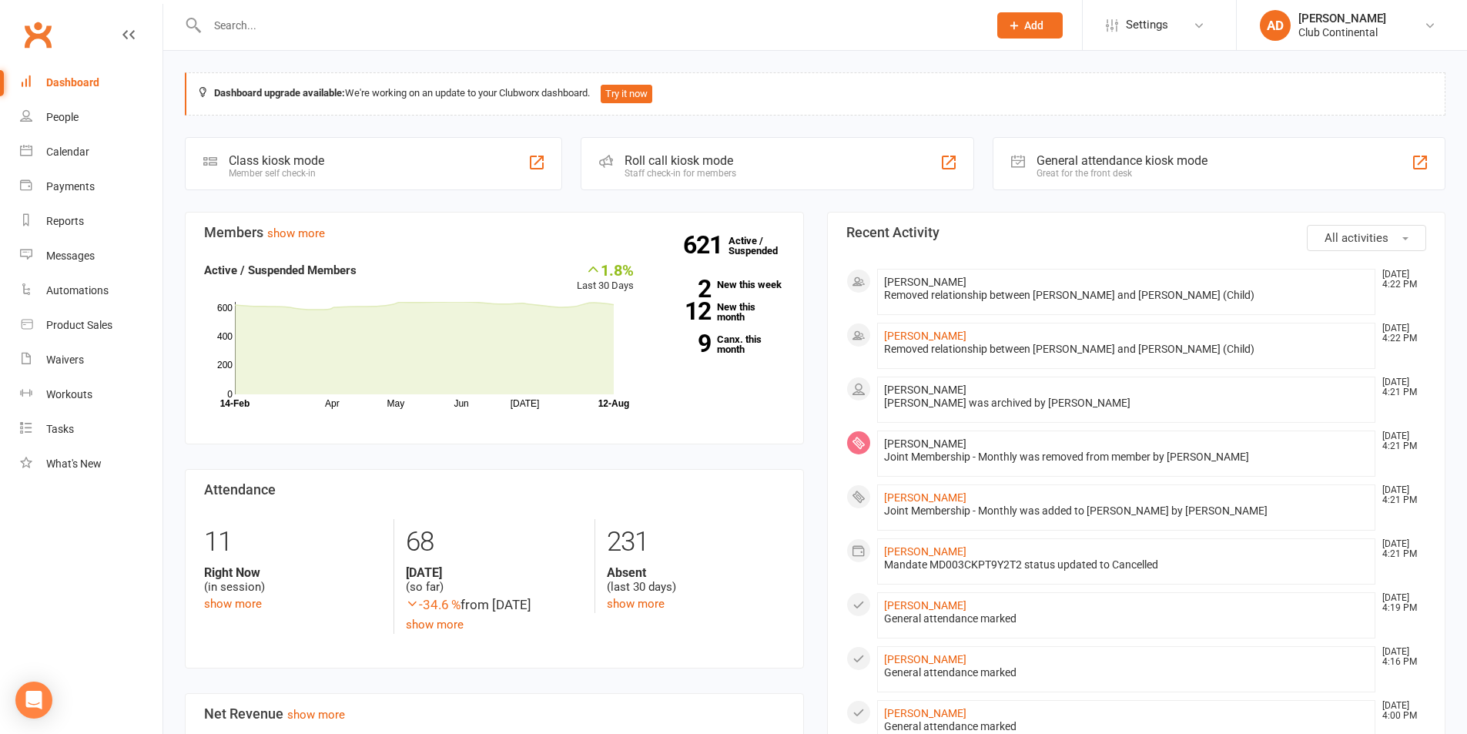
click at [165, 52] on div "Dashboard upgrade available: We're working on an update to your Clubworx dashbo…" at bounding box center [815, 726] width 1304 height 1350
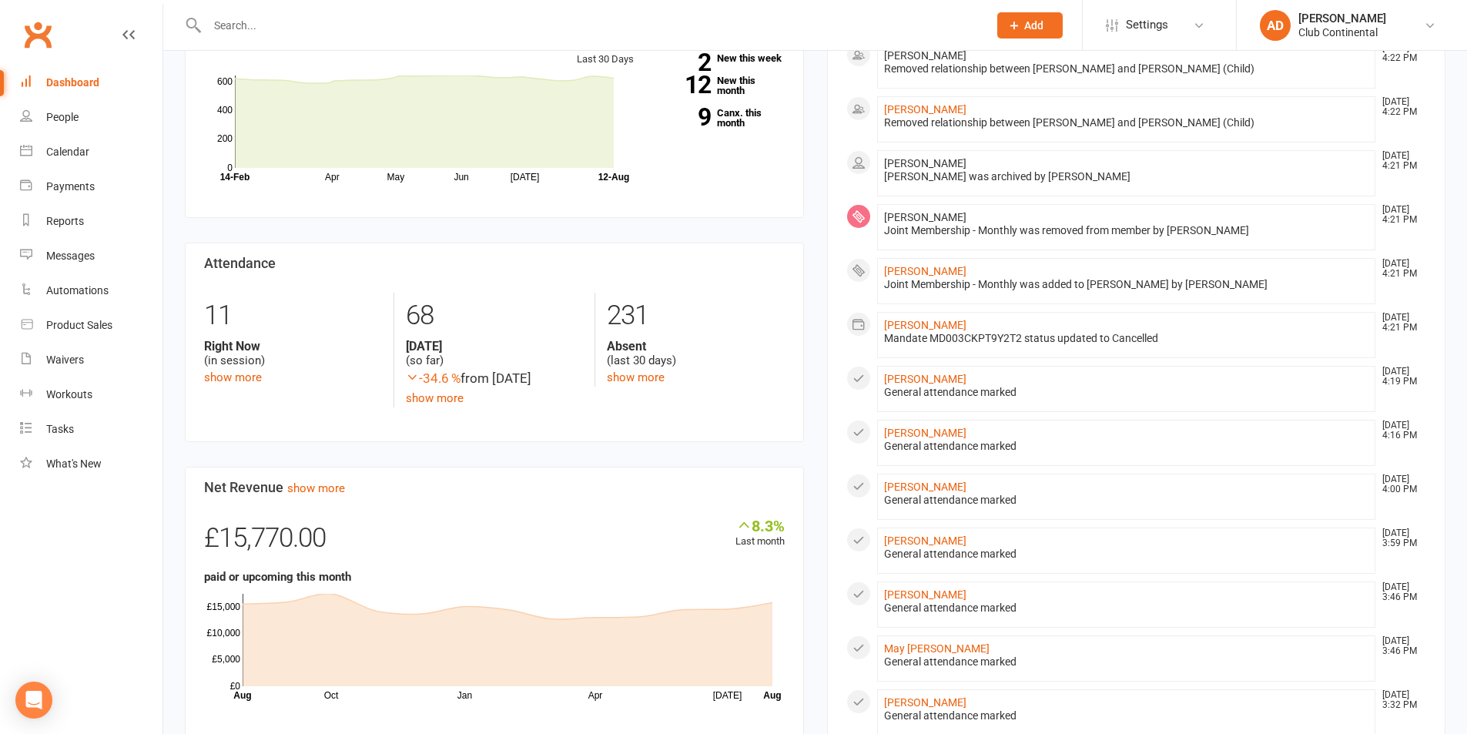
scroll to position [231, 0]
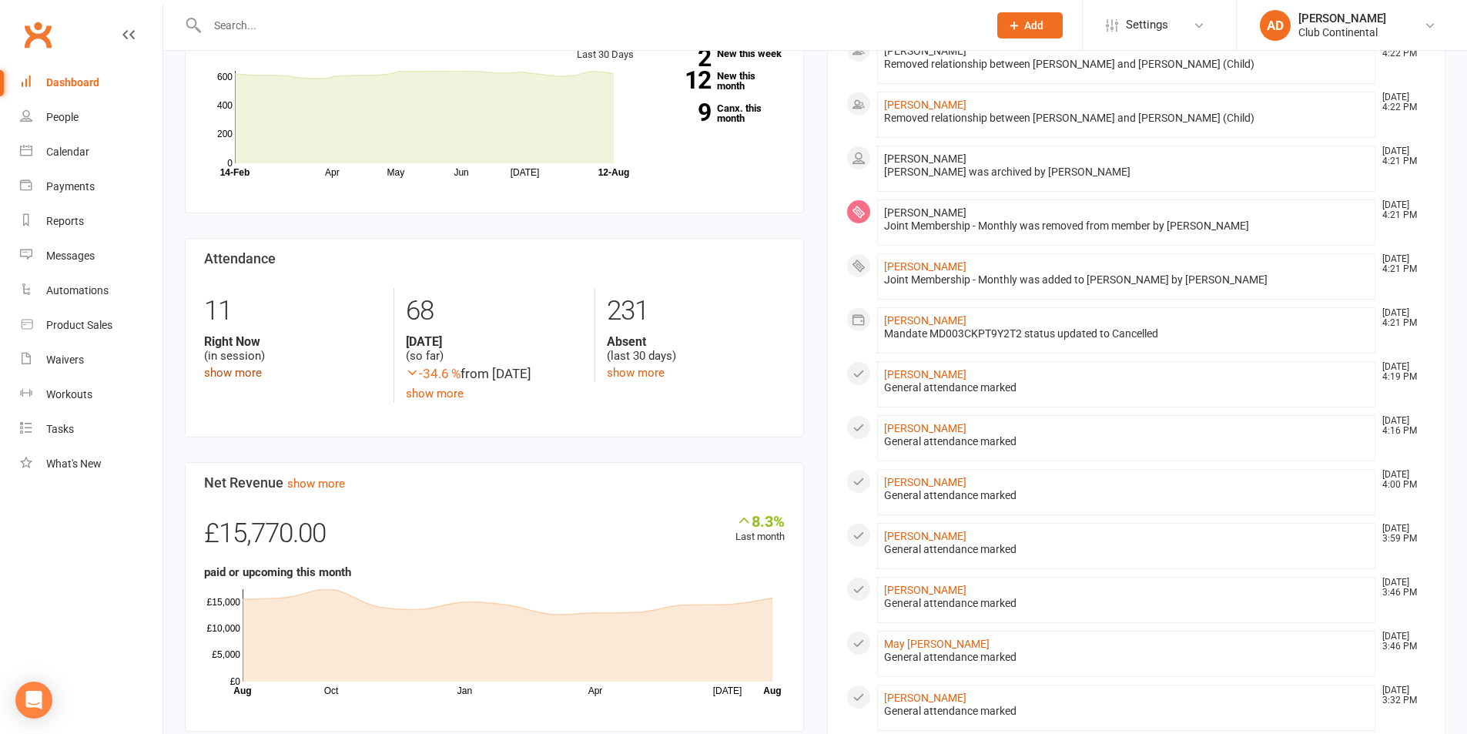
click at [237, 375] on link "show more" at bounding box center [233, 373] width 58 height 14
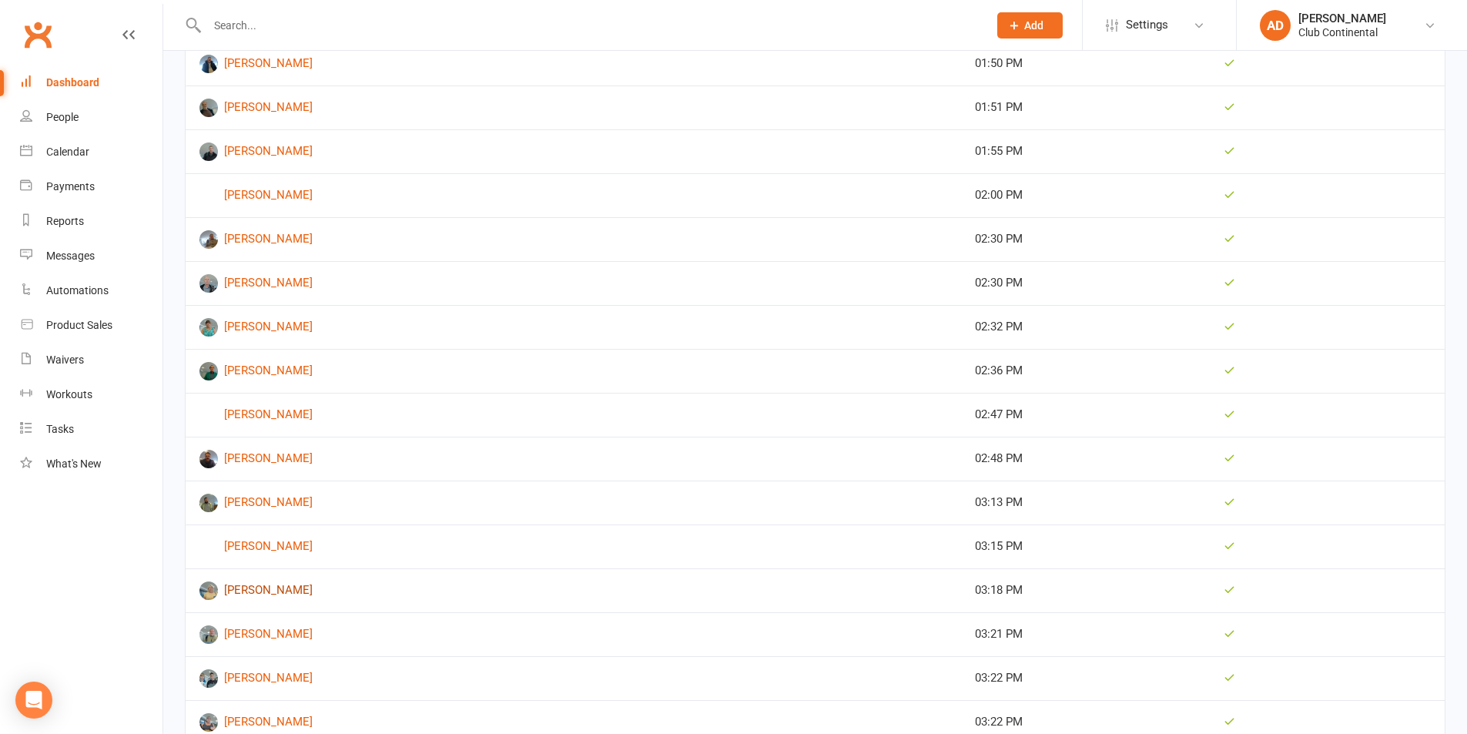
scroll to position [3141, 0]
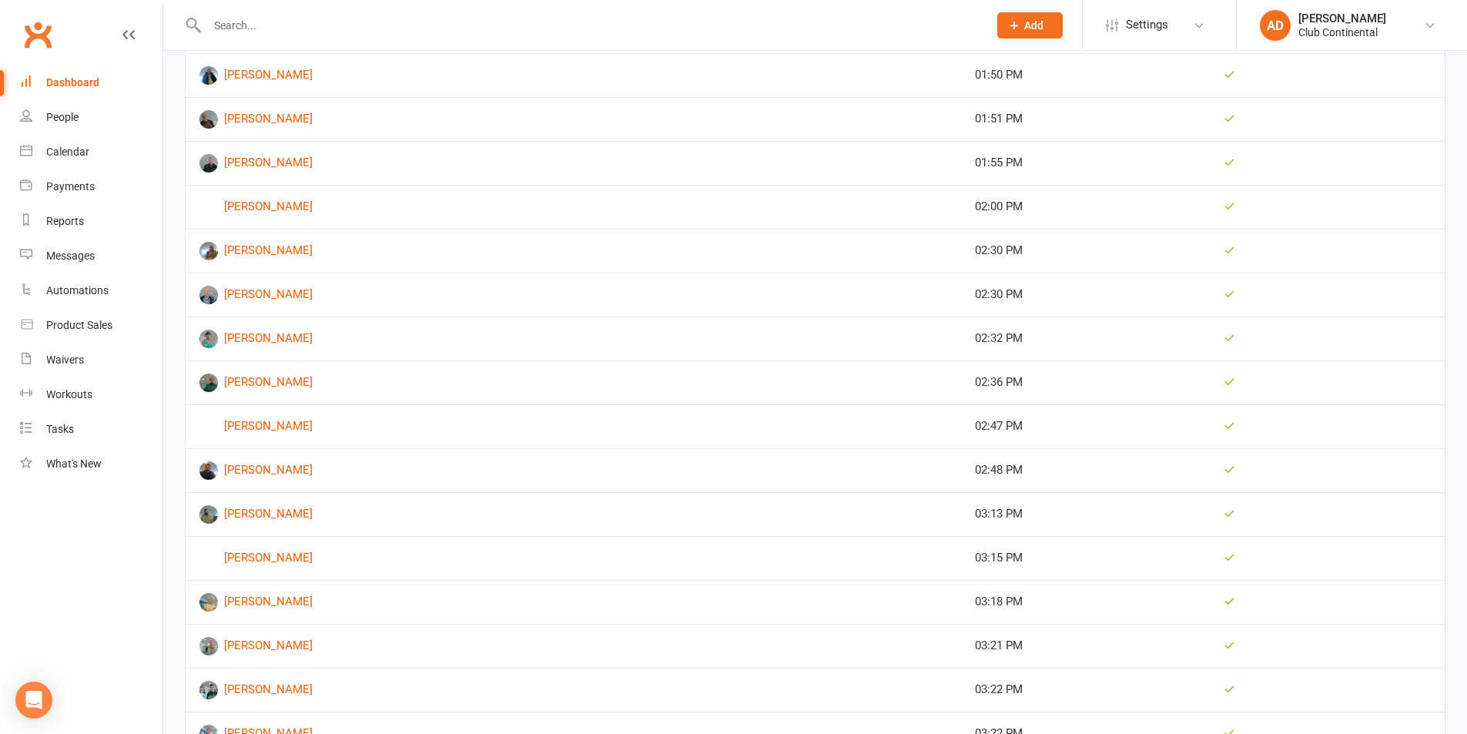
click at [53, 82] on div "Dashboard" at bounding box center [72, 82] width 53 height 12
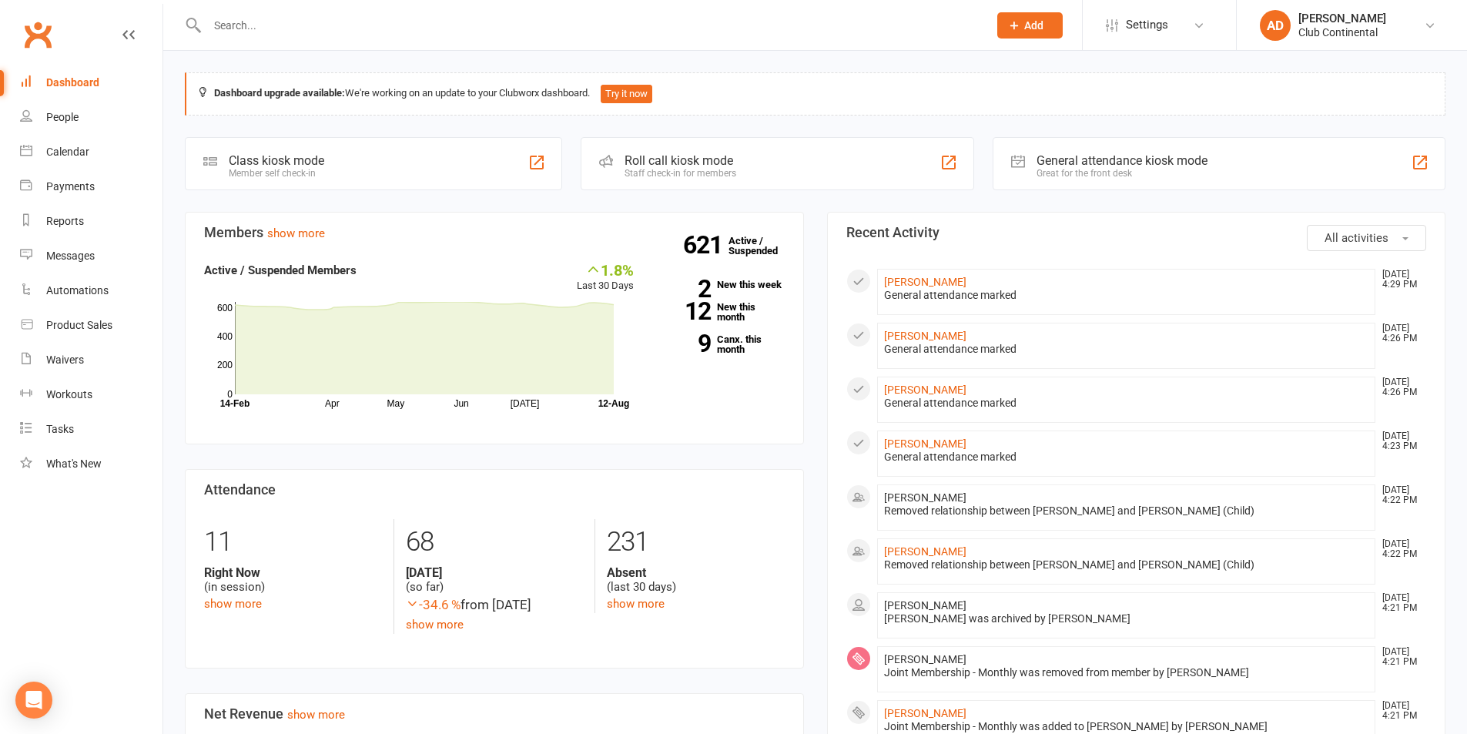
click at [730, 25] on input "text" at bounding box center [590, 26] width 775 height 22
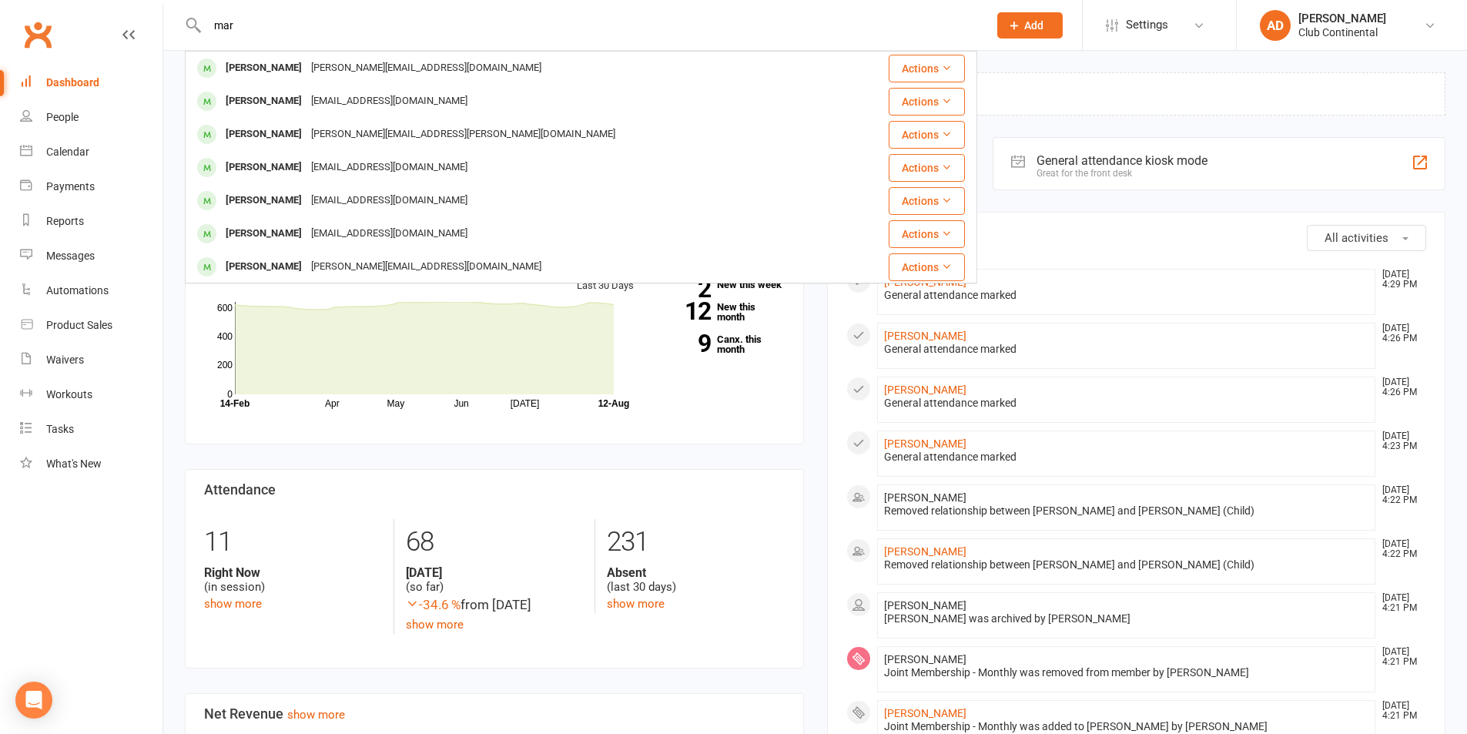
type input "mar"
click at [162, 70] on link "Dashboard" at bounding box center [91, 82] width 143 height 35
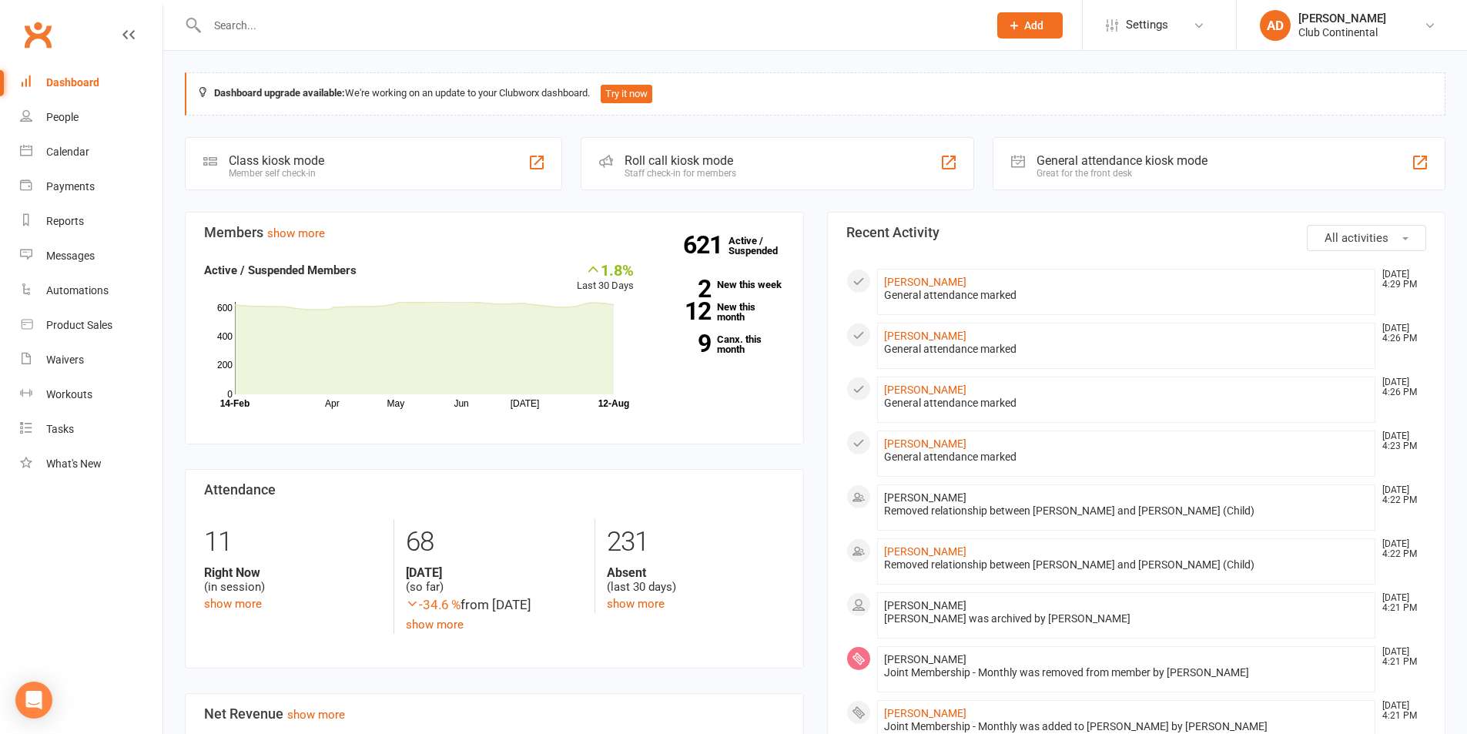
drag, startPoint x: 702, startPoint y: 35, endPoint x: 707, endPoint y: 19, distance: 17.1
click at [703, 32] on input "text" at bounding box center [590, 26] width 775 height 22
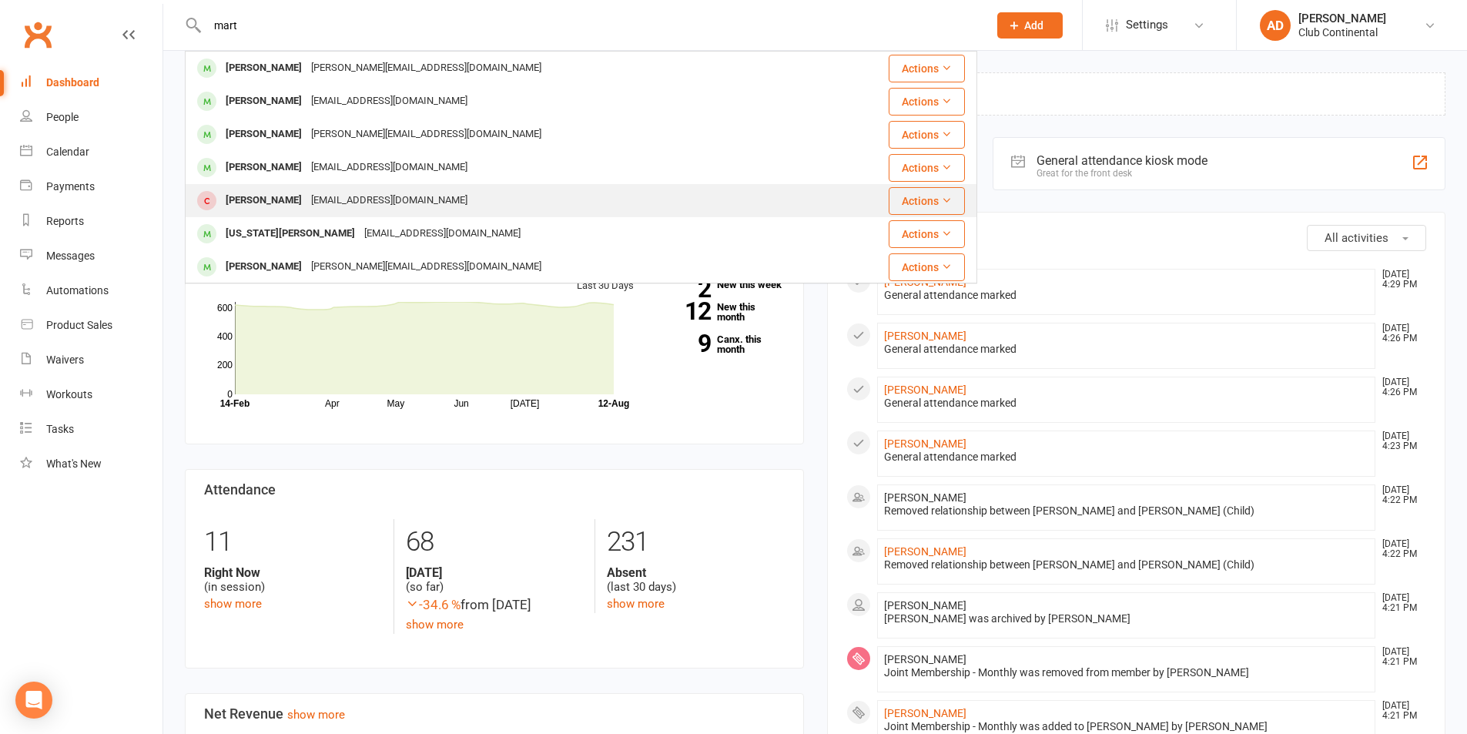
type input "mart"
click at [351, 201] on div "Martind1971@icloud.com" at bounding box center [390, 201] width 166 height 22
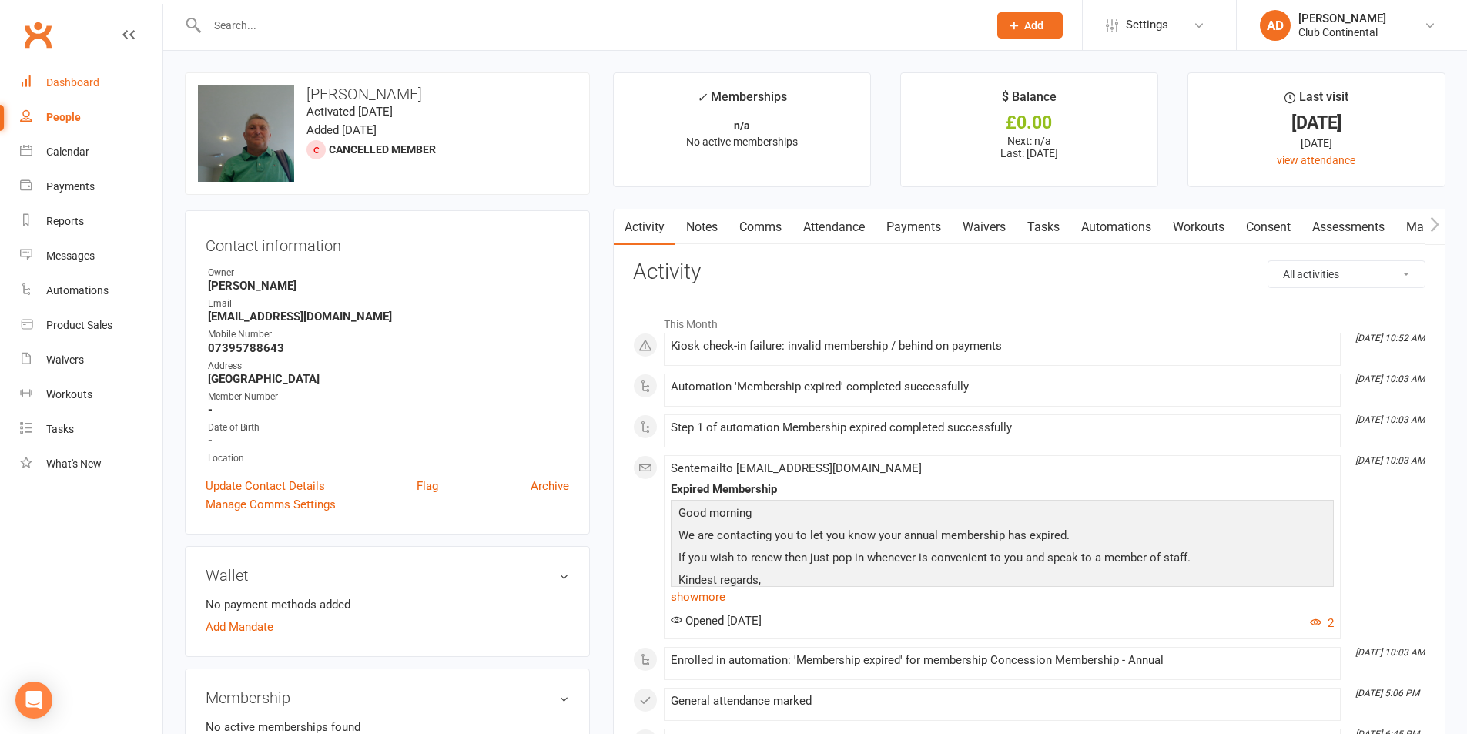
click at [97, 92] on link "Dashboard" at bounding box center [91, 82] width 143 height 35
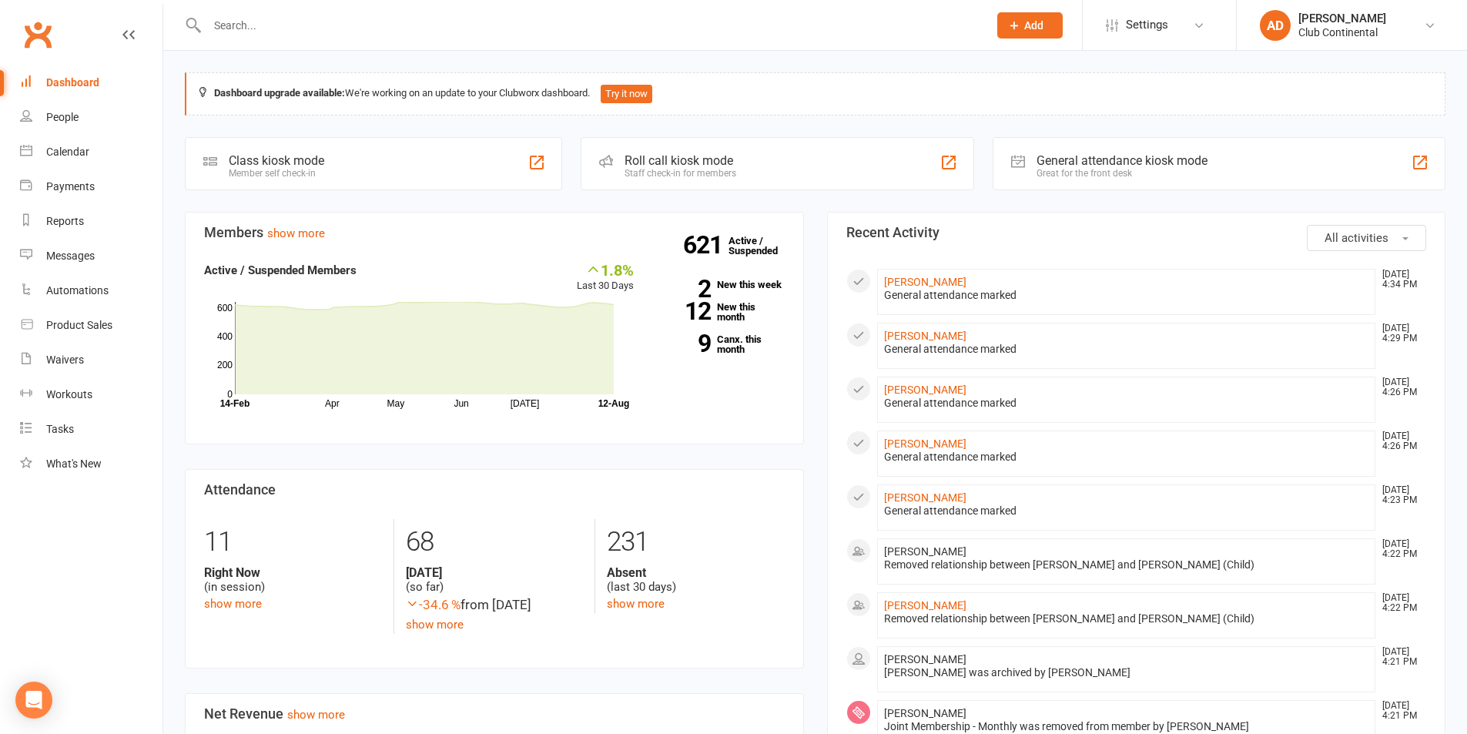
click at [724, 290] on div "621 Active / Suspended 2 New this week 12 New this month 9 Canx. this month" at bounding box center [721, 314] width 151 height 106
click at [739, 283] on link "2 New this week" at bounding box center [721, 285] width 128 height 10
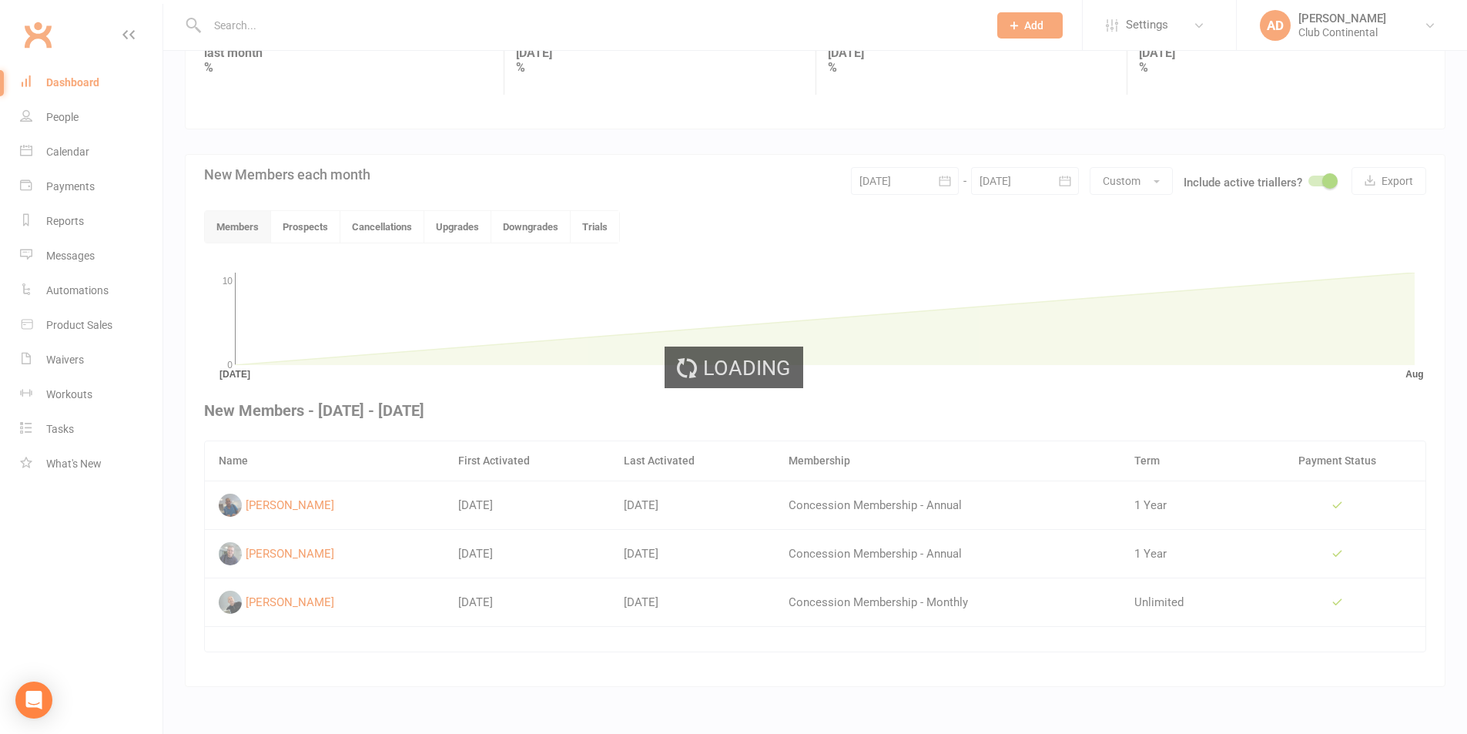
scroll to position [251, 0]
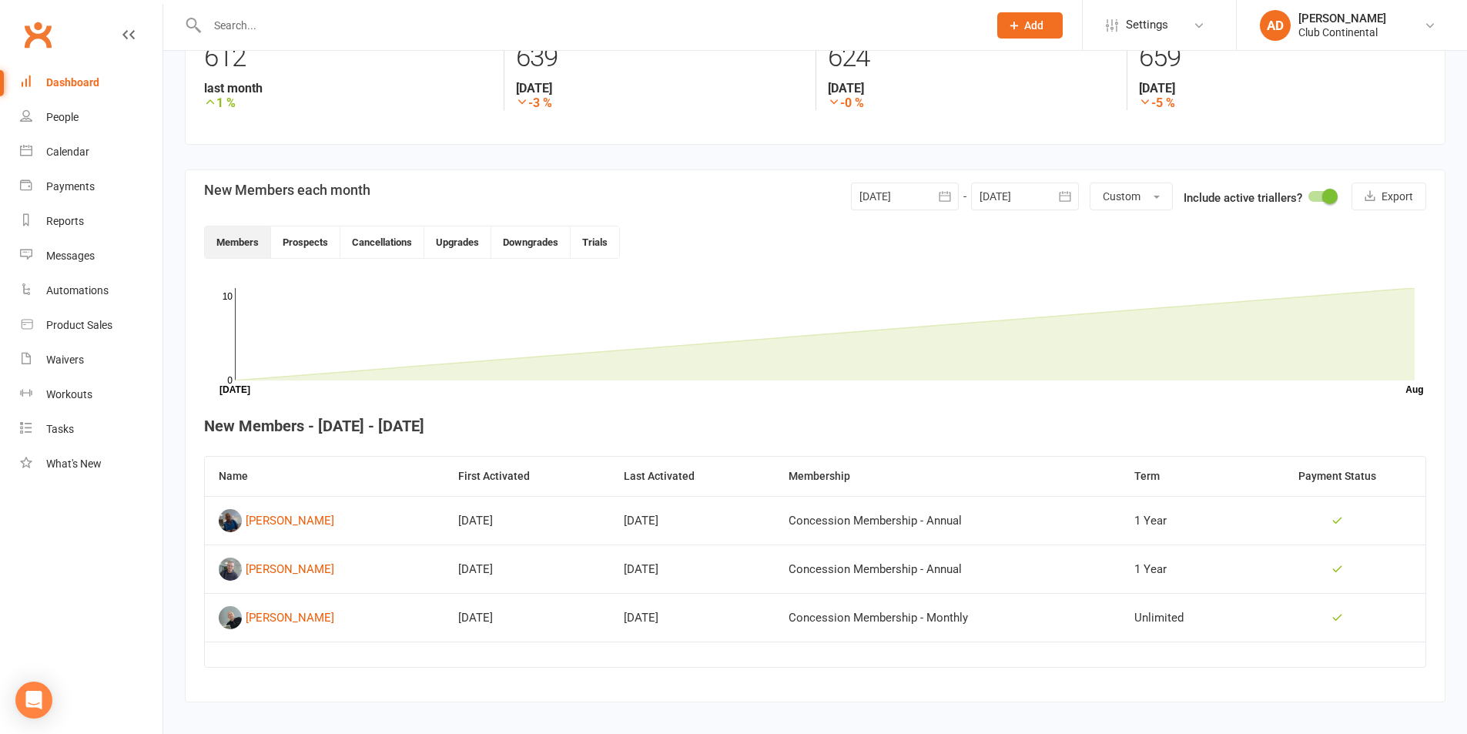
click at [74, 78] on div "Dashboard" at bounding box center [72, 82] width 53 height 12
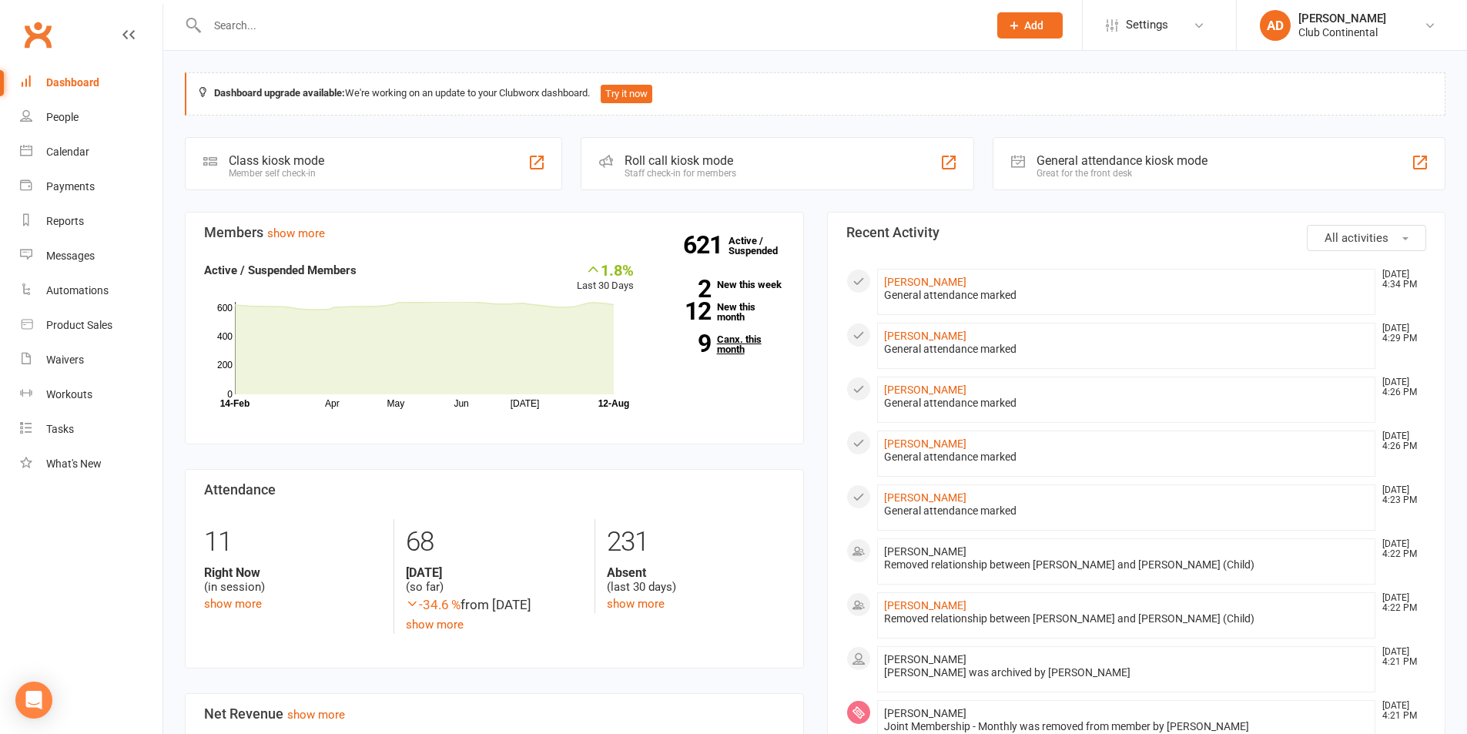
click at [743, 341] on link "9 Canx. this month" at bounding box center [721, 344] width 128 height 20
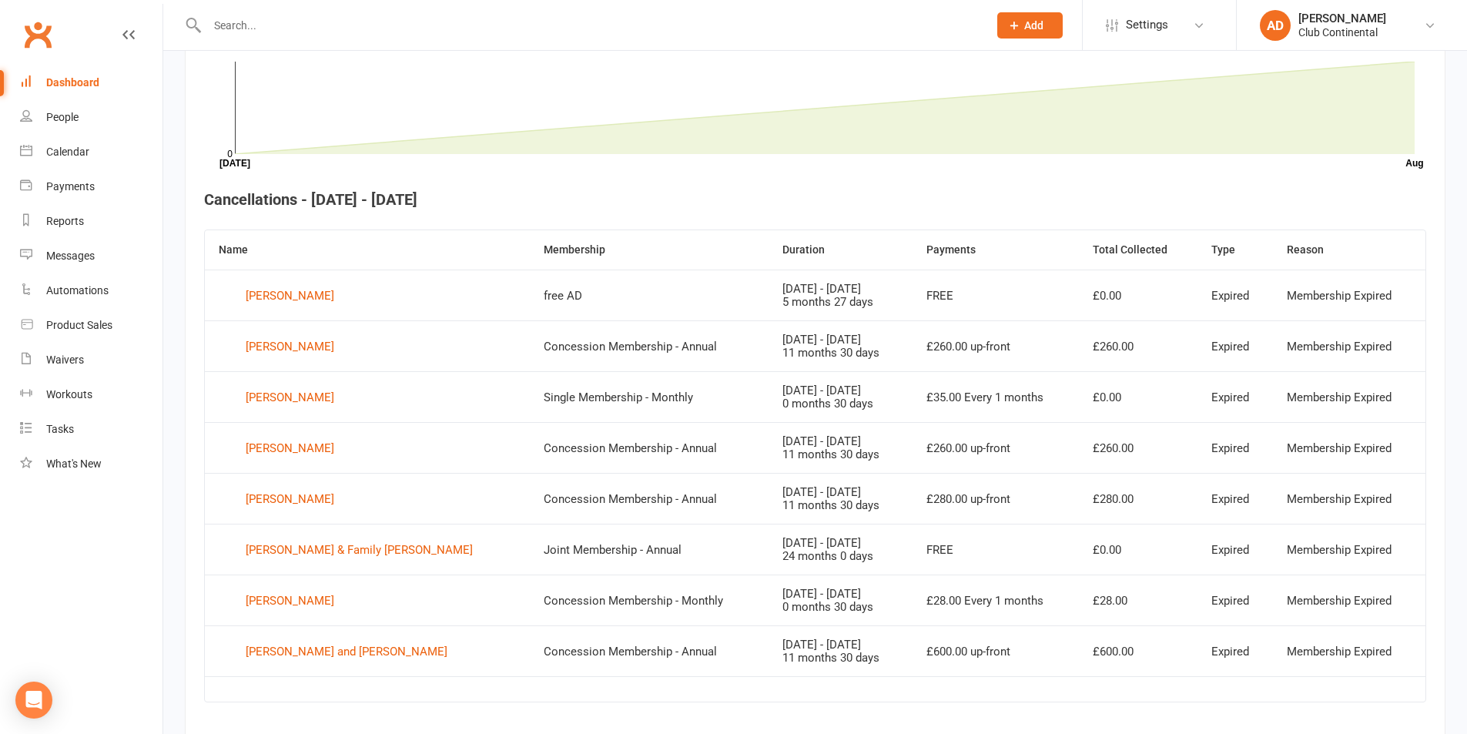
scroll to position [498, 0]
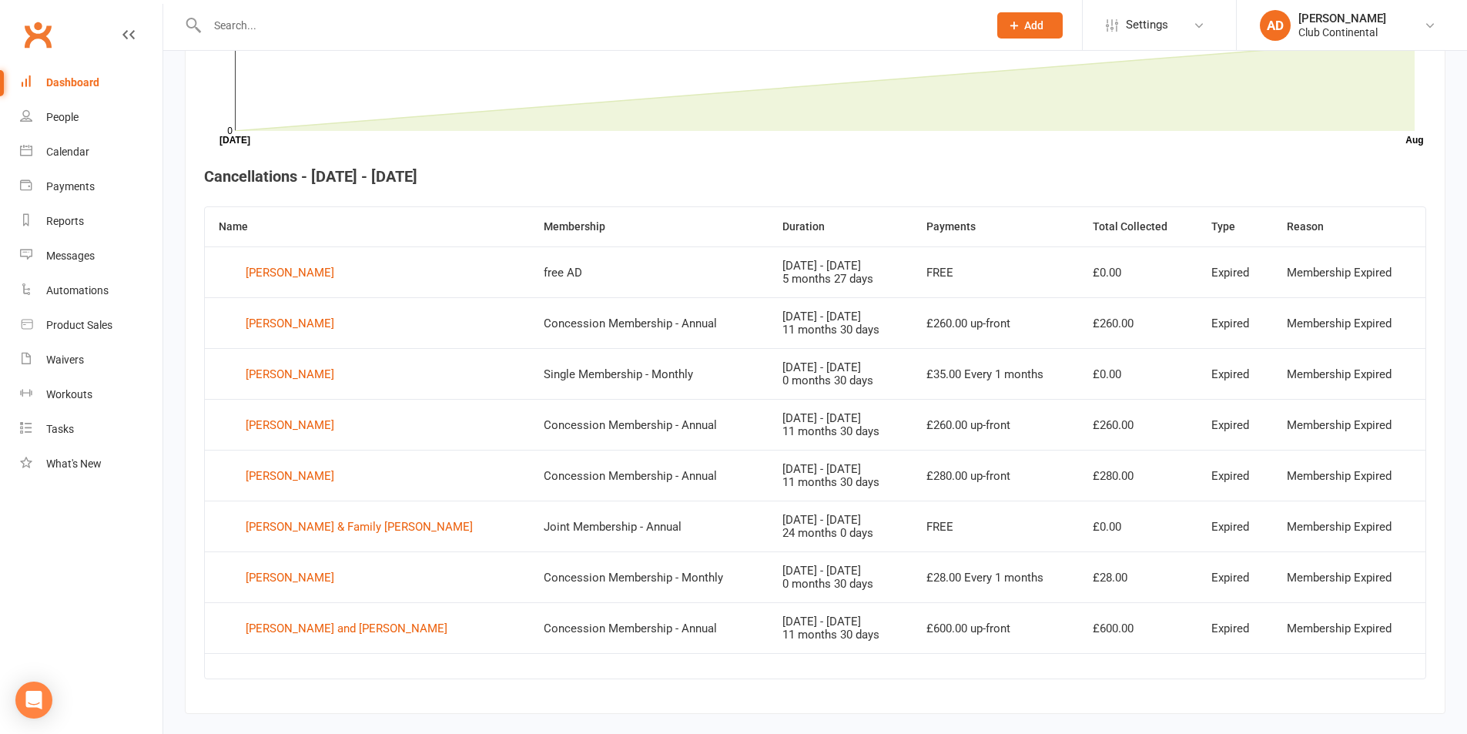
click at [90, 89] on div "Dashboard" at bounding box center [72, 82] width 53 height 12
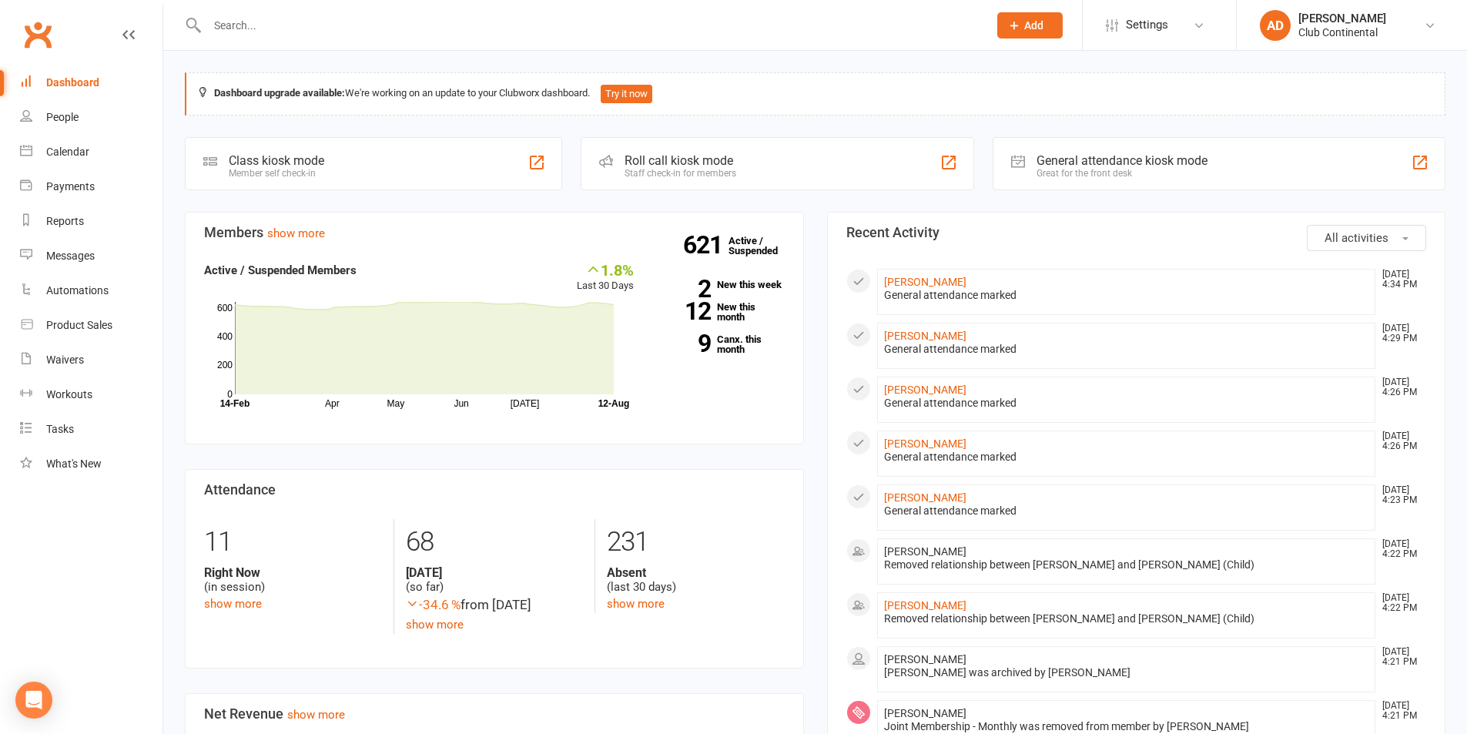
click at [734, 359] on div "621 Active / Suspended 2 New this week 12 New this month 9 Canx. this month" at bounding box center [721, 314] width 151 height 106
click at [734, 344] on link "9 Canx. this month" at bounding box center [721, 344] width 128 height 20
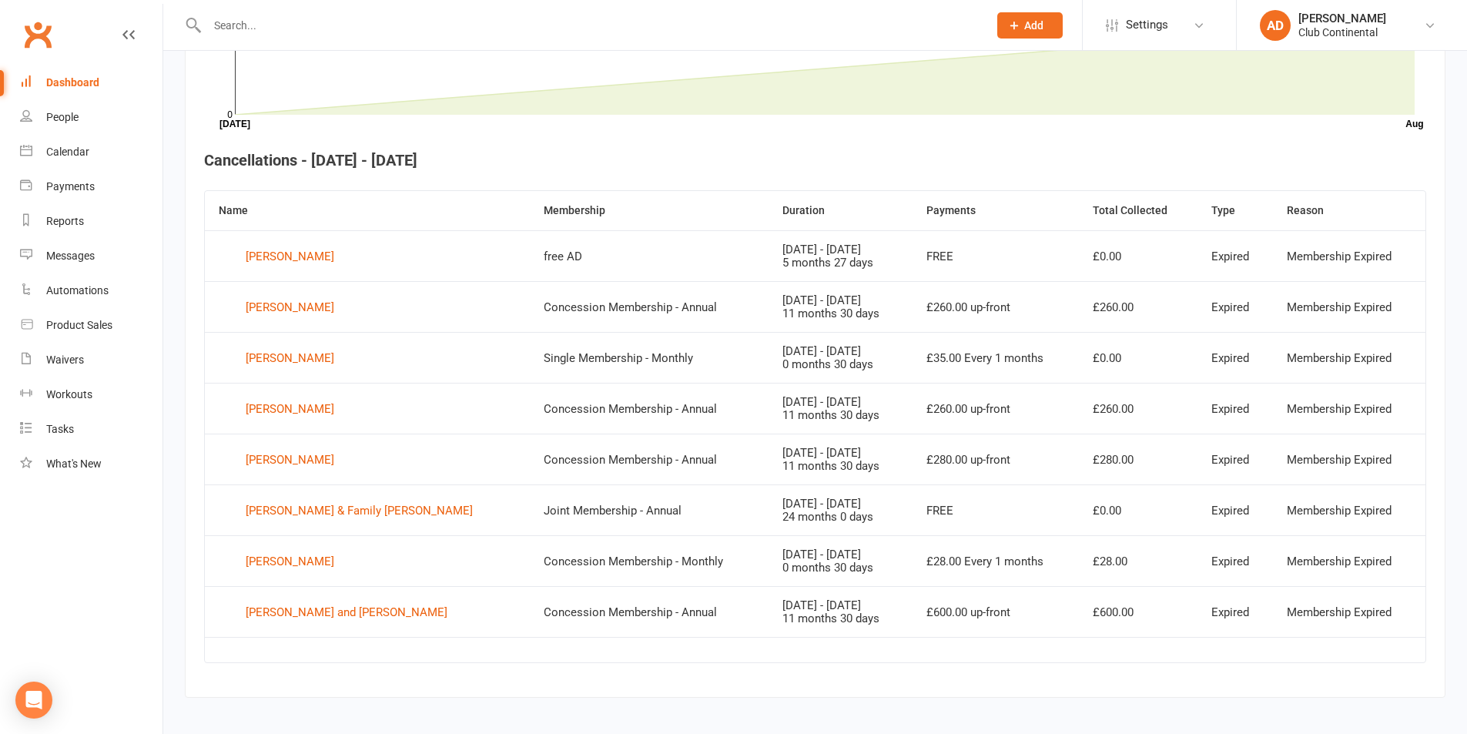
scroll to position [525, 0]
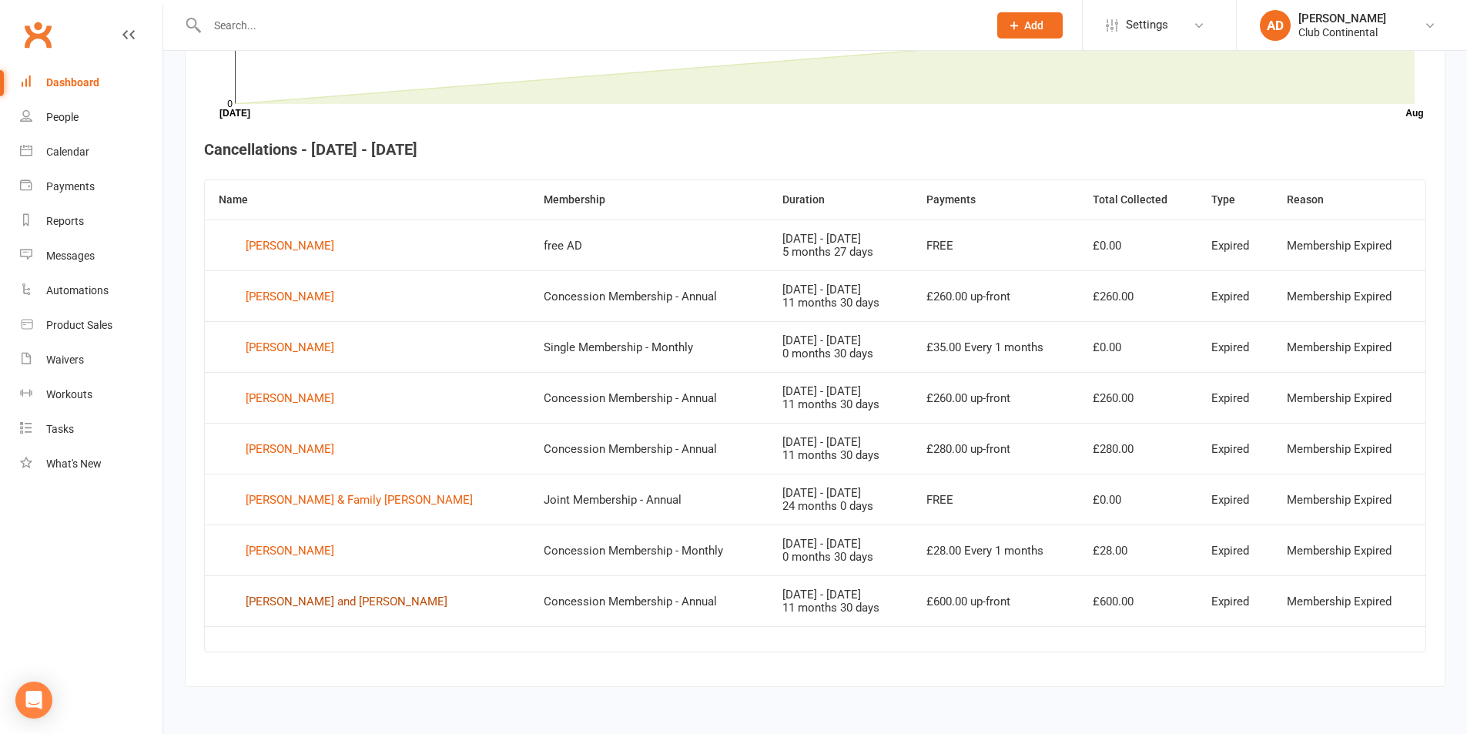
click at [330, 601] on div "Teresa, Gary and Harley Powell" at bounding box center [347, 601] width 202 height 23
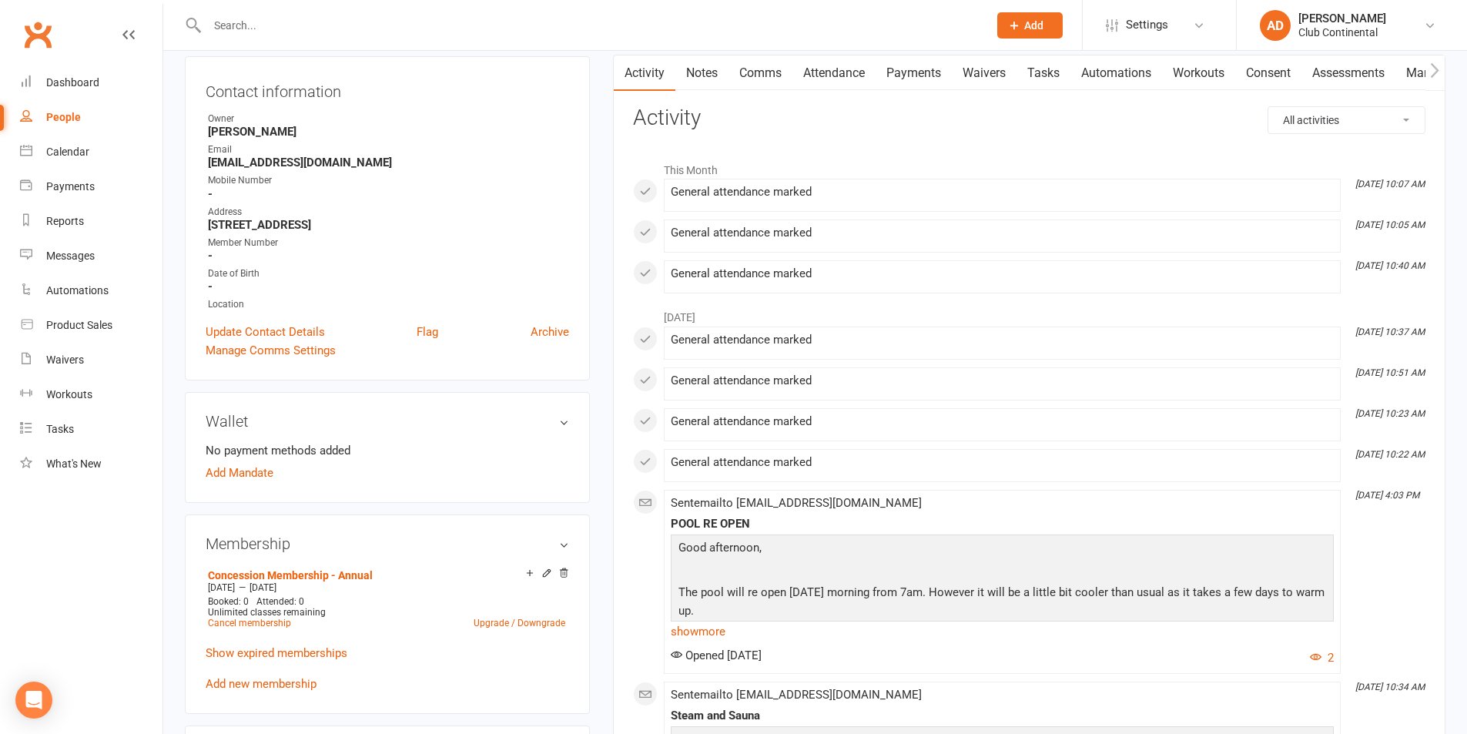
scroll to position [231, 0]
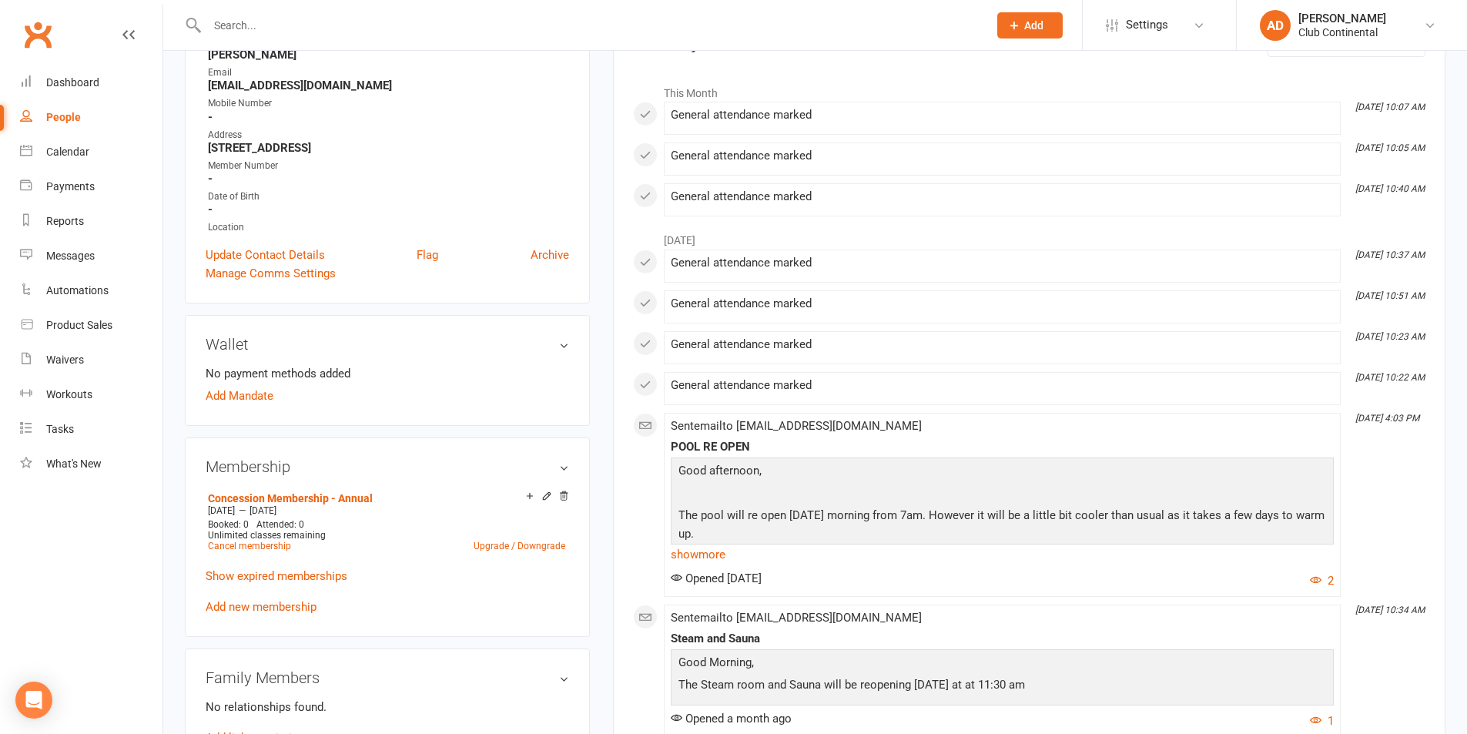
click at [1152, 286] on div "July 2025 Jul 31, 10:37 AM General attendance marked Jul 29, 10:51 AM General a…" at bounding box center [1029, 744] width 793 height 1041
click at [89, 76] on div "Dashboard" at bounding box center [72, 82] width 53 height 12
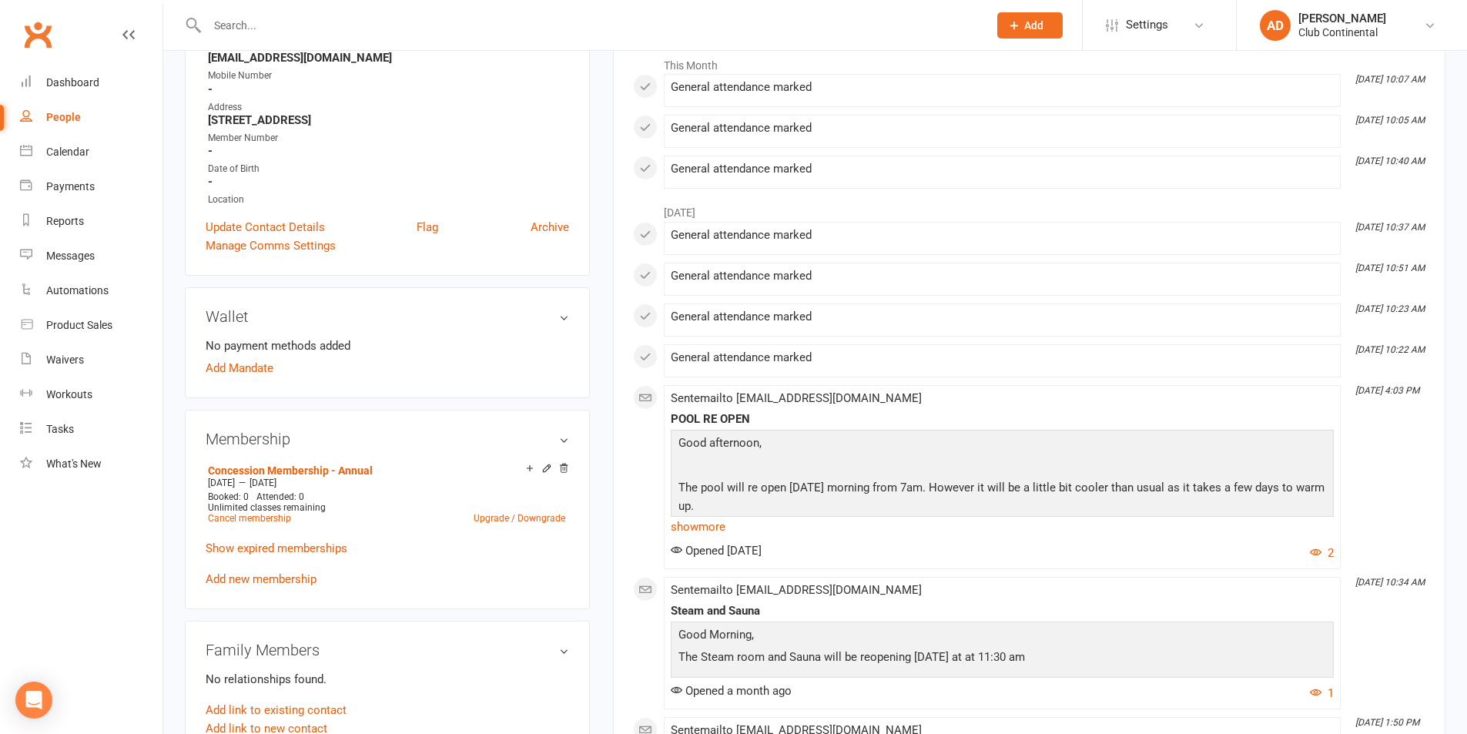
scroll to position [385, 0]
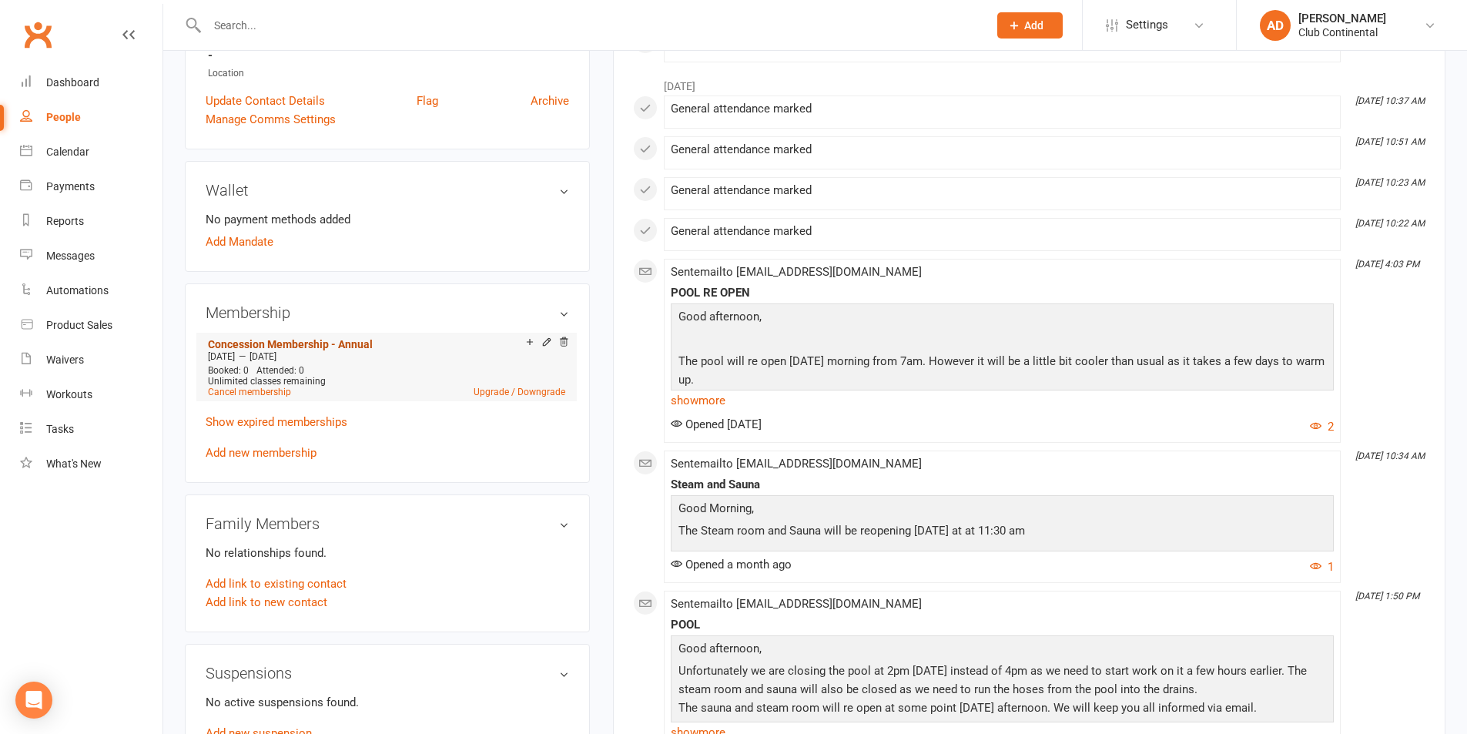
click at [338, 340] on link "Concession Membership - Annual" at bounding box center [290, 344] width 165 height 12
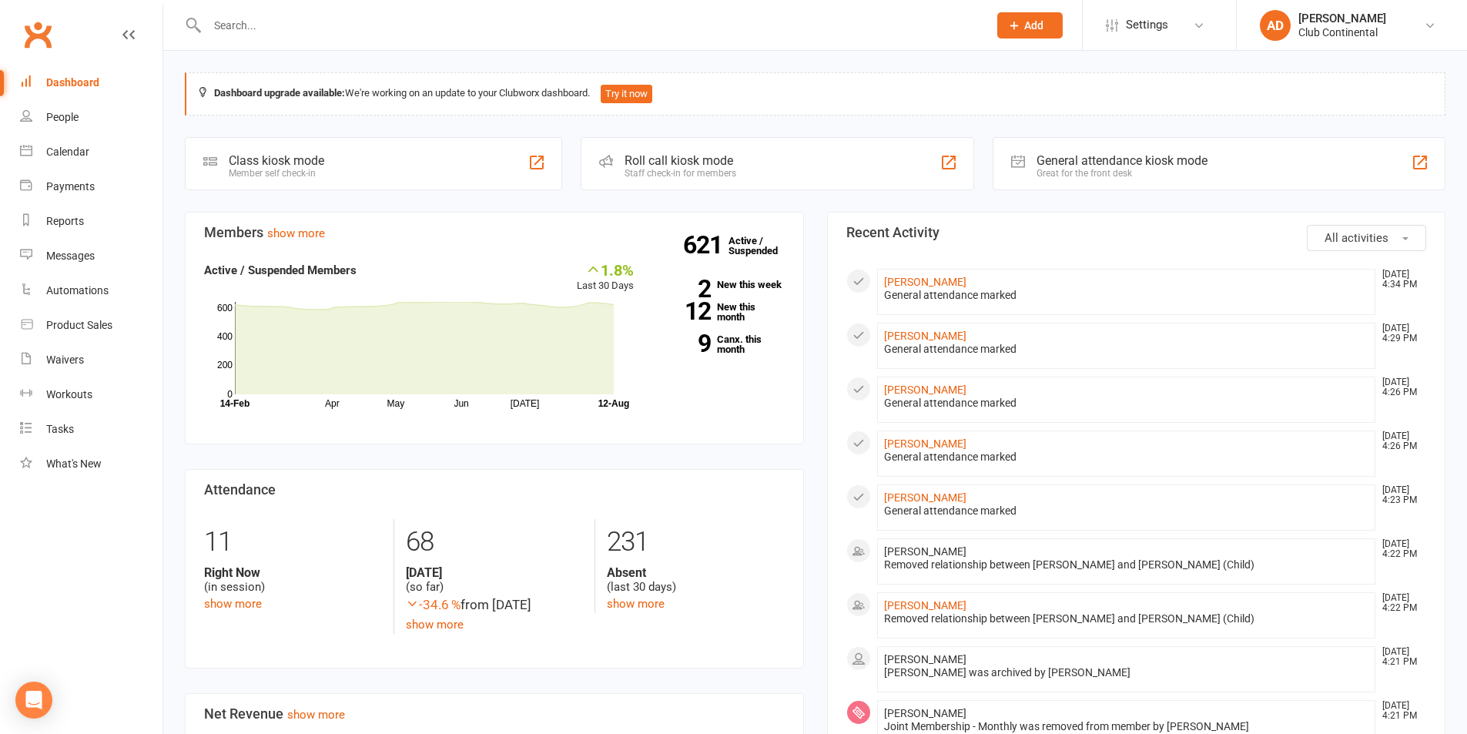
click at [451, 673] on div "Members show more 1.8% Last 30 Days Active / Suspended Members Apr May Jun Jul …" at bounding box center [494, 738] width 642 height 1052
drag, startPoint x: 166, startPoint y: 53, endPoint x: 416, endPoint y: 55, distance: 249.6
drag, startPoint x: 416, startPoint y: 55, endPoint x: 665, endPoint y: 56, distance: 248.8
click at [394, 552] on div "68 Today (so far) -34.6 % from yesterday show more" at bounding box center [494, 576] width 201 height 115
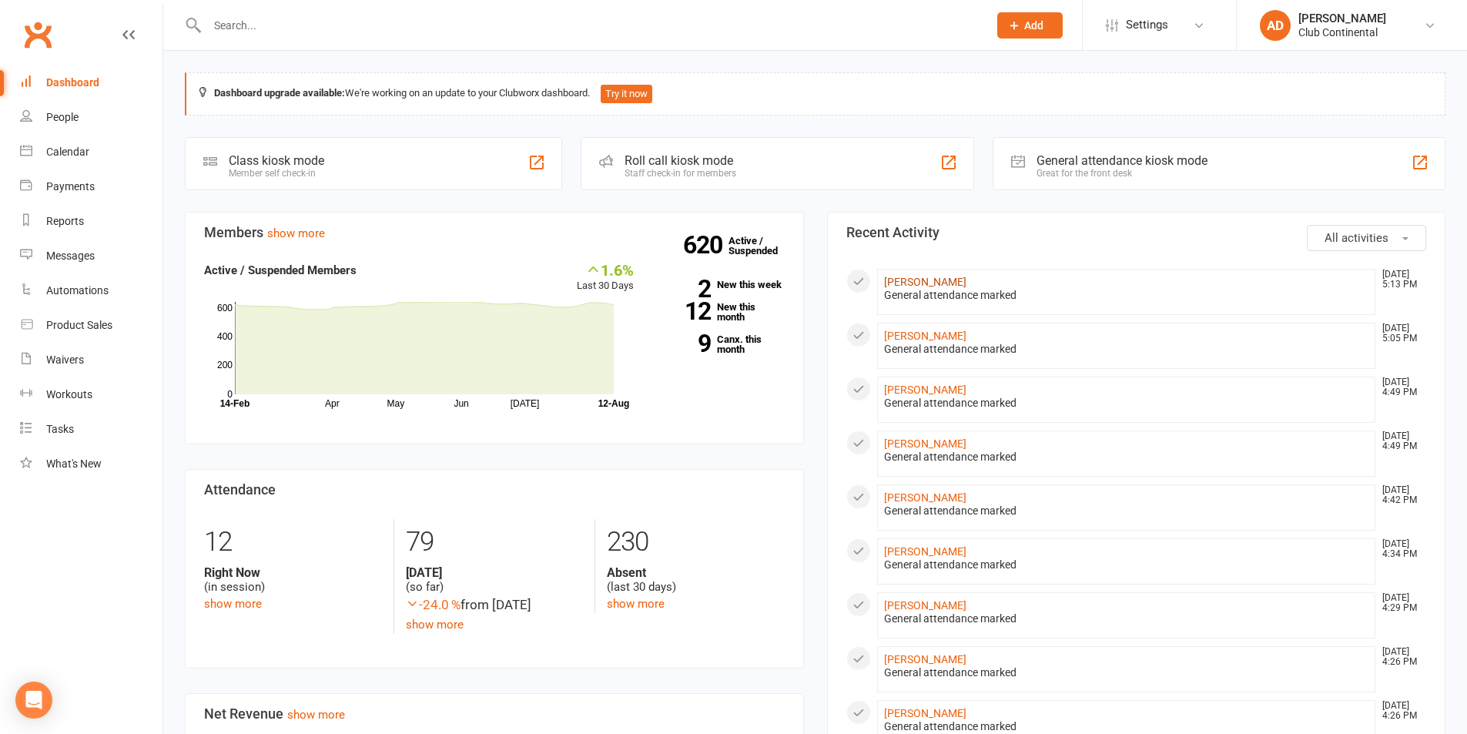
click at [925, 278] on link "[PERSON_NAME]" at bounding box center [925, 282] width 82 height 12
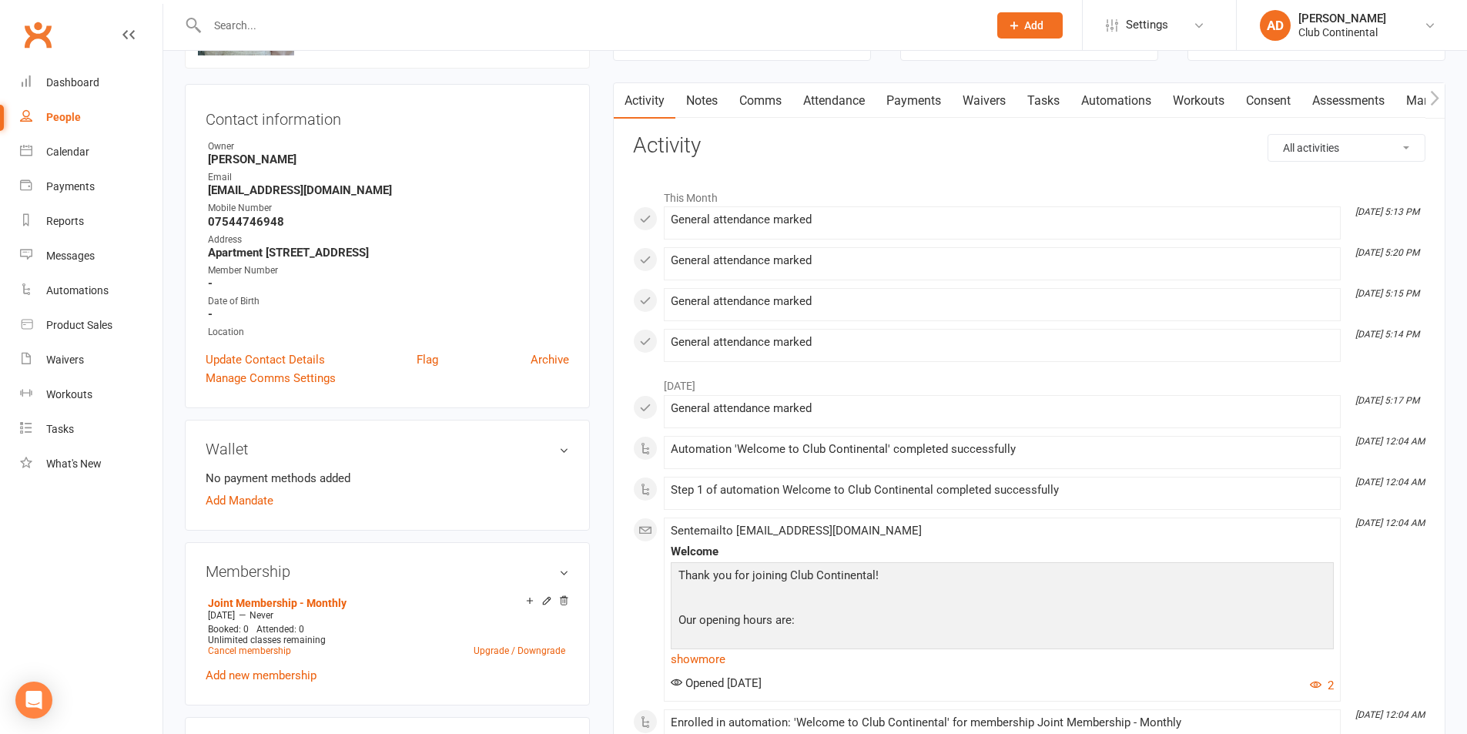
scroll to position [154, 0]
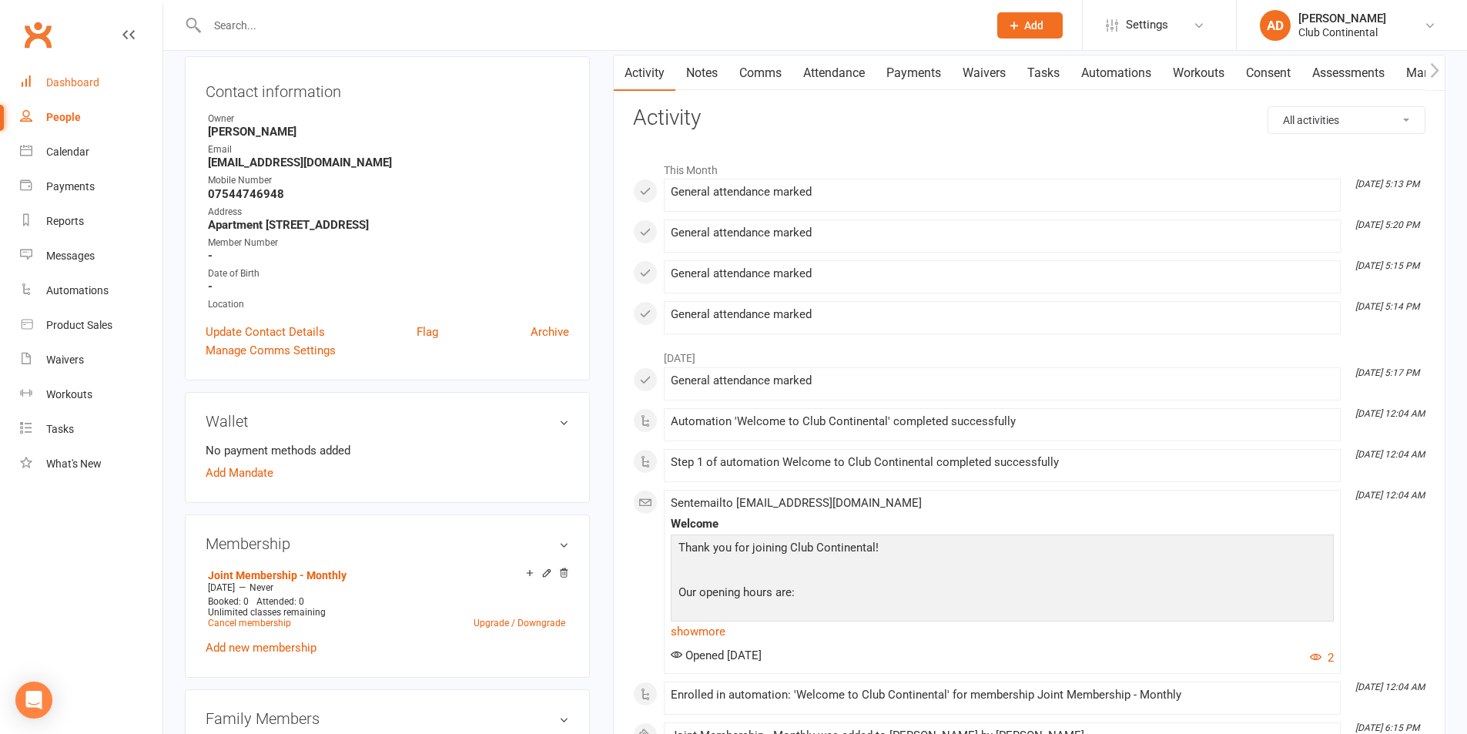
click at [98, 82] on div "Dashboard" at bounding box center [72, 82] width 53 height 12
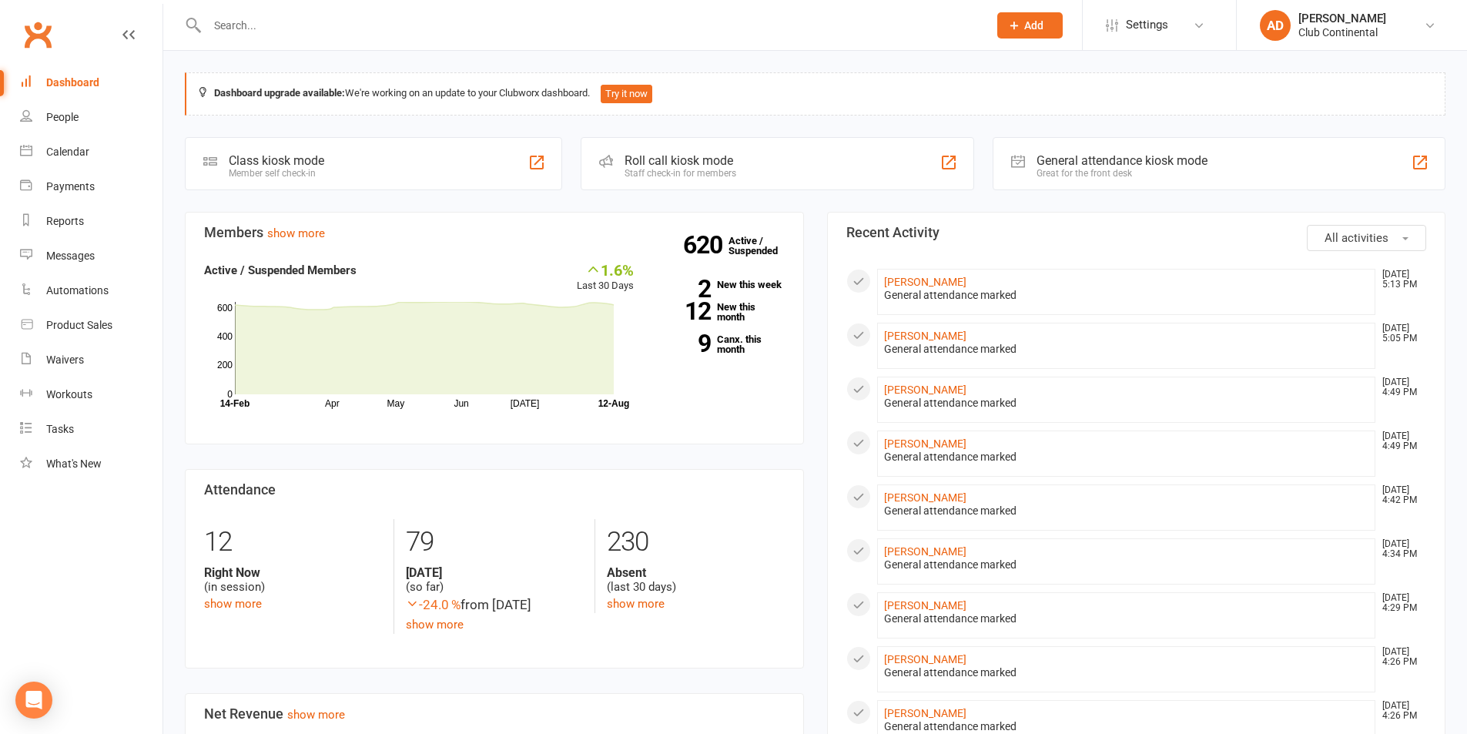
click at [163, 97] on nav "Clubworx Dashboard People Calendar Payments Reports Messages Automations Produc…" at bounding box center [81, 371] width 163 height 734
click at [167, 59] on div "Dashboard upgrade available: We're working on an update to your Clubworx dashbo…" at bounding box center [815, 726] width 1304 height 1350
click at [1377, 234] on span "All activities" at bounding box center [1357, 238] width 64 height 14
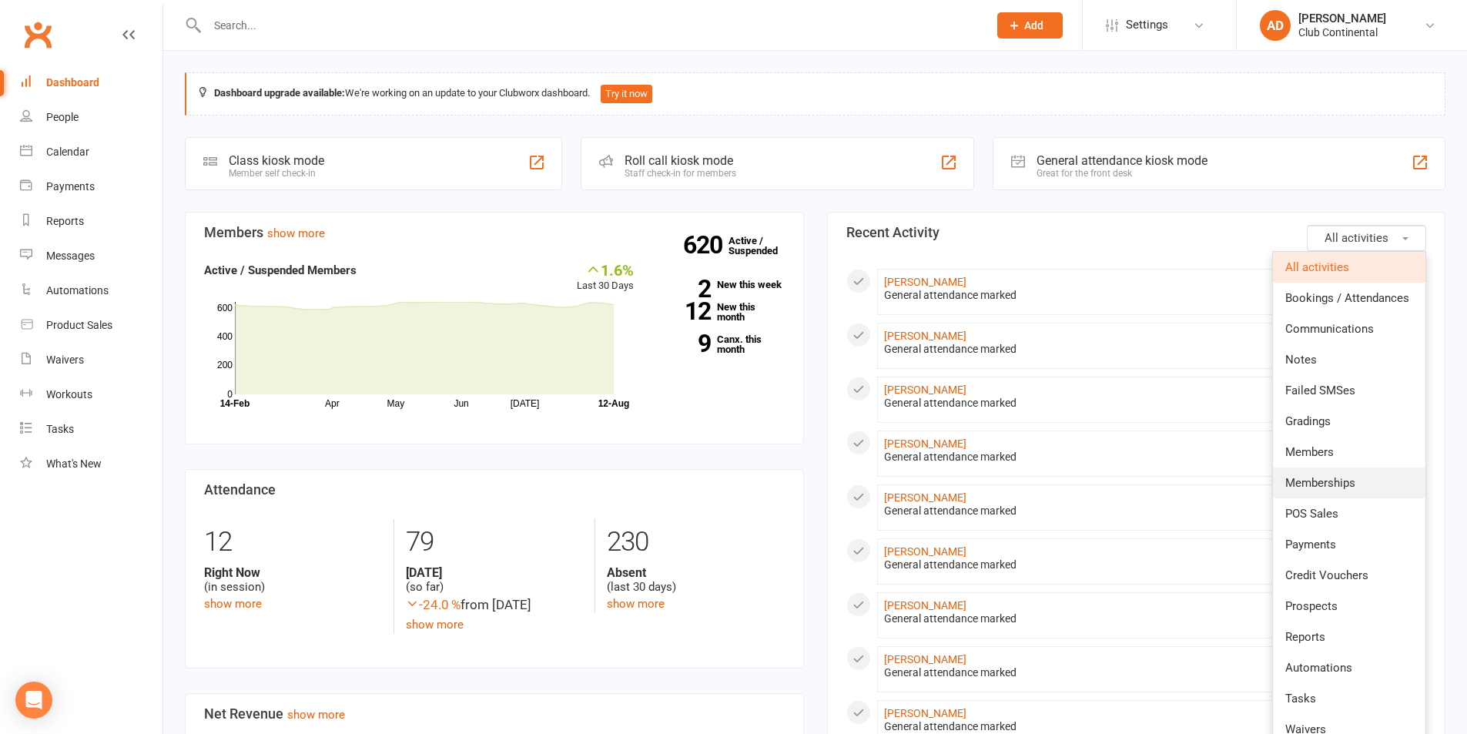
click at [1344, 490] on link "Memberships" at bounding box center [1349, 483] width 153 height 31
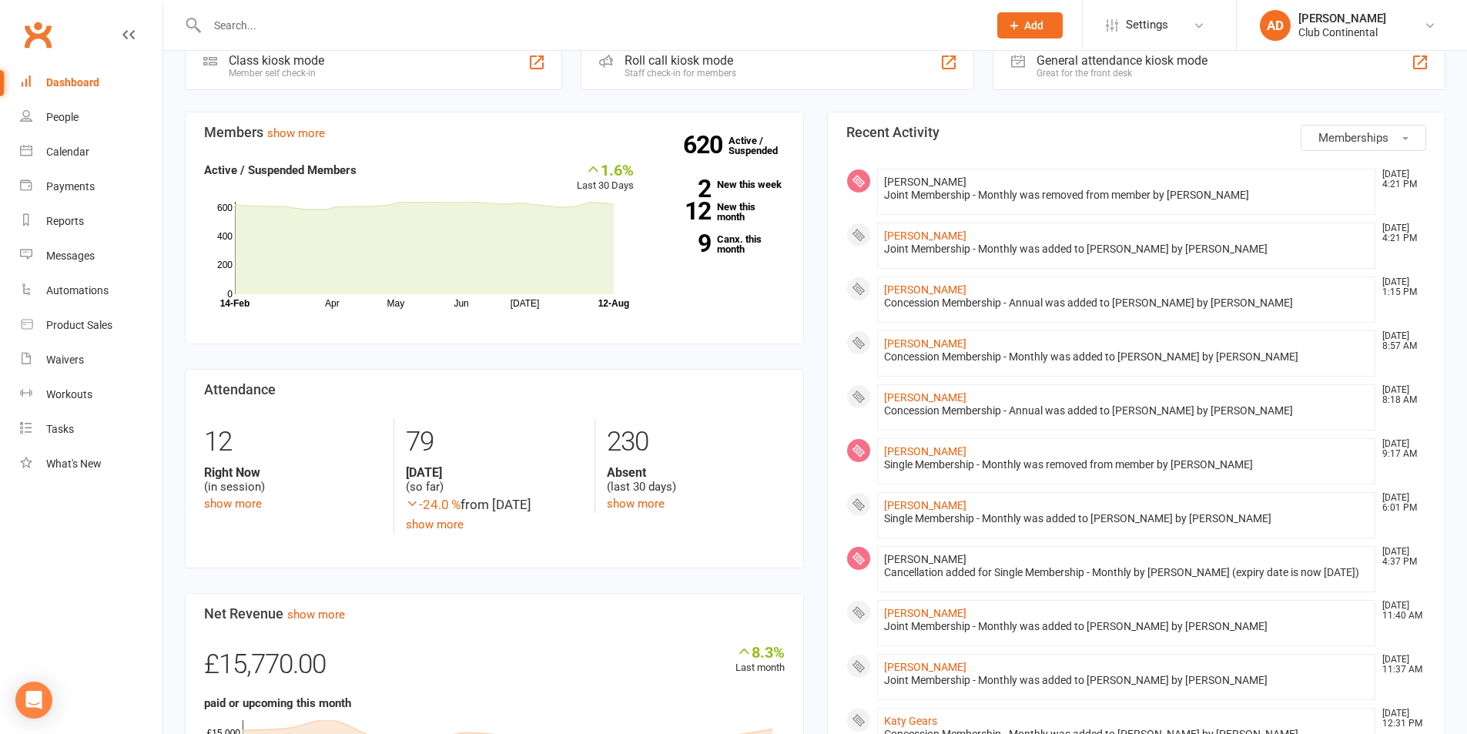
scroll to position [77, 0]
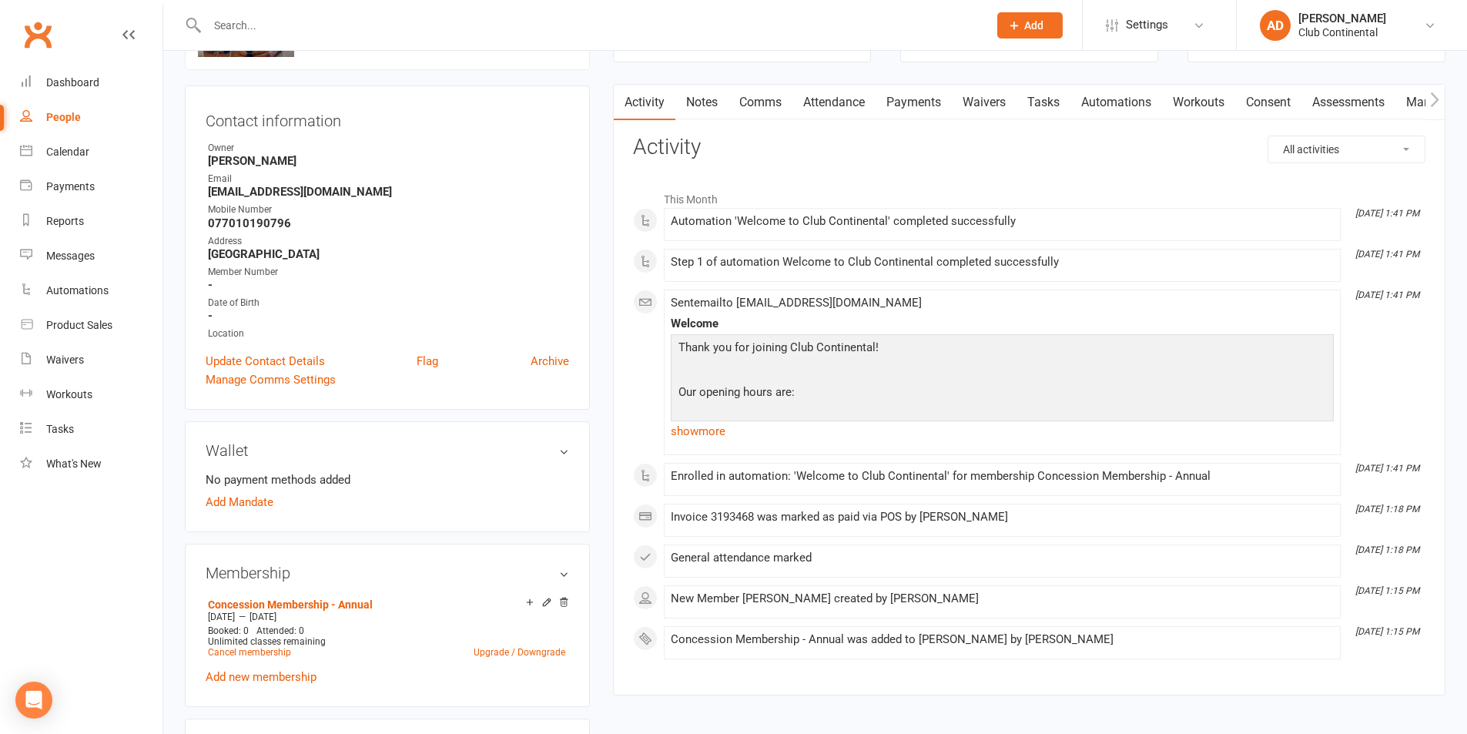
scroll to position [231, 0]
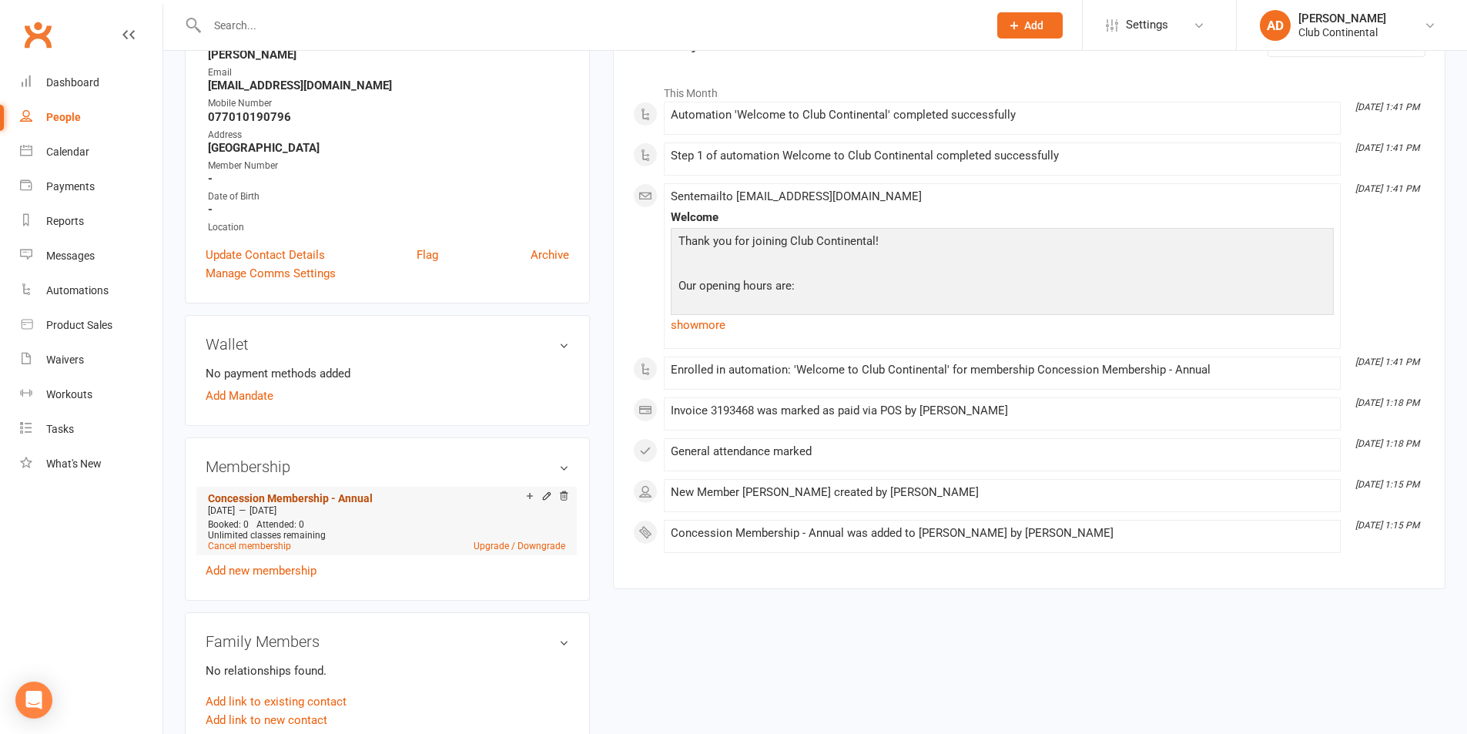
click at [297, 494] on link "Concession Membership - Annual" at bounding box center [290, 498] width 165 height 12
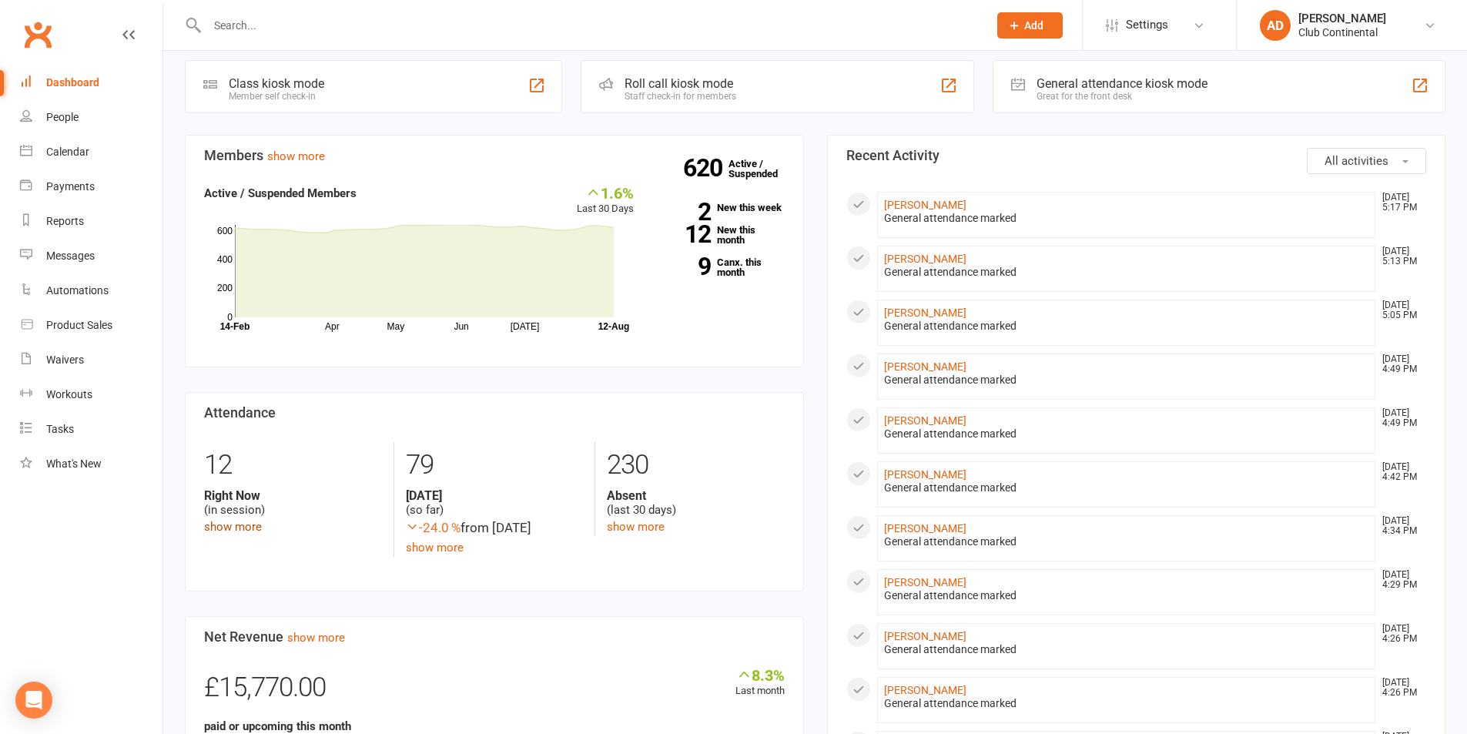
click at [216, 529] on link "show more" at bounding box center [233, 527] width 58 height 14
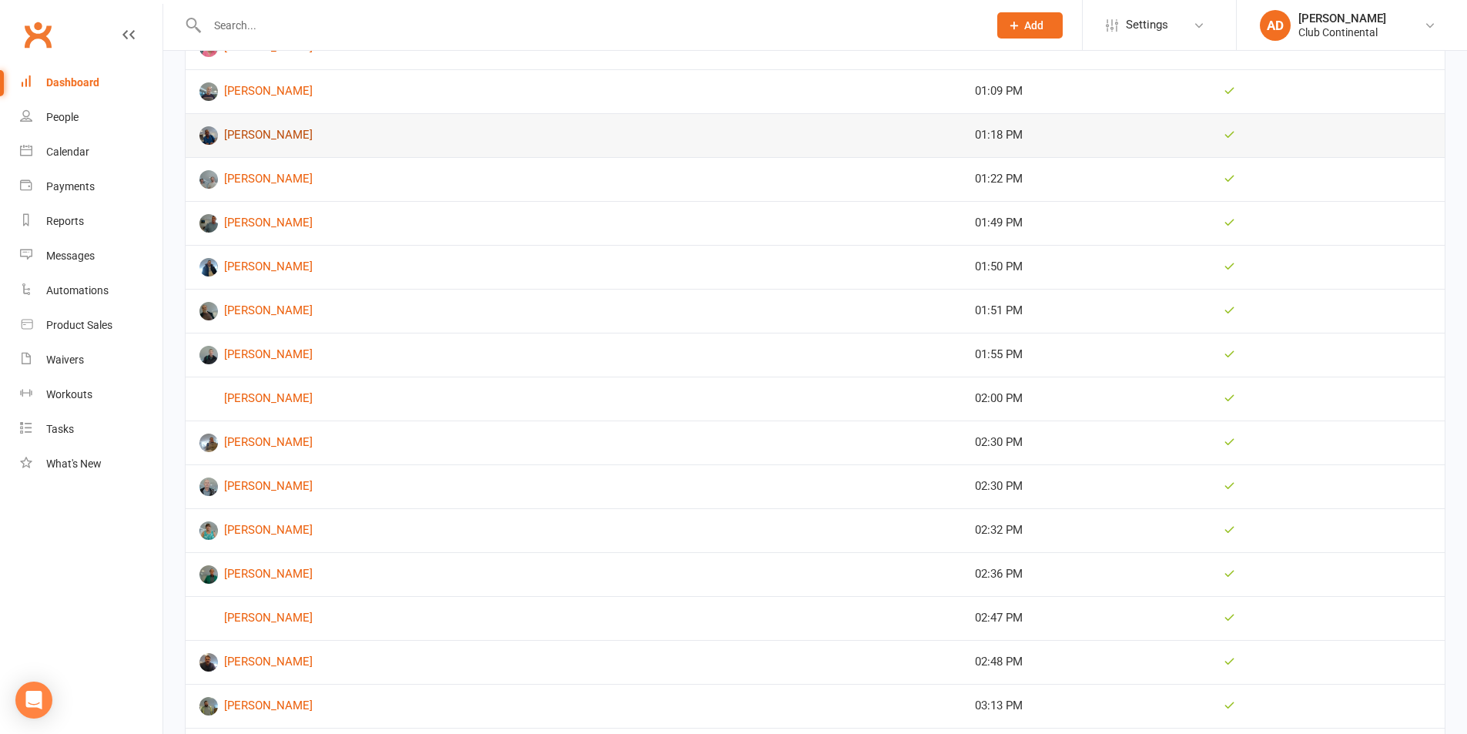
scroll to position [2542, 0]
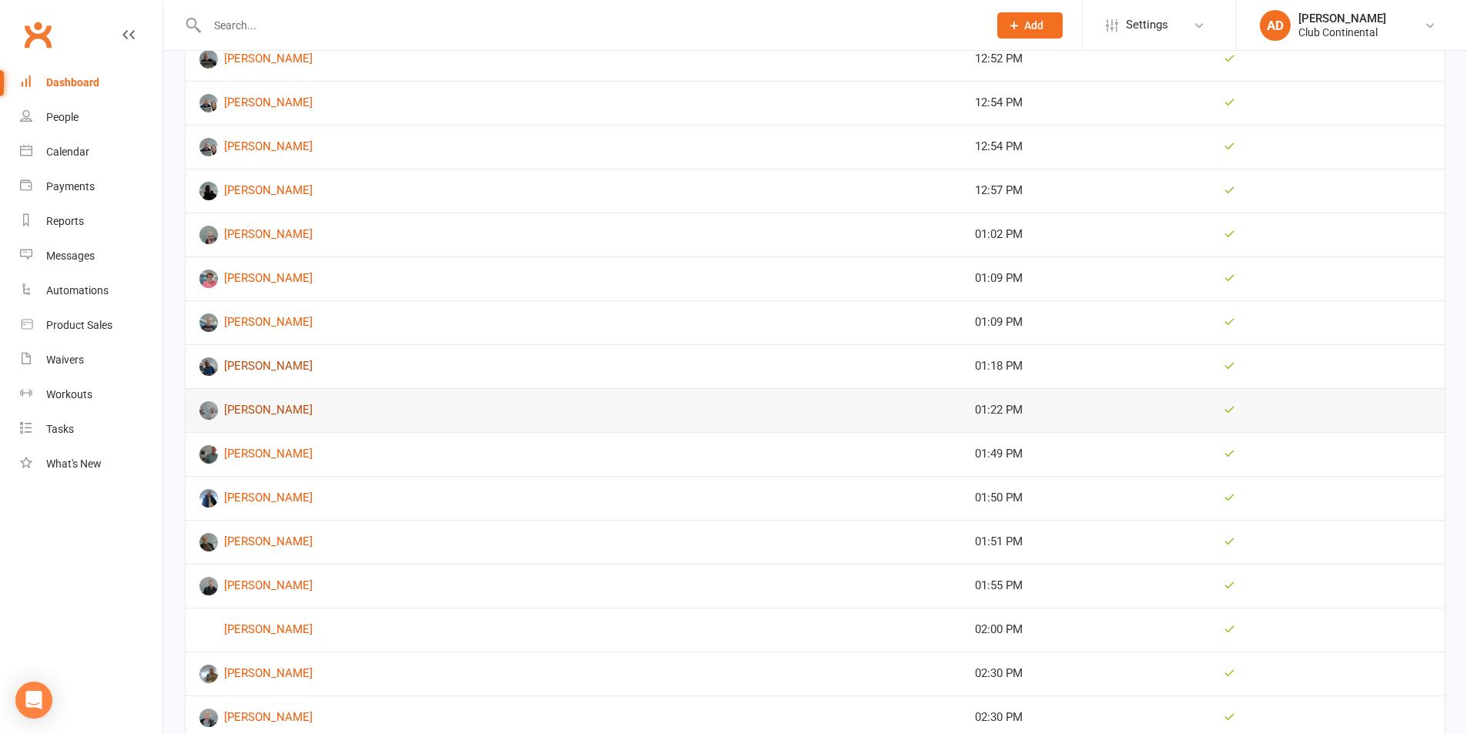
drag, startPoint x: 260, startPoint y: 370, endPoint x: 312, endPoint y: 419, distance: 71.9
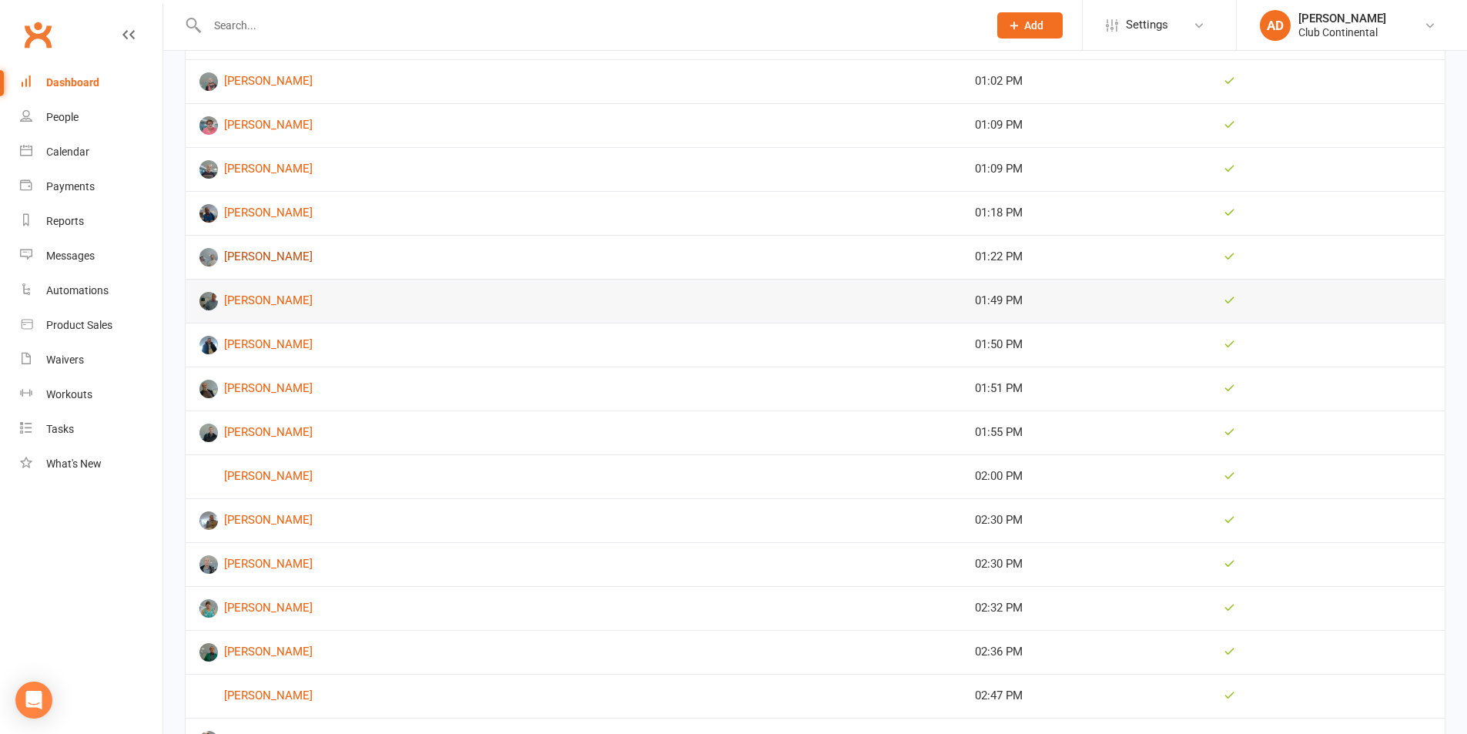
scroll to position [2696, 0]
click at [42, 75] on link "Dashboard" at bounding box center [91, 82] width 143 height 35
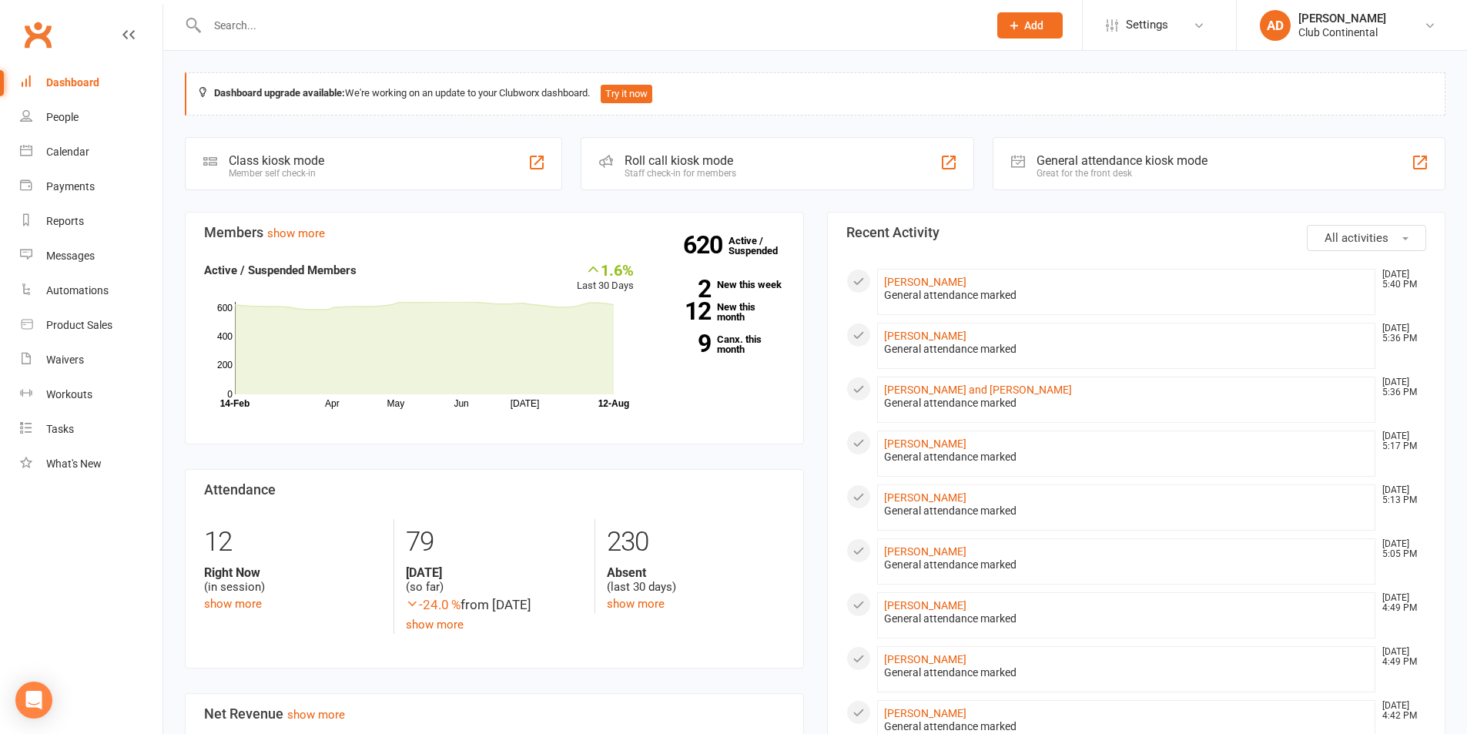
drag, startPoint x: 166, startPoint y: 52, endPoint x: 415, endPoint y: 55, distance: 249.6
drag, startPoint x: 416, startPoint y: 52, endPoint x: 666, endPoint y: 53, distance: 249.6
click at [666, 53] on div "Dashboard upgrade available: We're working on an update to your Clubworx dashbo…" at bounding box center [815, 726] width 1304 height 1350
drag, startPoint x: 166, startPoint y: 52, endPoint x: 441, endPoint y: 66, distance: 276.1
click at [441, 66] on div "Dashboard upgrade available: We're working on an update to your Clubworx dashbo…" at bounding box center [815, 726] width 1304 height 1350
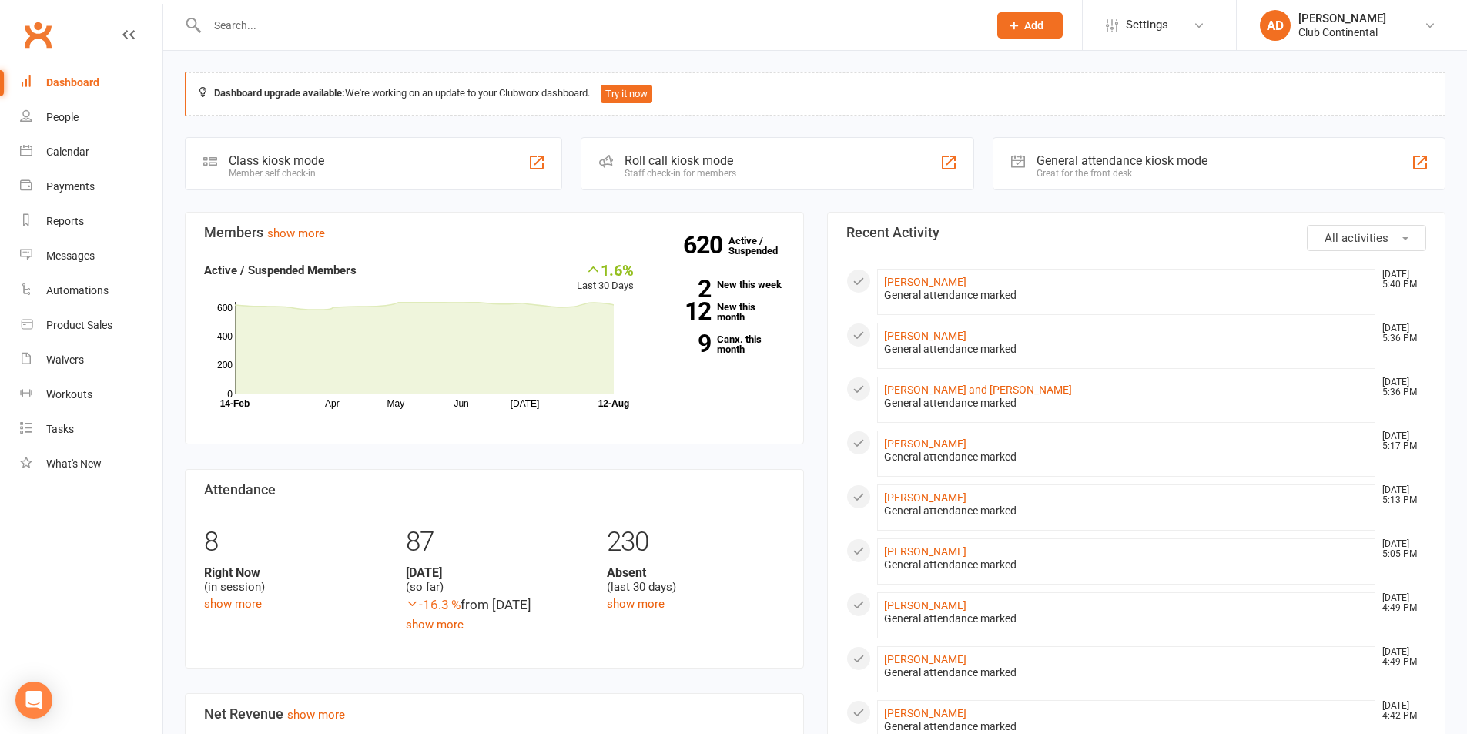
click at [167, 55] on div "Dashboard upgrade available: We're working on an update to your Clubworx dashbo…" at bounding box center [815, 726] width 1304 height 1350
drag, startPoint x: 167, startPoint y: 55, endPoint x: 220, endPoint y: 25, distance: 61.1
click at [220, 25] on input "text" at bounding box center [590, 26] width 775 height 22
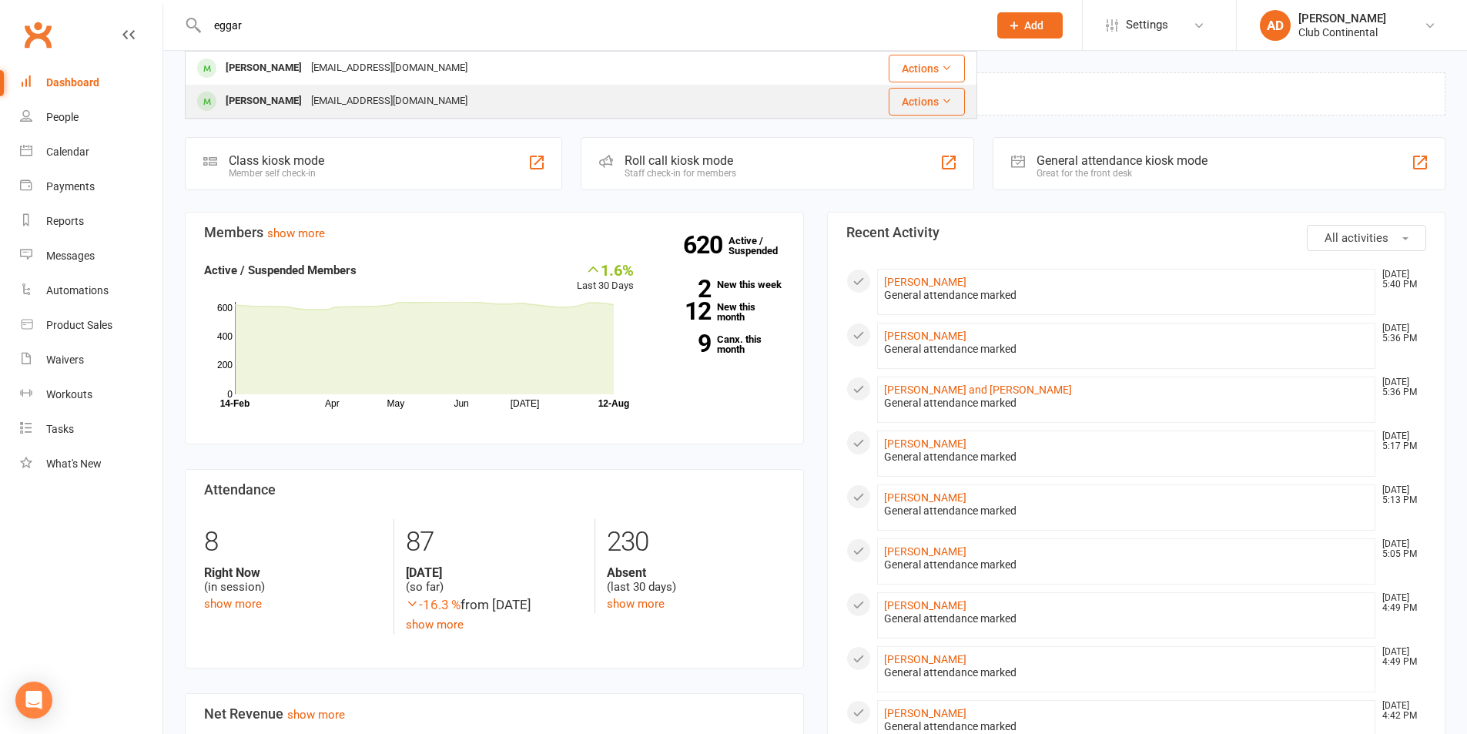
type input "eggar"
click at [307, 110] on div "rachlou2009@live.co.uk" at bounding box center [390, 101] width 166 height 22
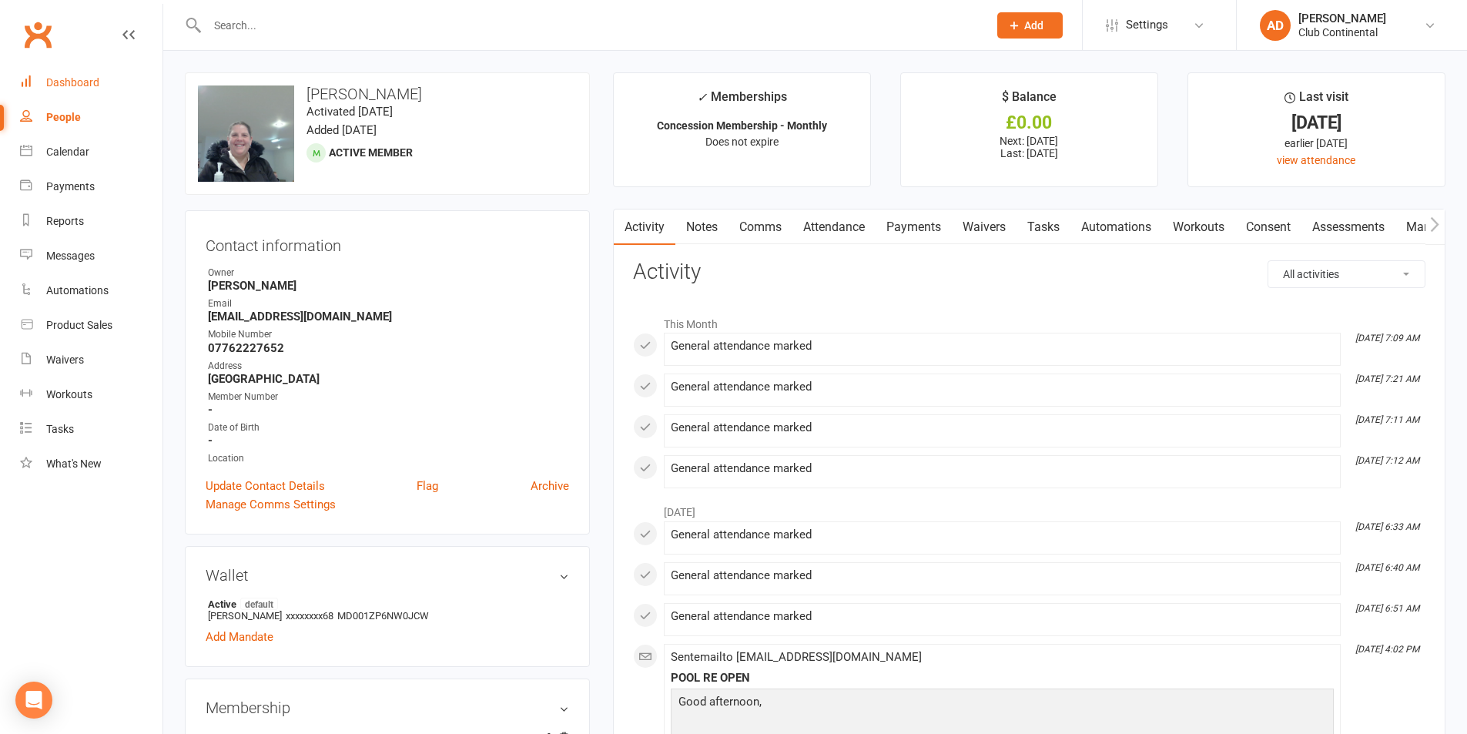
click at [106, 88] on link "Dashboard" at bounding box center [91, 82] width 143 height 35
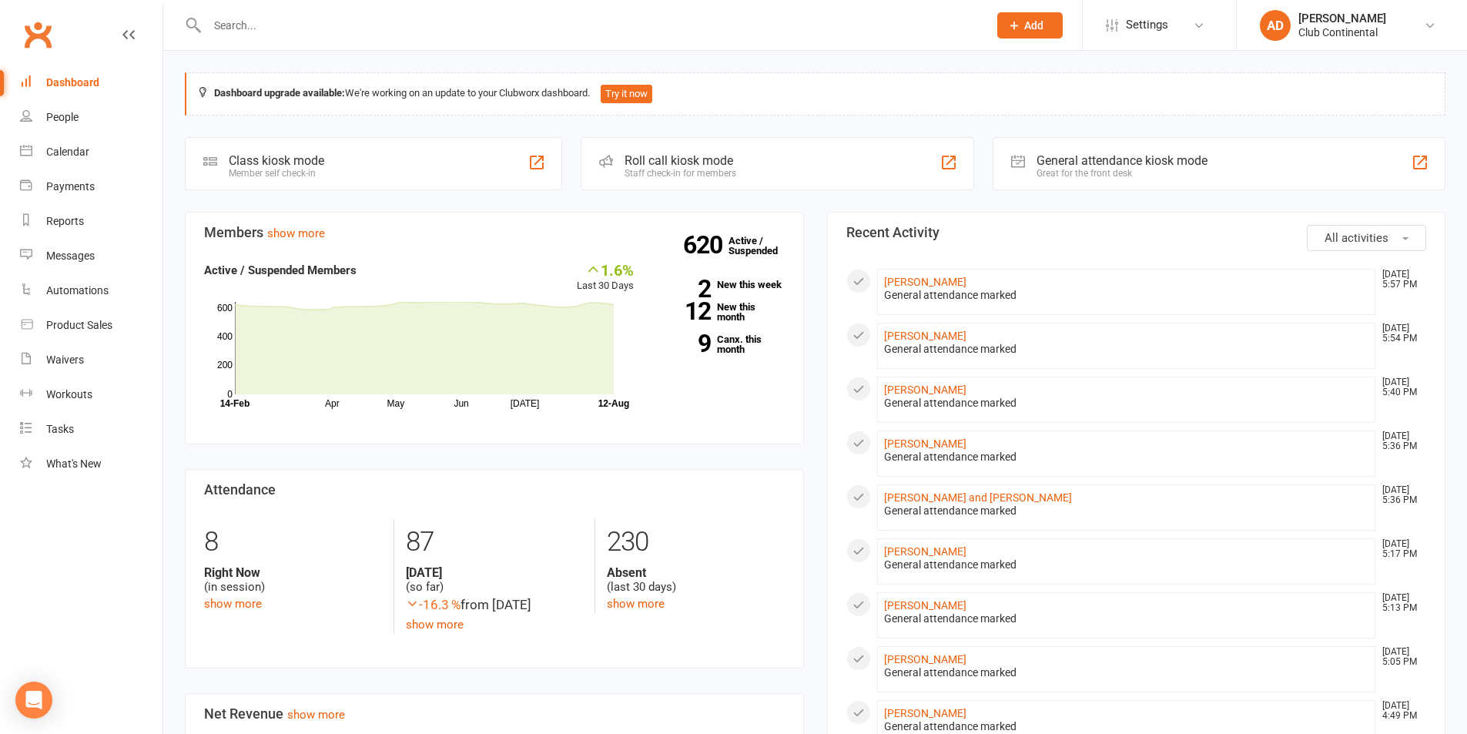
drag, startPoint x: 169, startPoint y: 58, endPoint x: 813, endPoint y: 206, distance: 660.9
click at [813, 206] on div "Dashboard upgrade available: We're working on an update to your Clubworx dashbo…" at bounding box center [815, 726] width 1304 height 1350
click at [815, 205] on div "Dashboard upgrade available: We're working on an update to your Clubworx dashbo…" at bounding box center [815, 726] width 1304 height 1350
click at [221, 602] on link "show more" at bounding box center [233, 604] width 58 height 14
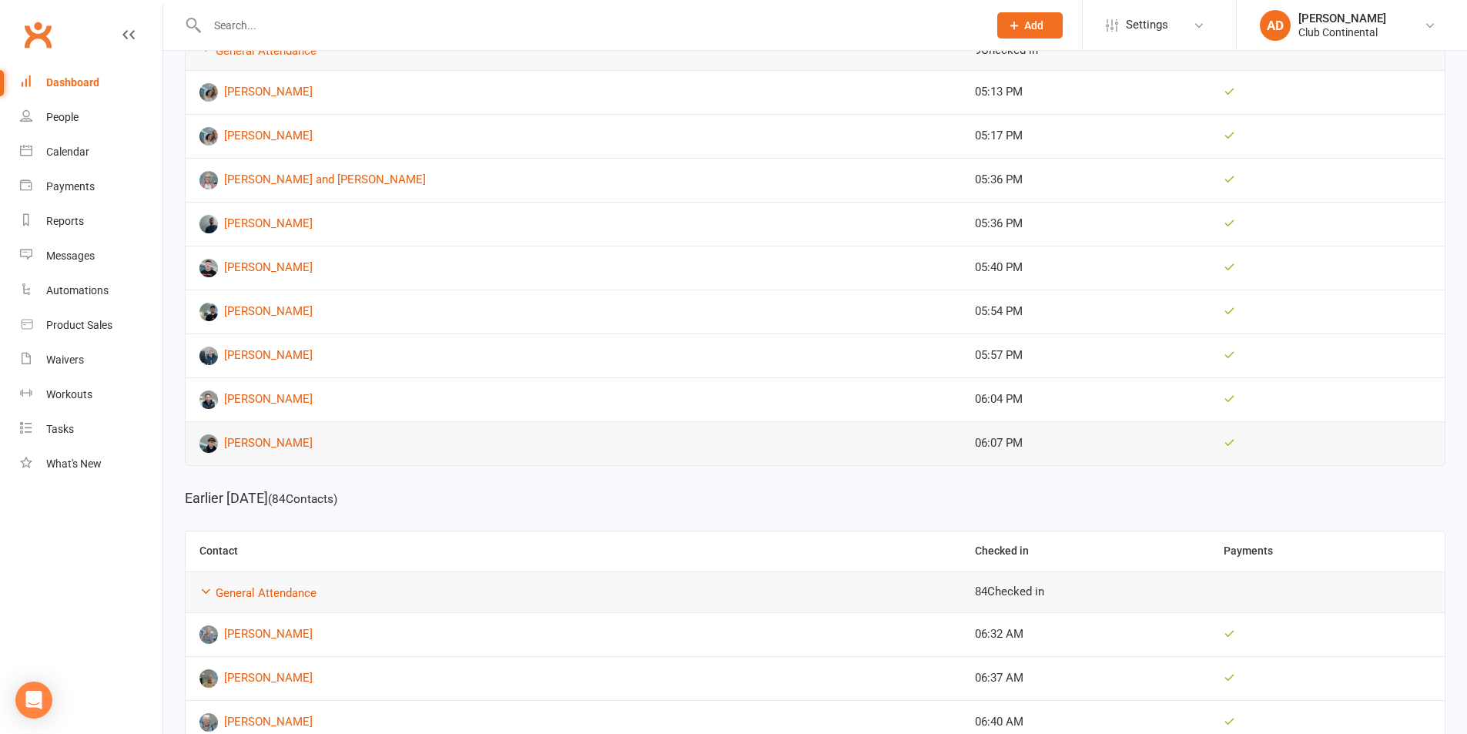
scroll to position [308, 0]
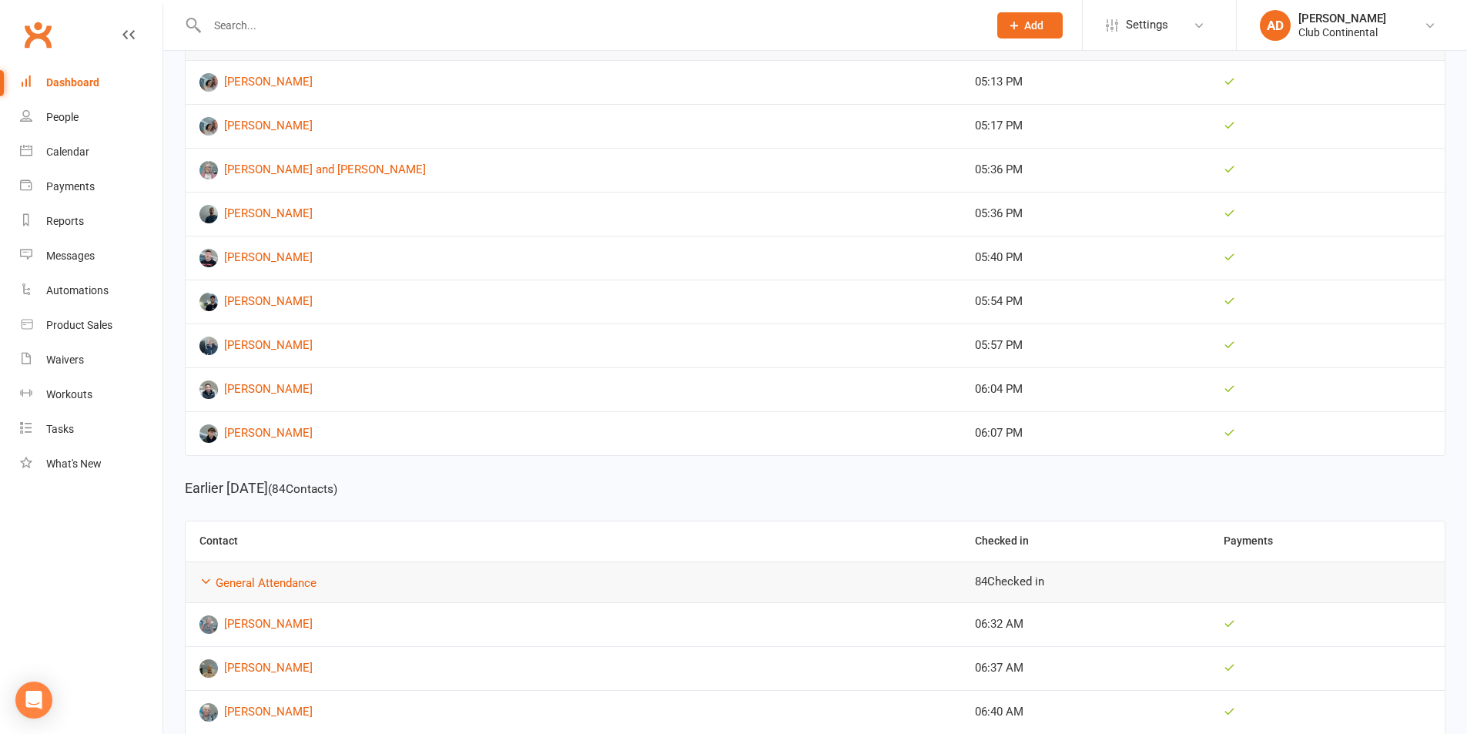
click at [62, 89] on link "Dashboard" at bounding box center [91, 82] width 143 height 35
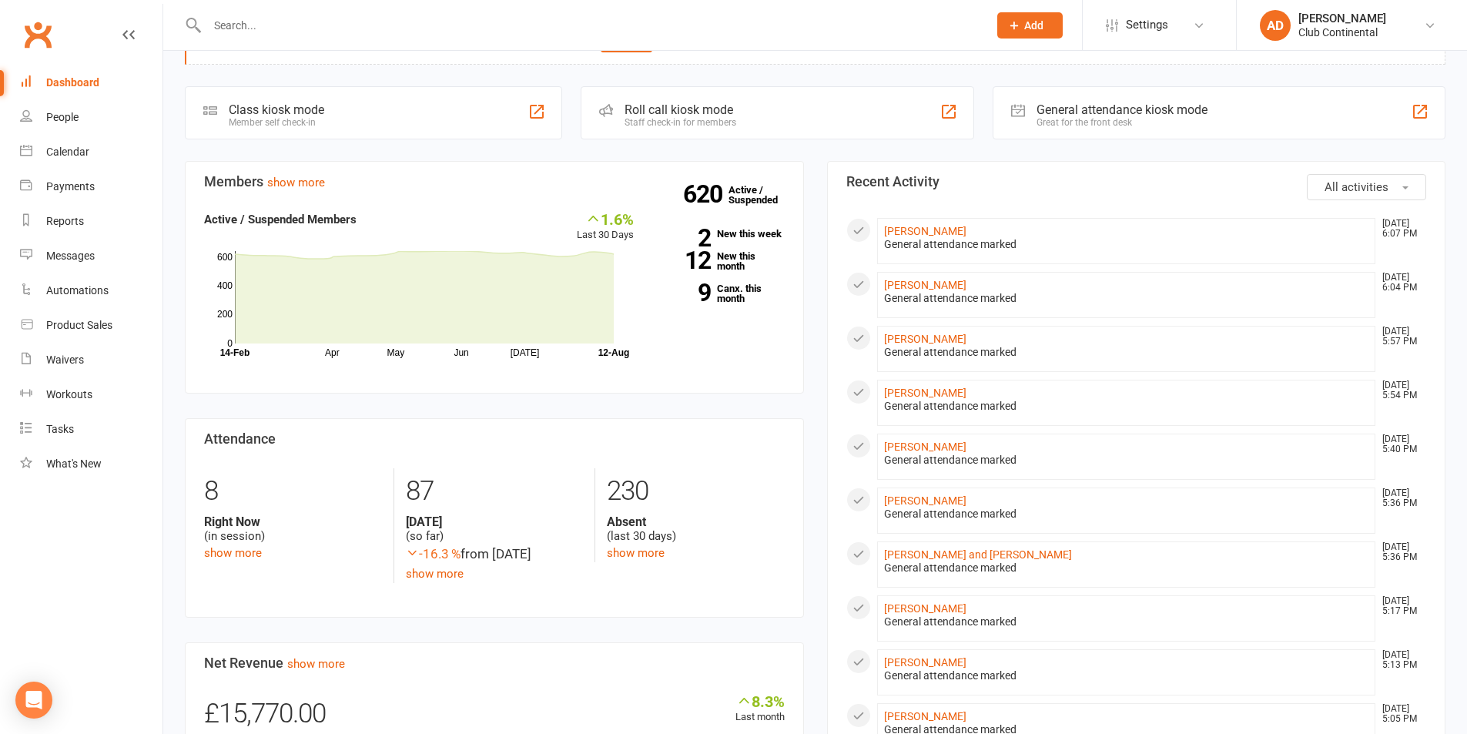
scroll to position [77, 0]
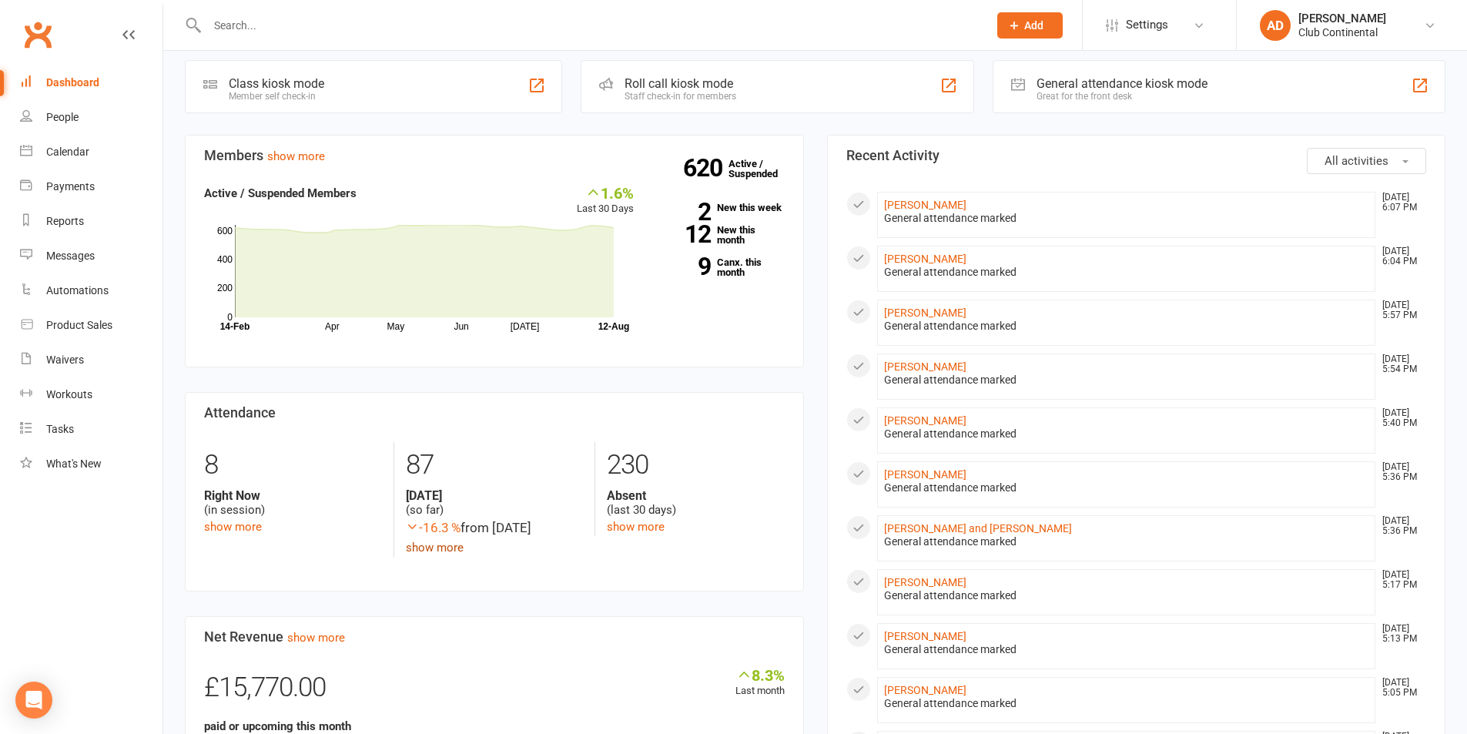
click at [441, 549] on link "show more" at bounding box center [435, 548] width 58 height 14
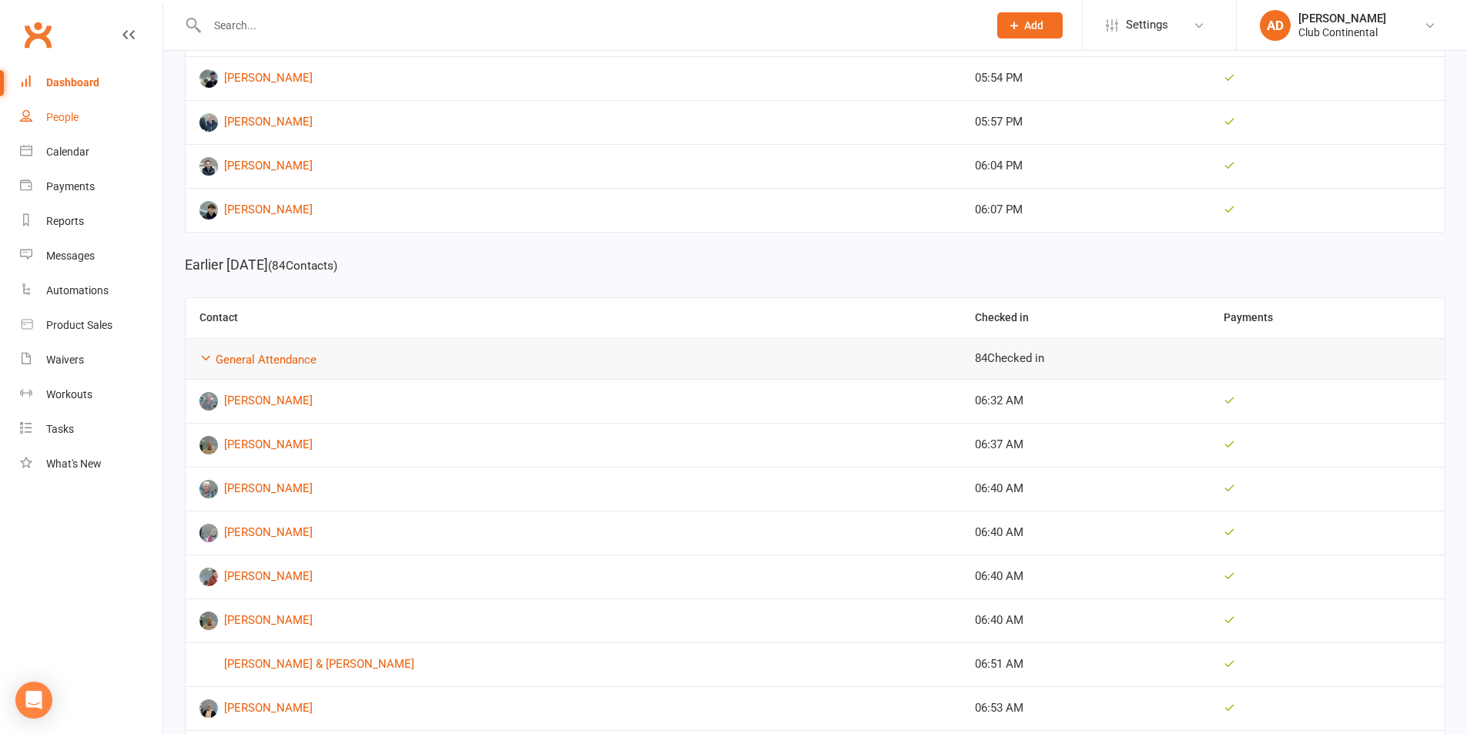
scroll to position [539, 0]
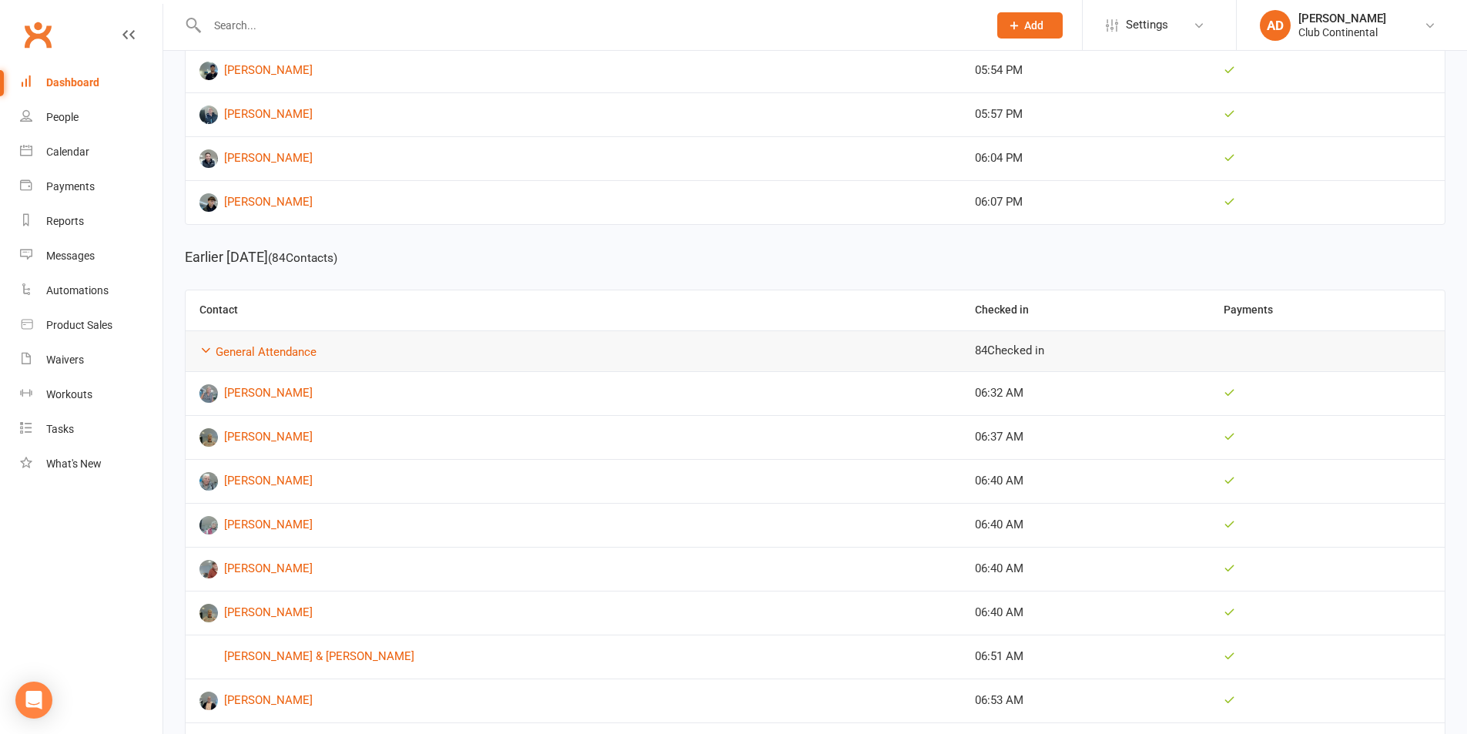
click at [55, 89] on div "Dashboard" at bounding box center [72, 82] width 53 height 12
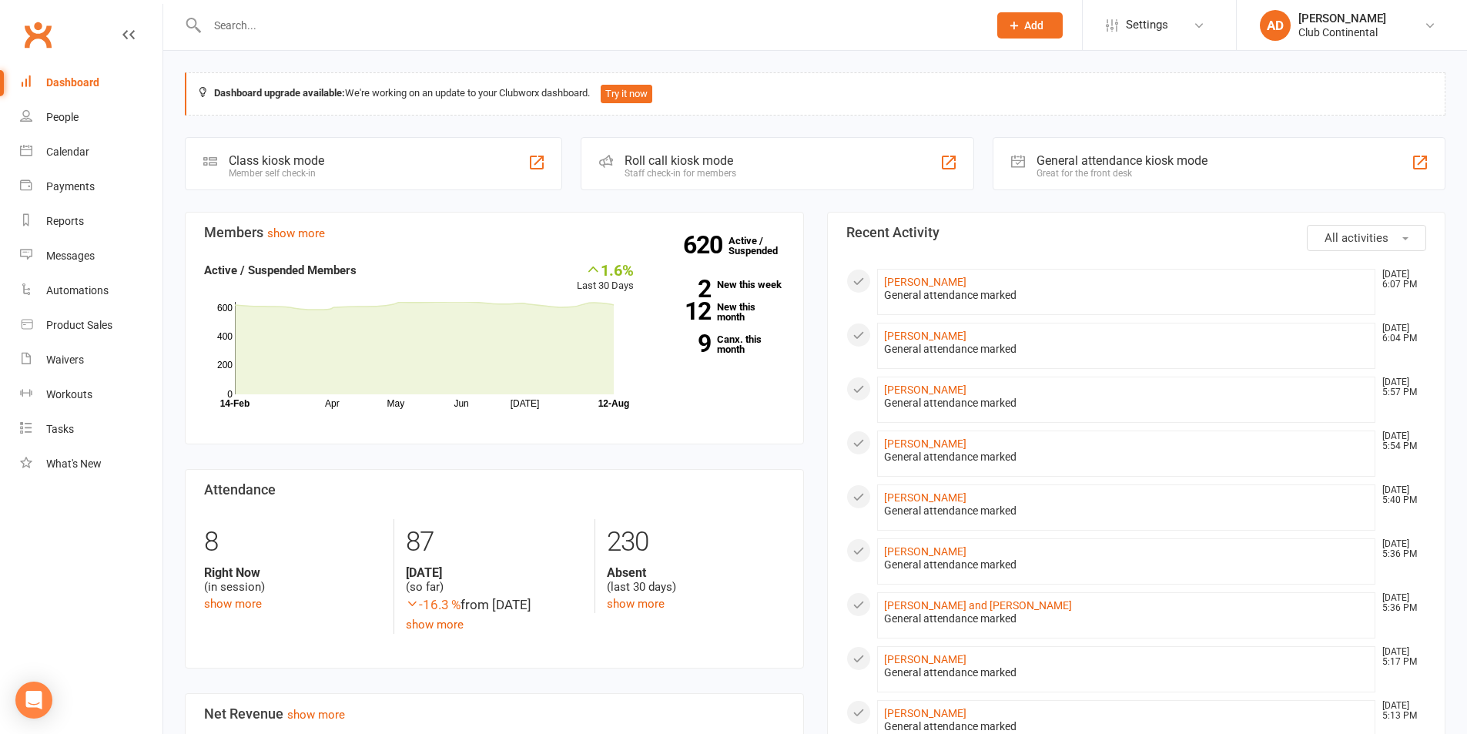
click at [814, 213] on div "Members show more 1.6% Last 30 Days Active / Suspended Members Apr May Jun [DAT…" at bounding box center [494, 738] width 642 height 1052
